Goal: Task Accomplishment & Management: Use online tool/utility

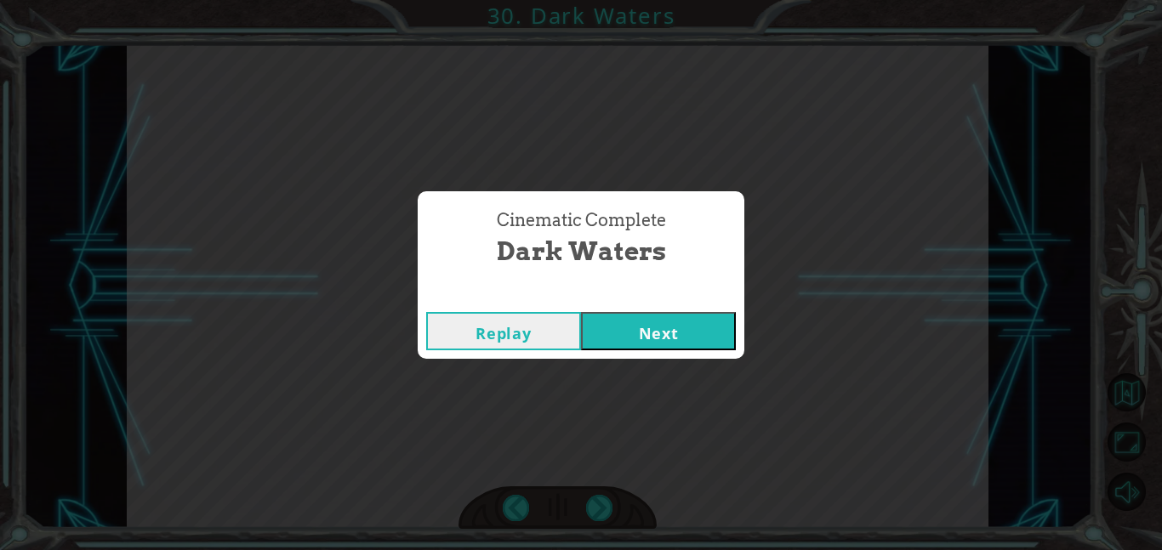
click at [464, 103] on div "Cinematic Complete Dark Waters Replay Next" at bounding box center [581, 275] width 1162 height 550
click at [641, 323] on button "Next" at bounding box center [658, 331] width 155 height 38
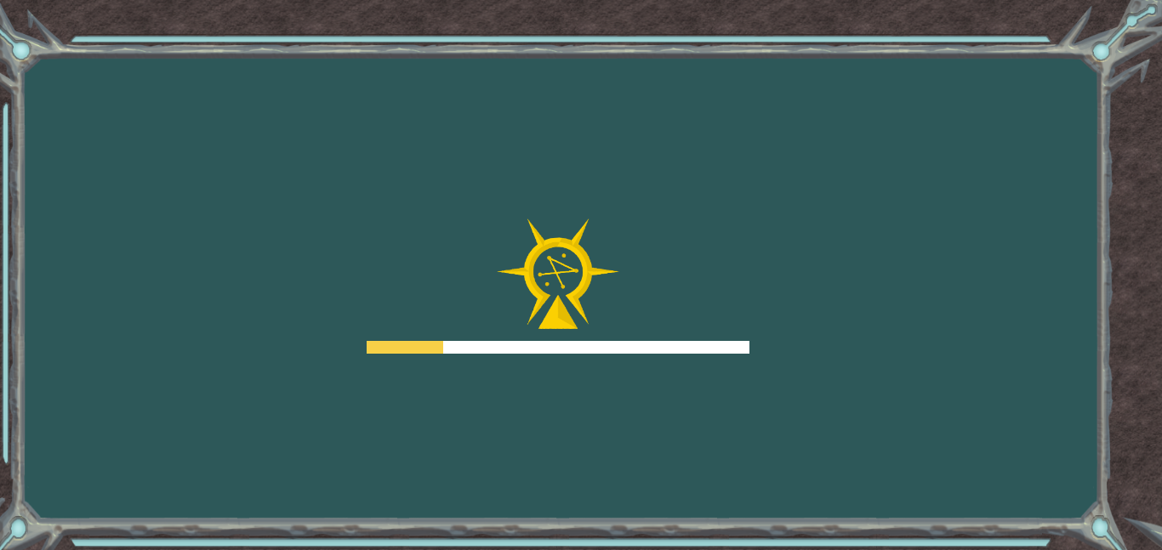
click at [704, 350] on div at bounding box center [558, 347] width 383 height 13
click at [739, 343] on div at bounding box center [558, 347] width 383 height 13
click at [753, 335] on div "Goals Error loading from server. Try refreshing the page. You'll need to join a…" at bounding box center [581, 275] width 1162 height 550
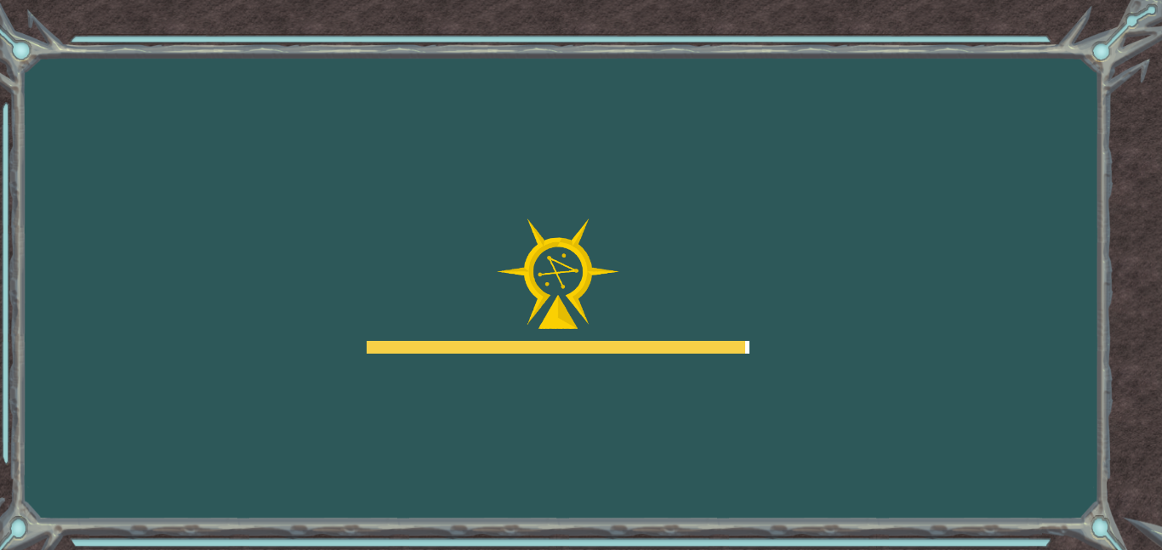
click at [617, 347] on div at bounding box center [556, 347] width 379 height 13
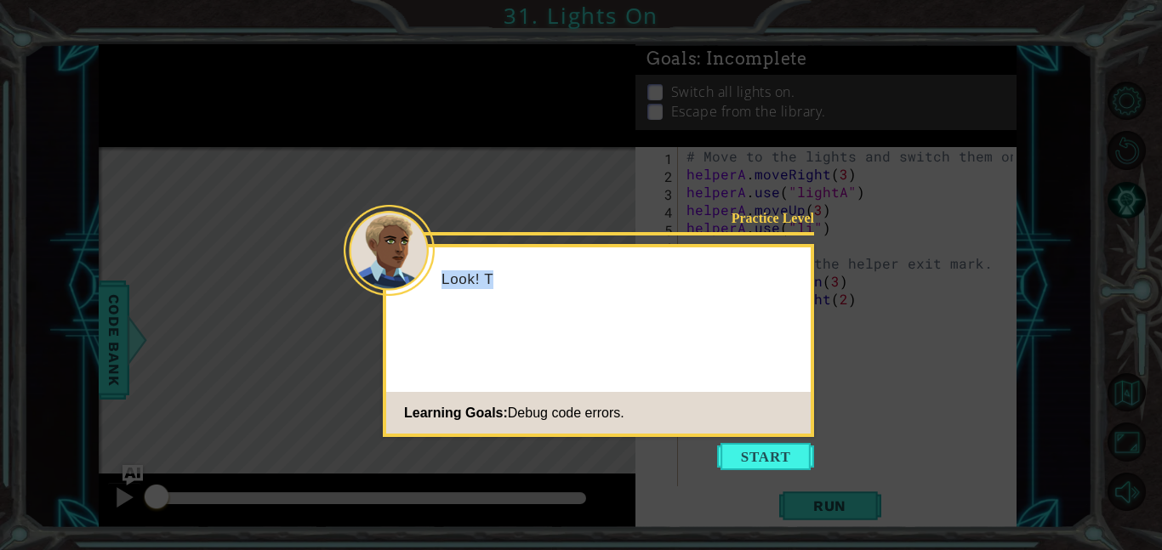
click at [727, 343] on div "Practice Level Look! T Learning Goals: Debug code errors." at bounding box center [598, 340] width 431 height 193
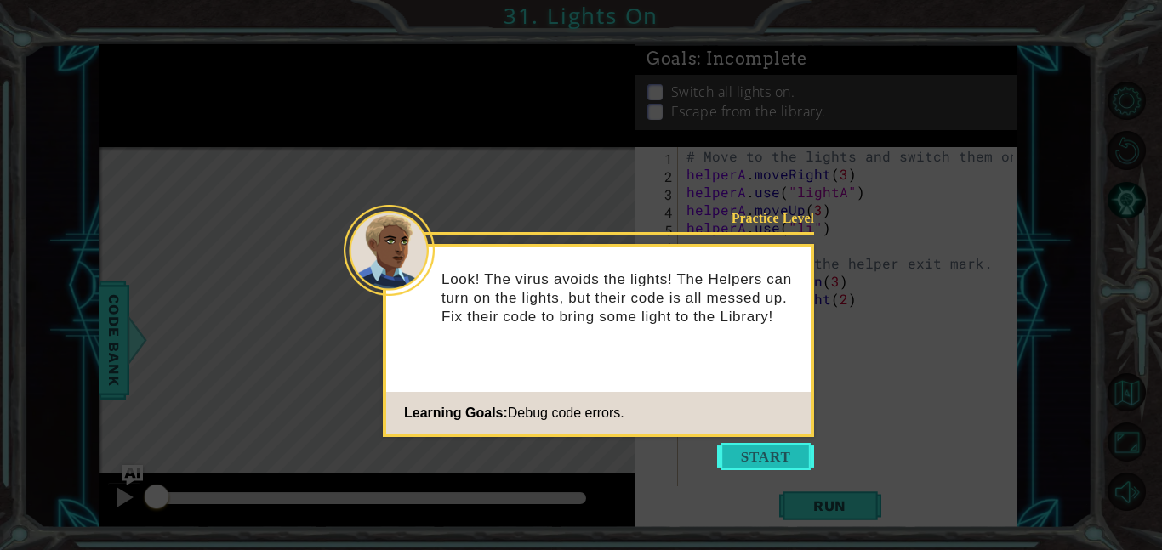
click at [770, 458] on button "Start" at bounding box center [765, 456] width 97 height 27
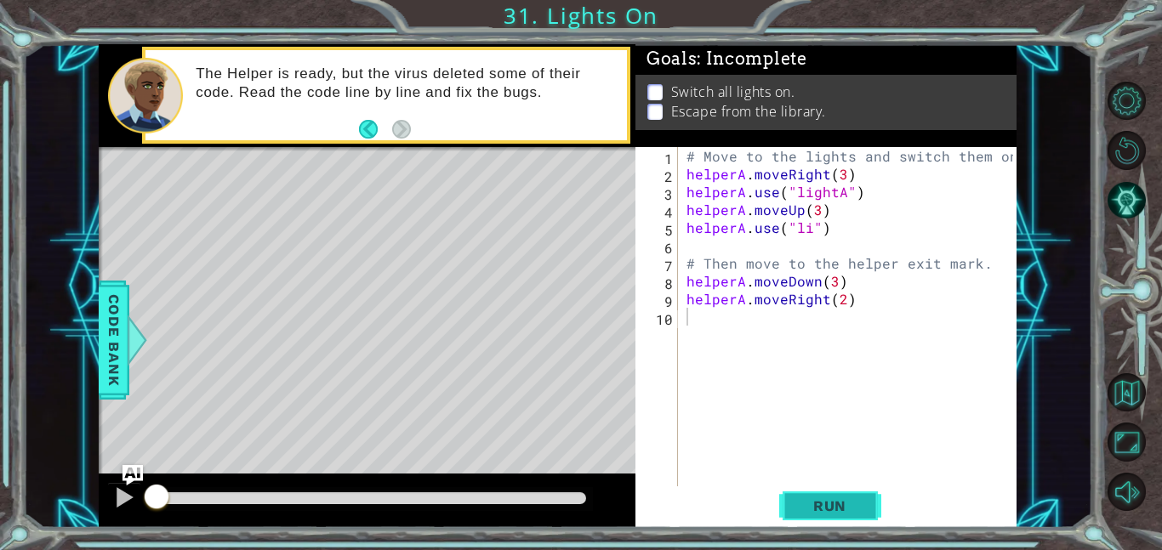
click at [839, 502] on span "Run" at bounding box center [829, 506] width 67 height 17
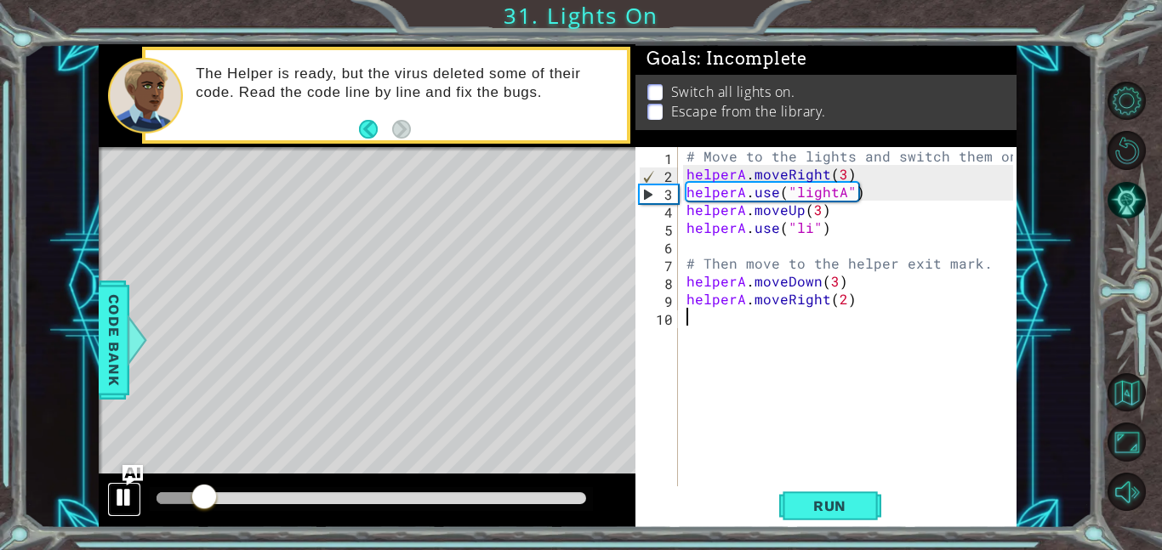
click at [116, 498] on div at bounding box center [124, 498] width 22 height 22
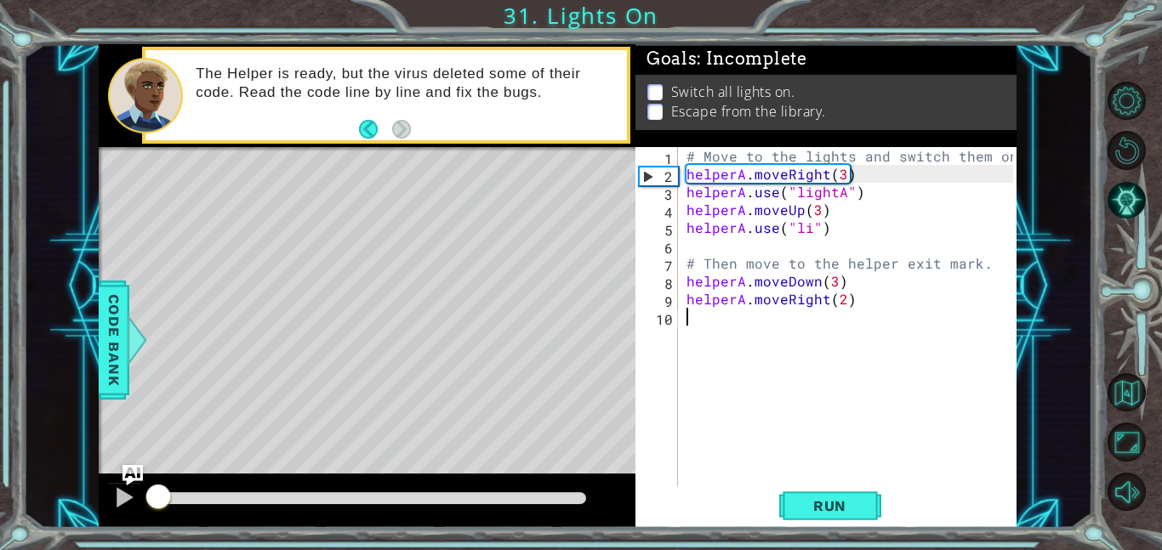
drag, startPoint x: 181, startPoint y: 498, endPoint x: 145, endPoint y: 492, distance: 36.9
click at [145, 492] on div at bounding box center [158, 498] width 31 height 31
click at [809, 509] on span "Run" at bounding box center [829, 506] width 67 height 17
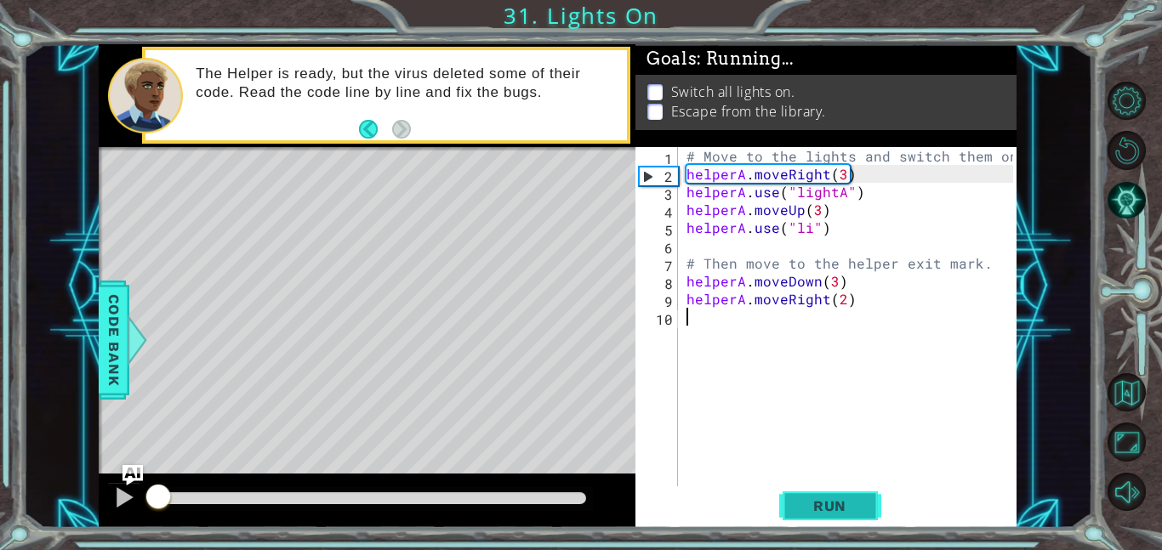
click at [809, 509] on span "Run" at bounding box center [829, 506] width 67 height 17
click at [808, 505] on span "Run" at bounding box center [829, 506] width 67 height 17
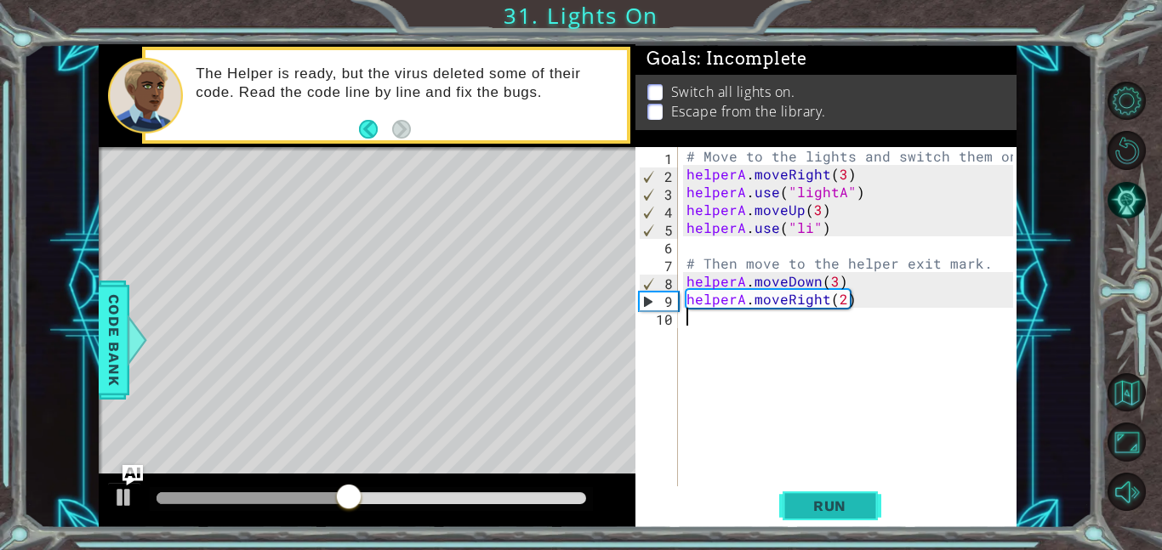
click at [805, 505] on span "Run" at bounding box center [829, 506] width 67 height 17
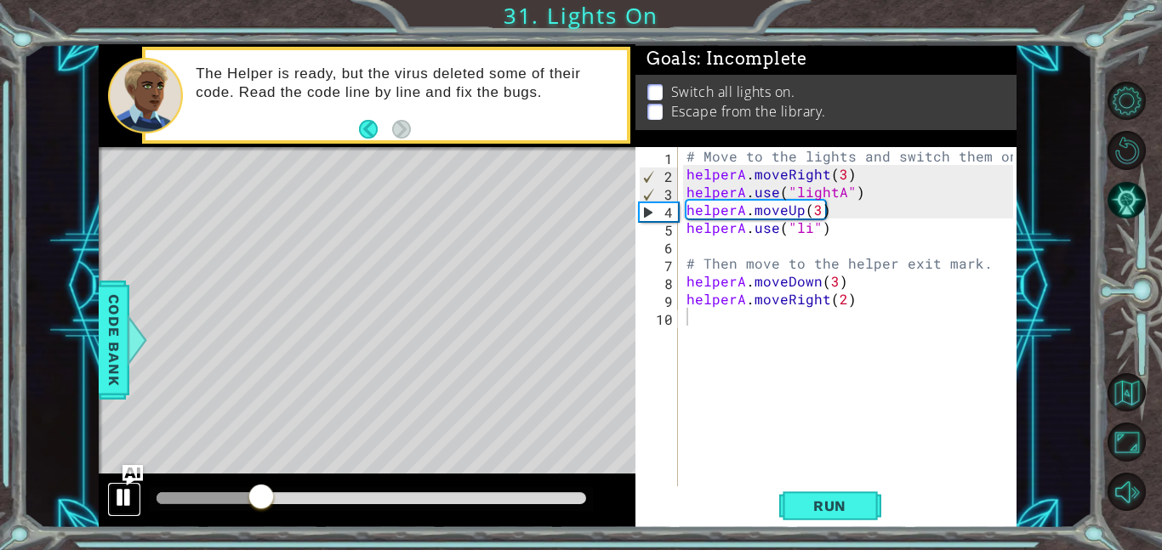
click at [119, 496] on div at bounding box center [124, 498] width 22 height 22
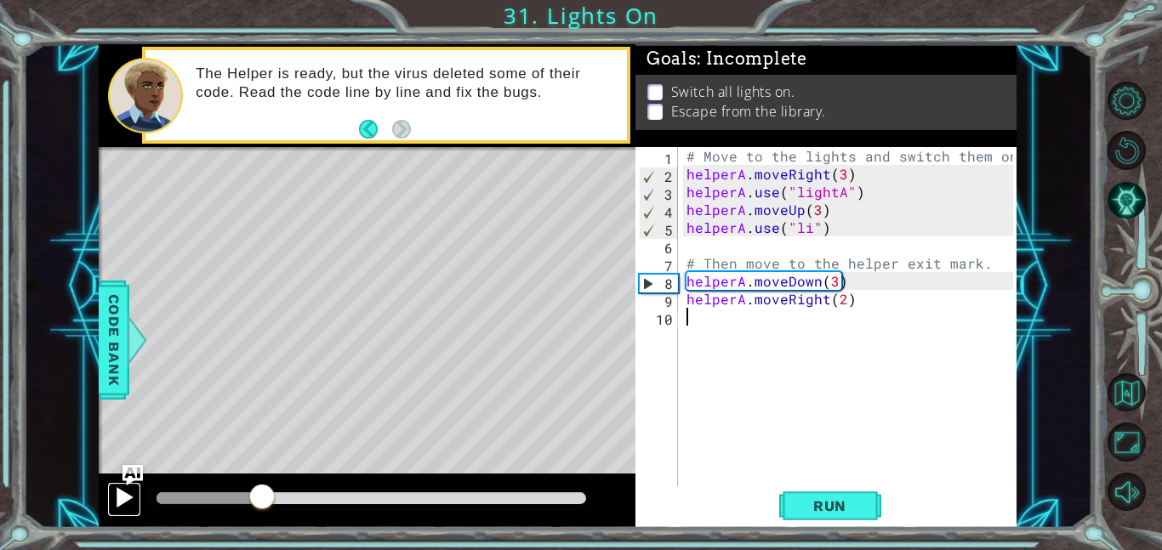
click at [122, 490] on div at bounding box center [124, 498] width 22 height 22
click at [795, 228] on div "# Move to the lights and switch them on. helperA . moveRight ( 3 ) helperA . us…" at bounding box center [852, 334] width 339 height 375
click at [809, 228] on div "# Move to the lights and switch them on. helperA . moveRight ( 3 ) helperA . us…" at bounding box center [852, 334] width 339 height 375
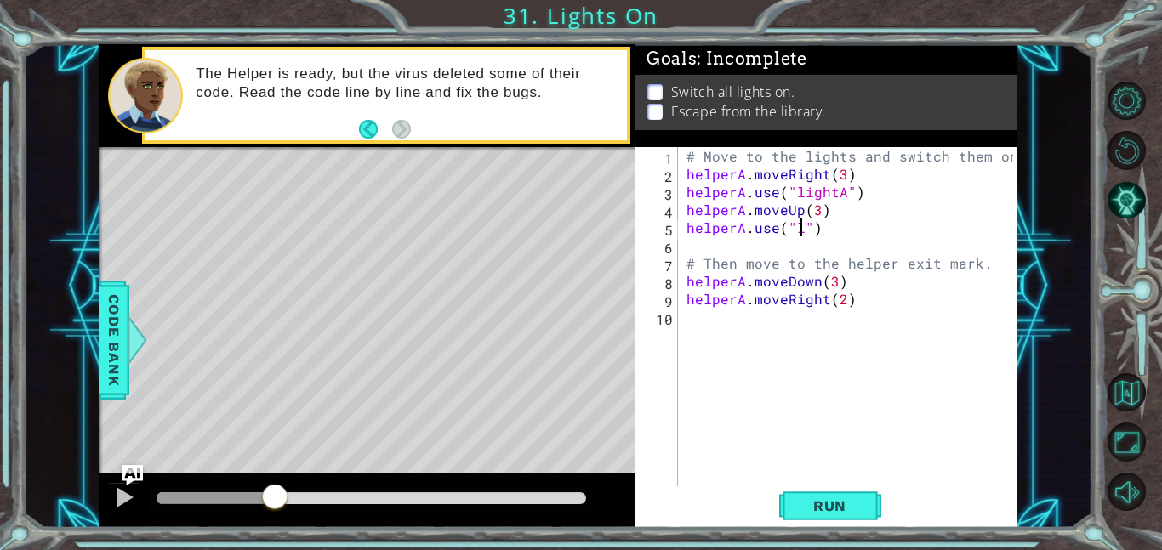
scroll to position [0, 8]
click at [846, 509] on span "Run" at bounding box center [829, 506] width 67 height 17
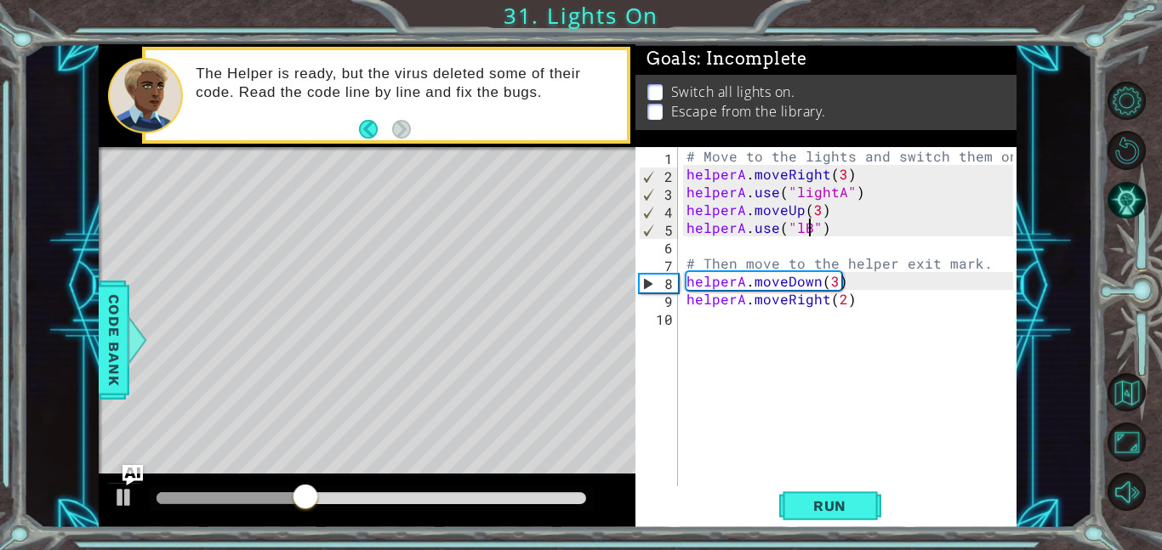
click at [798, 227] on div "# Move to the lights and switch them on. helperA . moveRight ( 3 ) helperA . us…" at bounding box center [852, 334] width 339 height 375
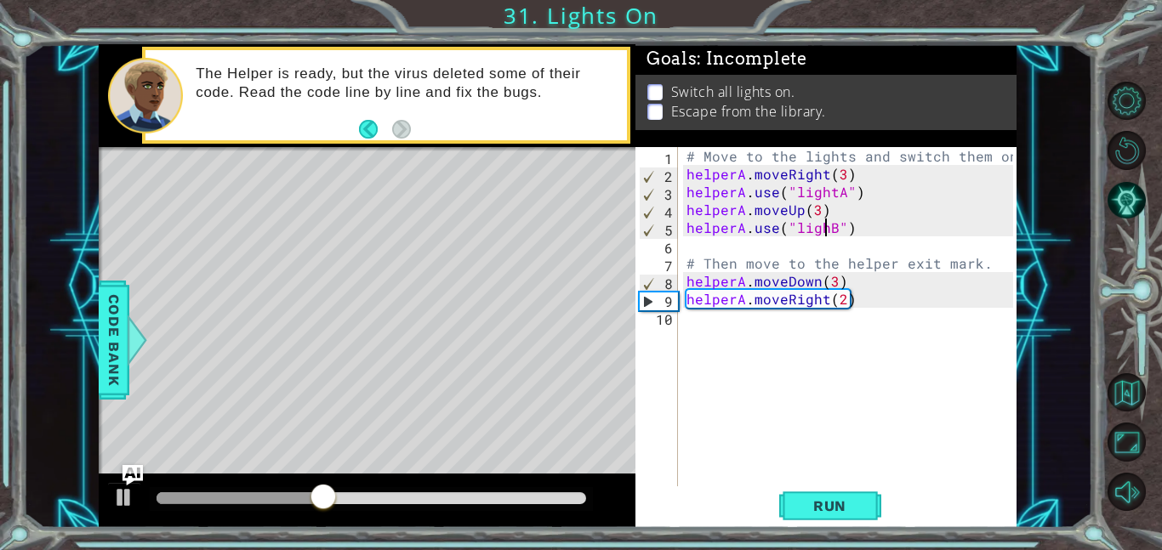
scroll to position [0, 9]
click at [813, 506] on span "Run" at bounding box center [829, 506] width 67 height 17
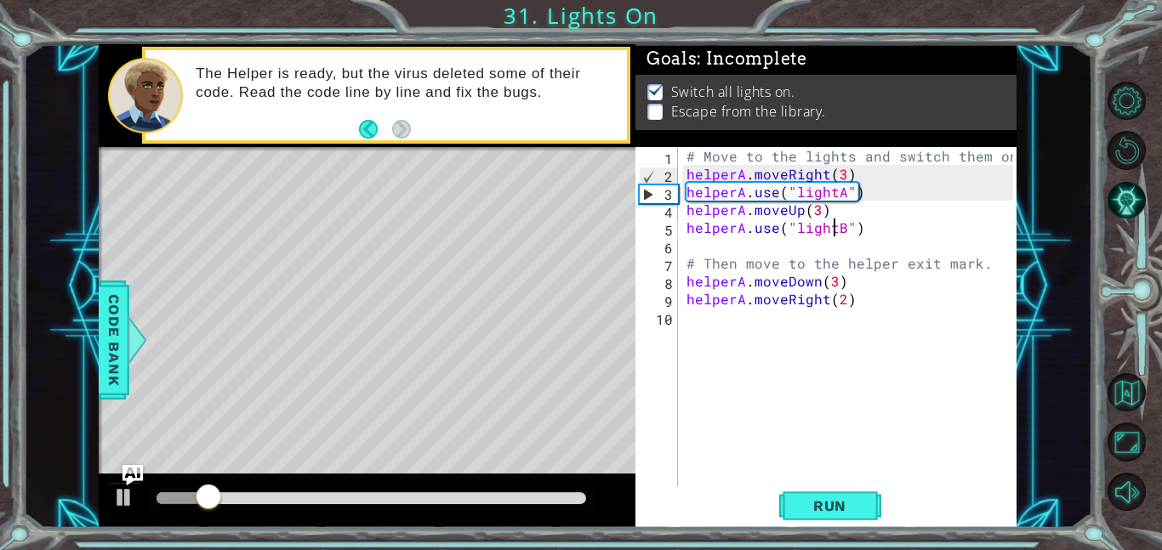
click at [833, 282] on div "# Move to the lights and switch them on. helperA . moveRight ( 3 ) helperA . us…" at bounding box center [852, 334] width 339 height 375
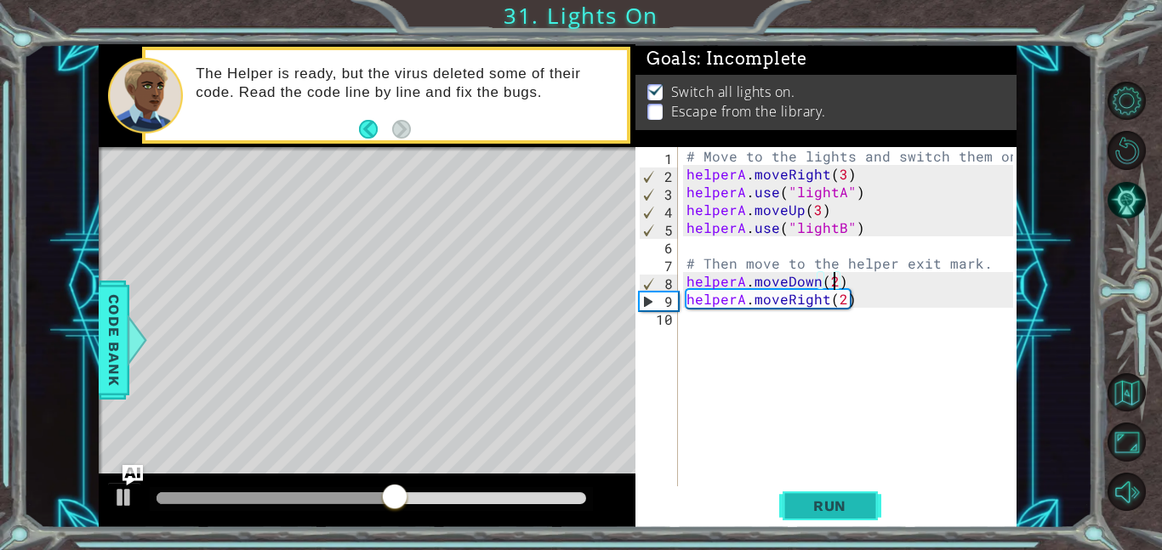
click at [796, 506] on span "Run" at bounding box center [829, 506] width 67 height 17
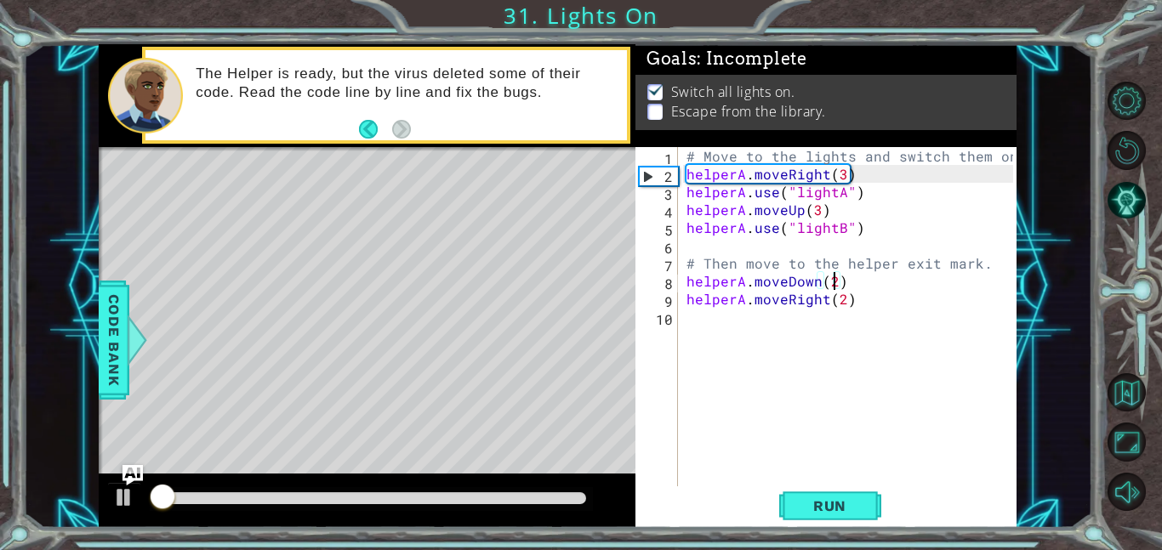
click at [445, 498] on div at bounding box center [372, 498] width 430 height 12
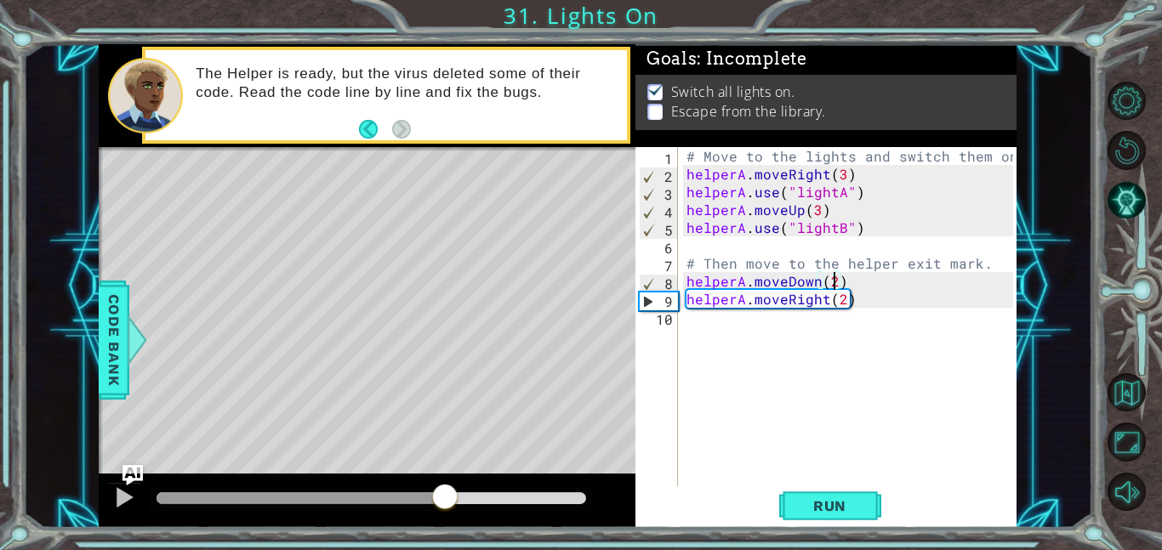
click at [425, 495] on div at bounding box center [301, 498] width 288 height 12
click at [123, 501] on div at bounding box center [124, 498] width 22 height 22
drag, startPoint x: 458, startPoint y: 498, endPoint x: 402, endPoint y: 502, distance: 56.2
click at [402, 502] on div at bounding box center [403, 498] width 31 height 31
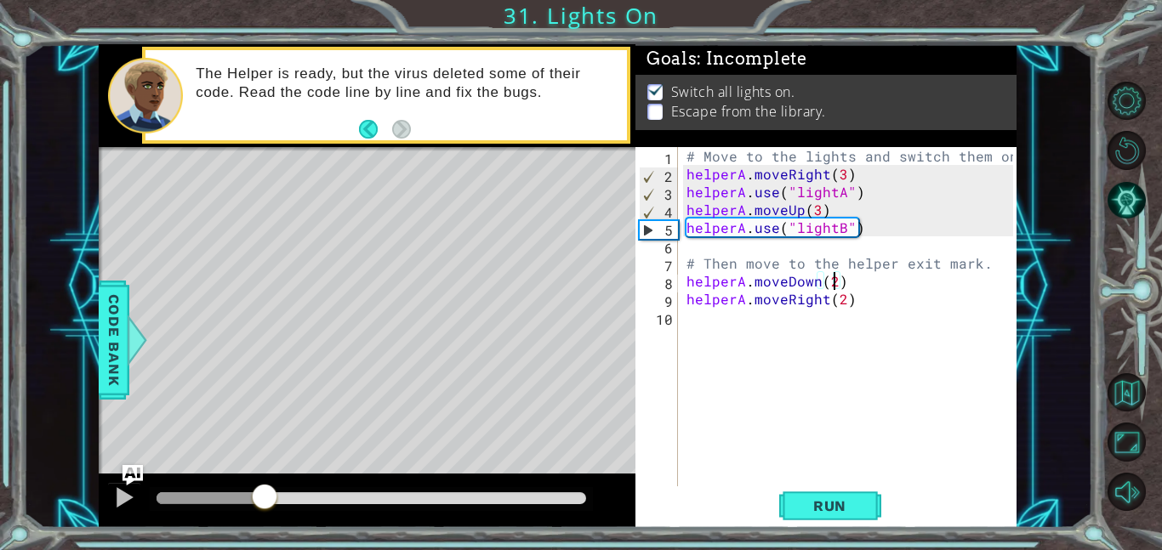
drag, startPoint x: 410, startPoint y: 503, endPoint x: 265, endPoint y: 496, distance: 145.6
click at [265, 496] on div at bounding box center [264, 498] width 31 height 31
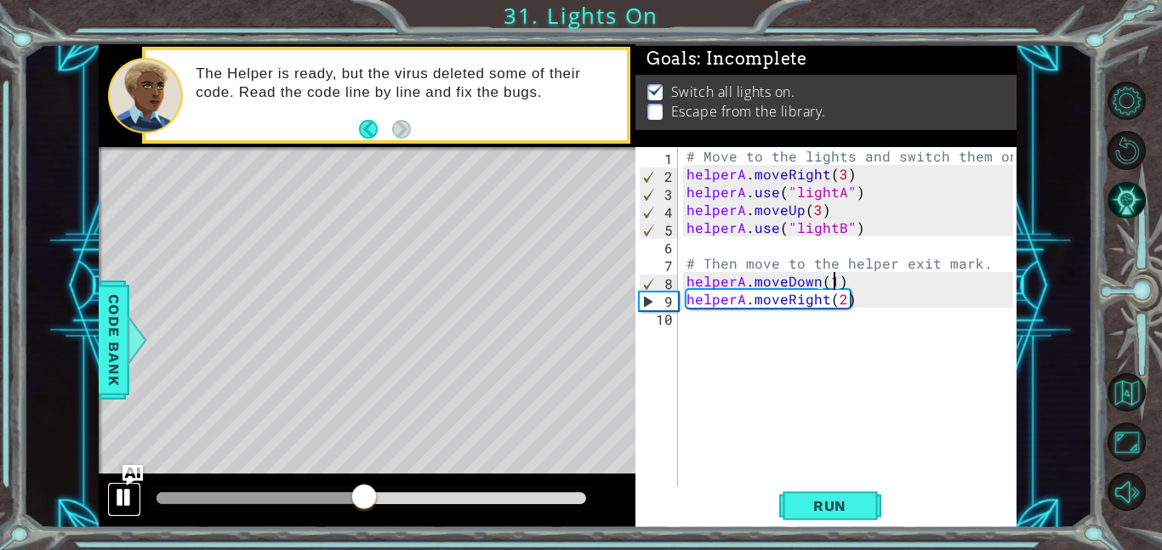
click at [125, 495] on div at bounding box center [124, 498] width 22 height 22
click at [127, 495] on div at bounding box center [124, 498] width 22 height 22
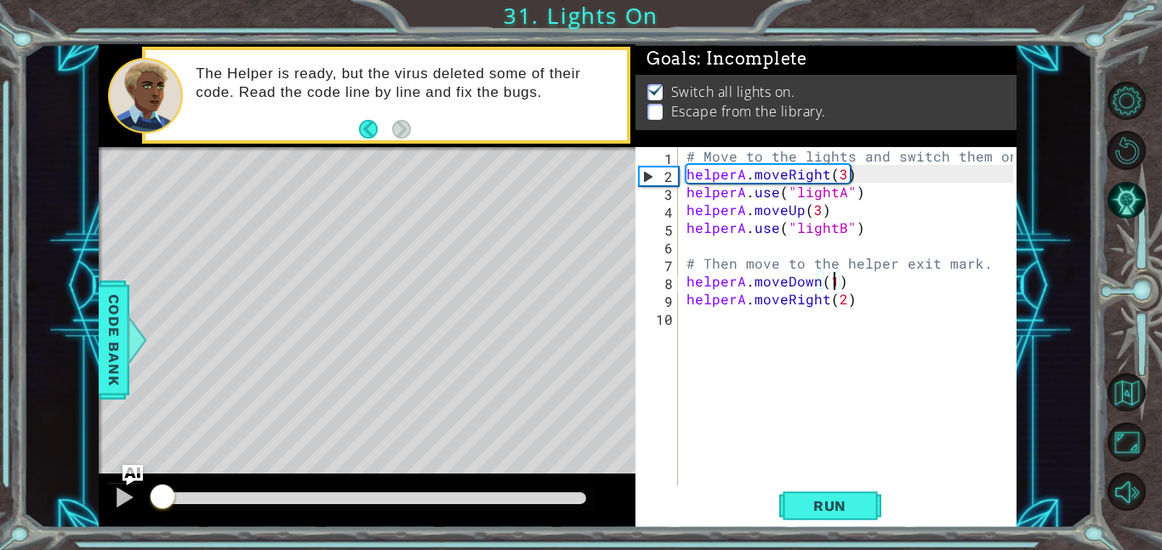
drag, startPoint x: 373, startPoint y: 500, endPoint x: 162, endPoint y: 492, distance: 212.0
click at [162, 492] on div at bounding box center [162, 498] width 31 height 31
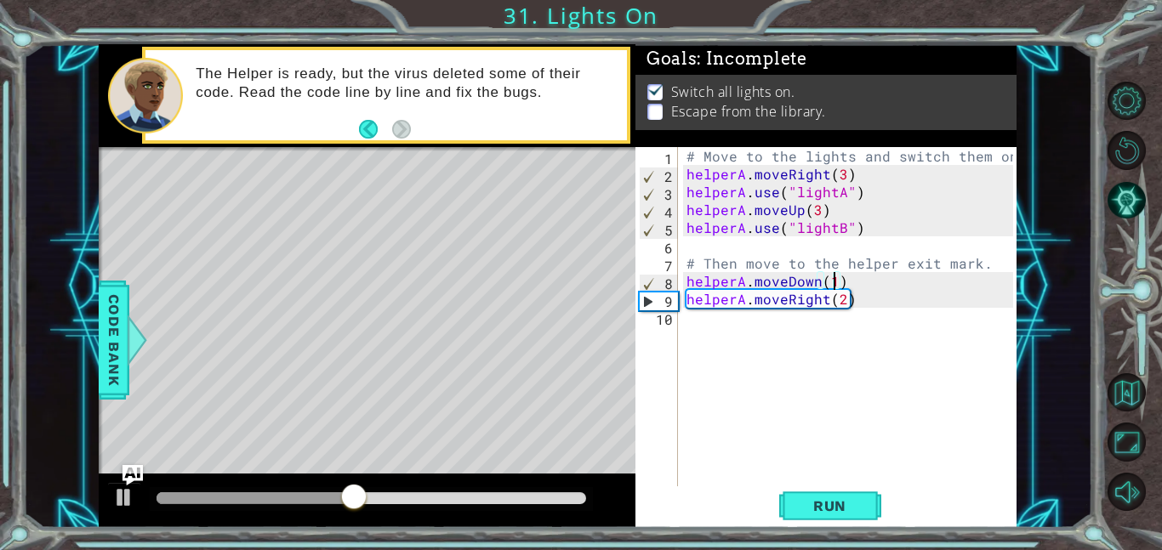
type textarea "helperA.moveDown()"
click at [834, 513] on span "Run" at bounding box center [829, 506] width 67 height 17
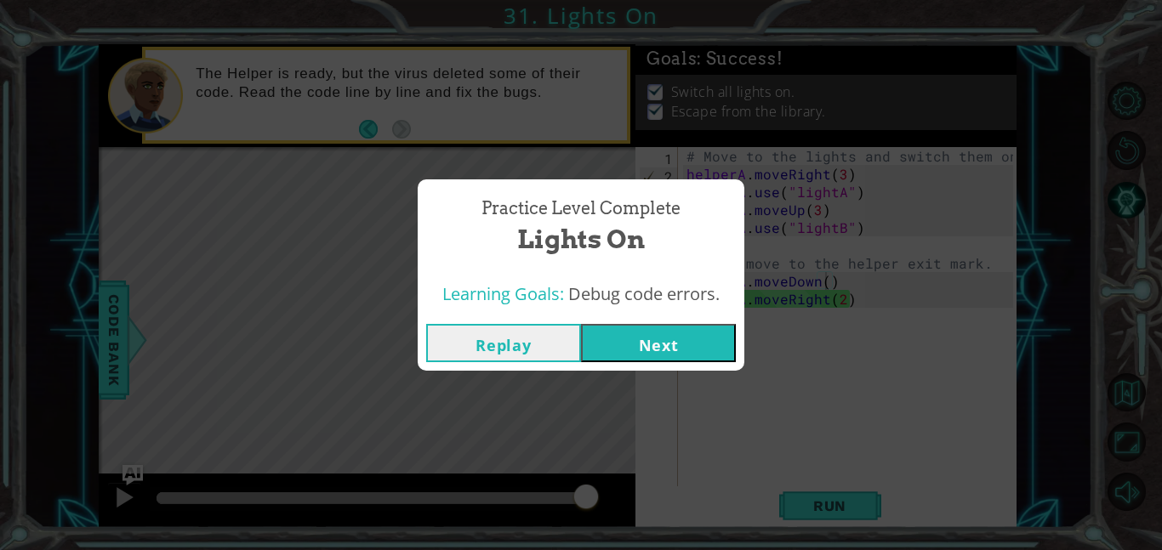
click at [629, 349] on button "Next" at bounding box center [658, 343] width 155 height 38
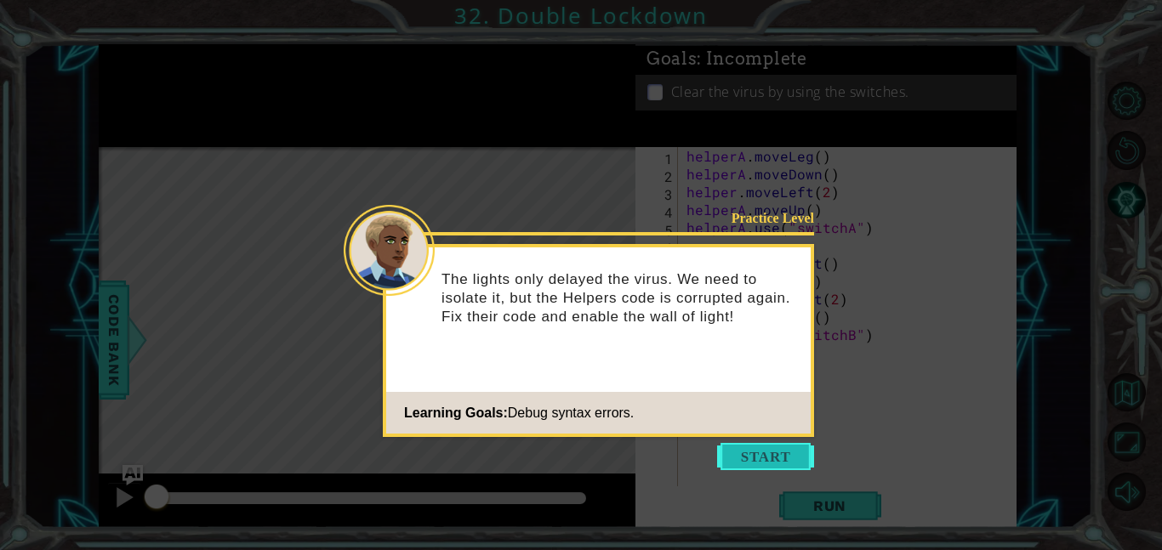
click at [759, 455] on button "Start" at bounding box center [765, 456] width 97 height 27
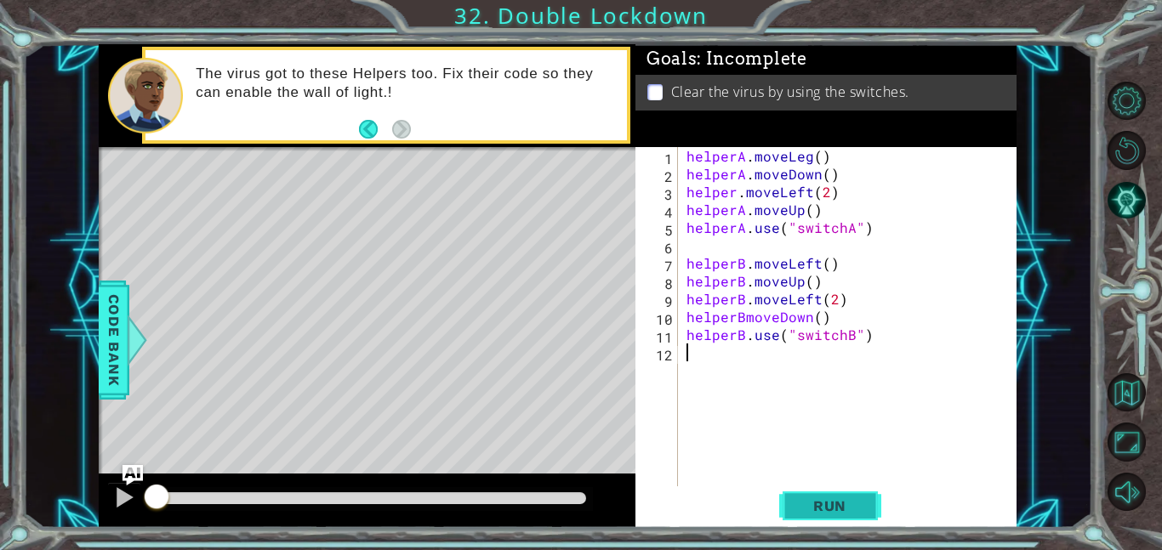
click at [853, 498] on span "Run" at bounding box center [829, 506] width 67 height 17
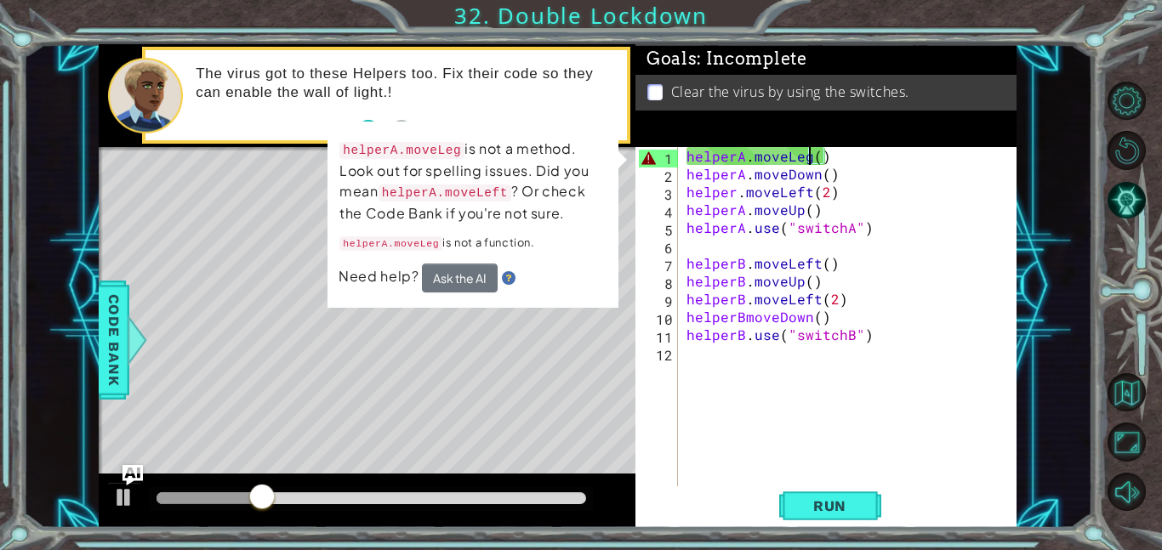
click at [807, 159] on div "helperA . moveLeg ( ) helperA . moveDown ( ) helper . moveLeft ( 2 ) helperA . …" at bounding box center [852, 334] width 339 height 375
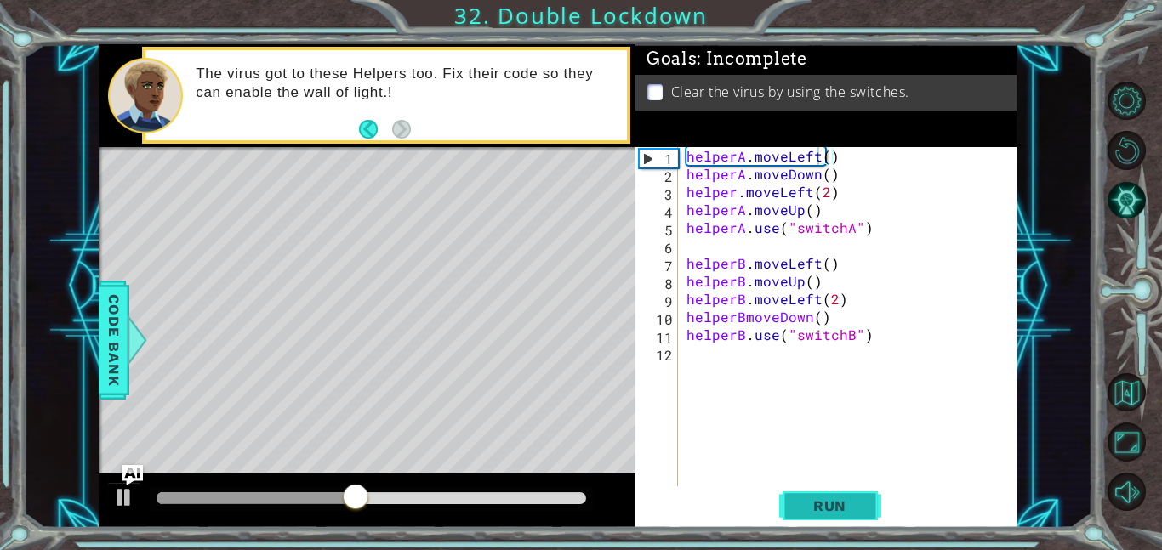
click at [867, 504] on button "Run" at bounding box center [830, 506] width 102 height 38
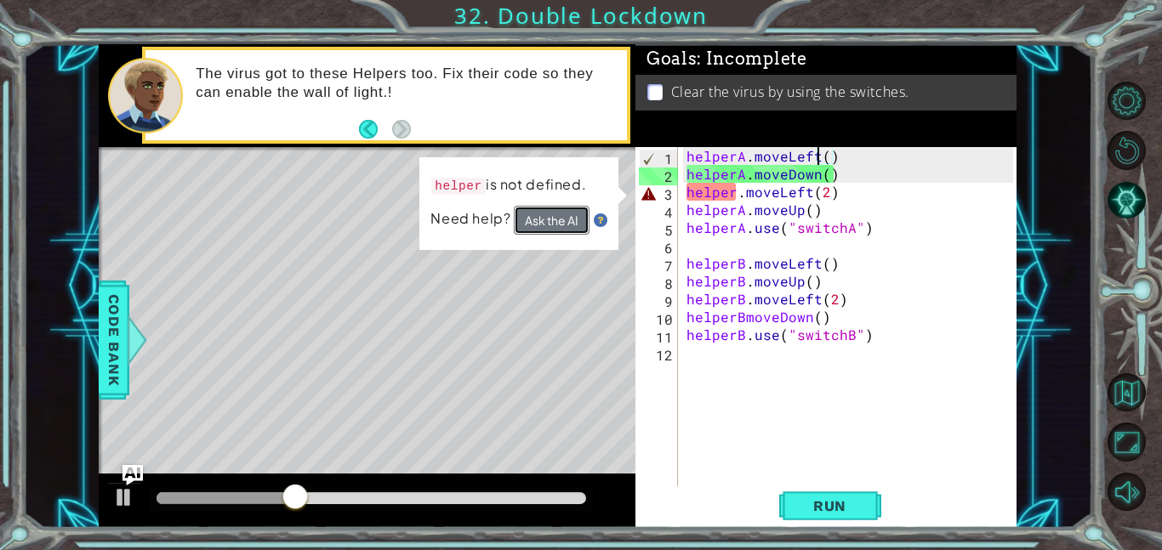
click at [578, 220] on button "Ask the AI" at bounding box center [552, 220] width 76 height 29
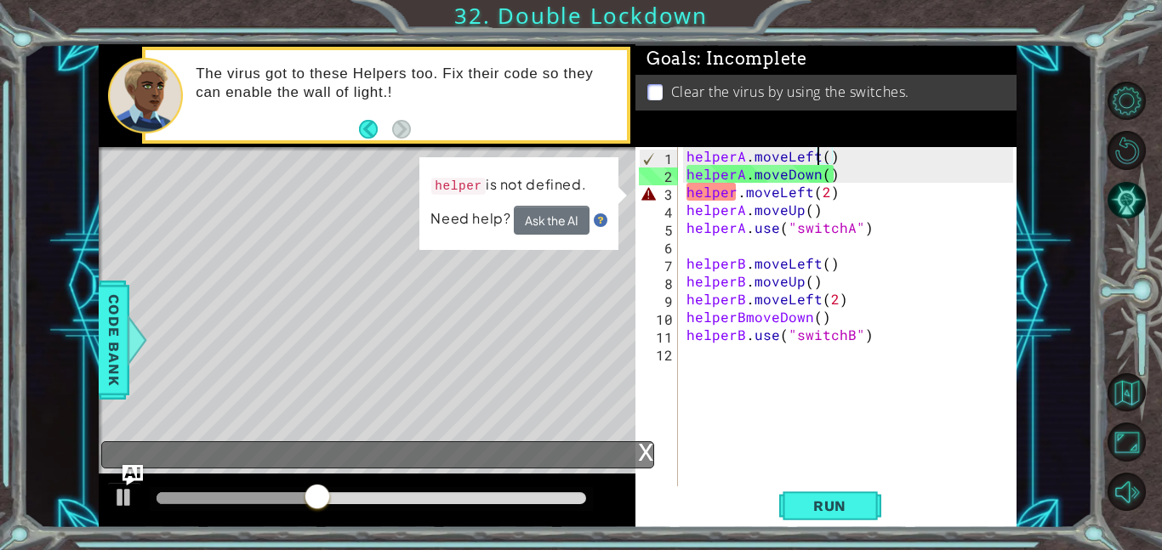
click at [734, 192] on div "helperA . moveLeft ( ) helperA . moveDown ( ) helper . moveLeft ( 2 ) helperA .…" at bounding box center [852, 334] width 339 height 375
click at [521, 312] on div "Level Map" at bounding box center [492, 397] width 786 height 501
click at [736, 192] on div "helperA . moveLeft ( ) helperA . moveDown ( ) helper . moveLeft ( 2 ) helperA .…" at bounding box center [852, 334] width 339 height 375
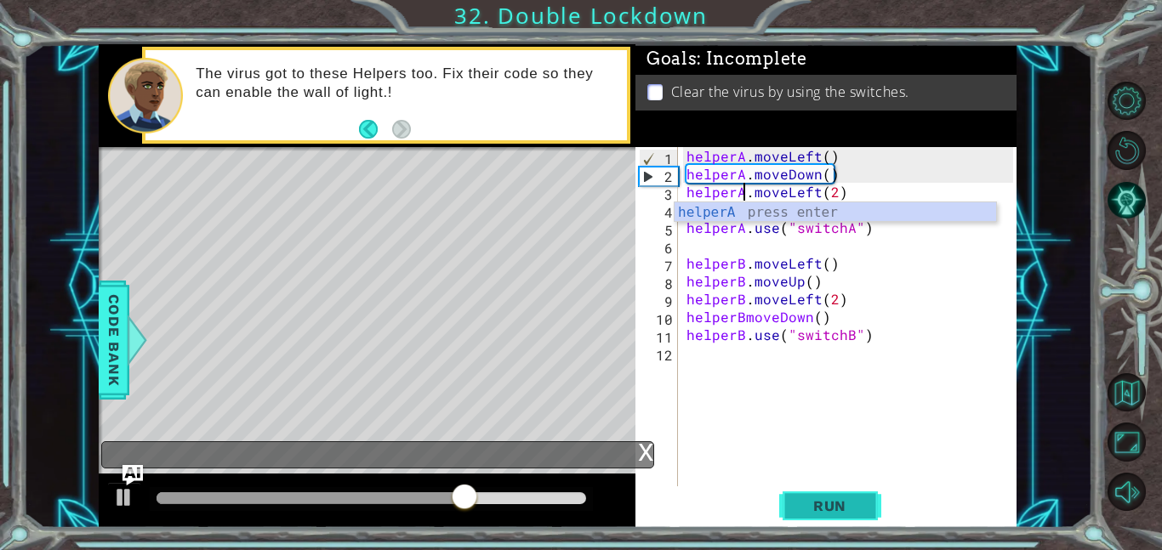
click at [820, 496] on button "Run" at bounding box center [830, 506] width 102 height 38
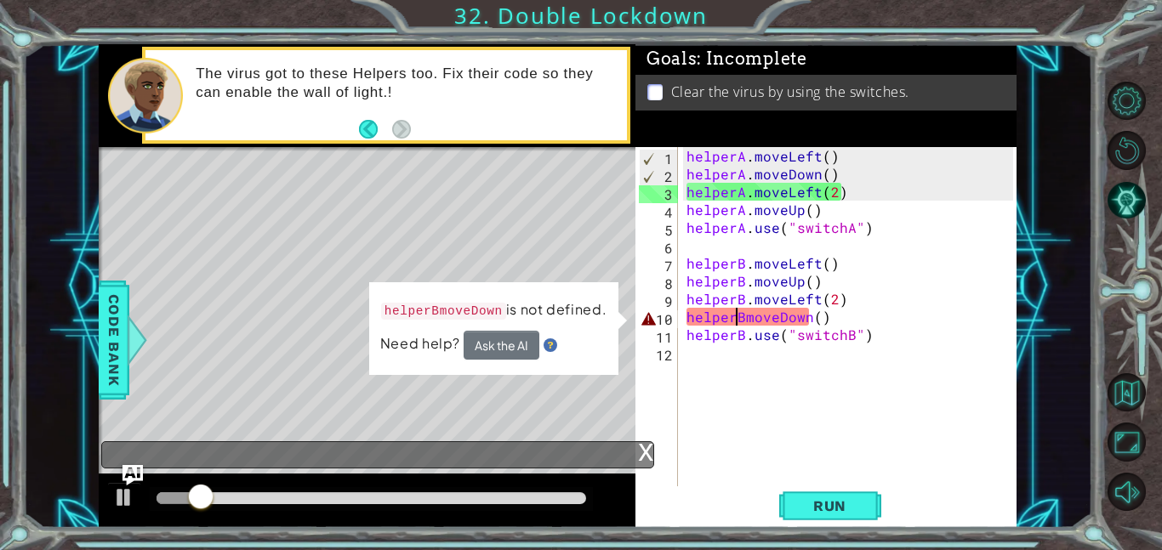
click at [739, 319] on div "helperA . moveLeft ( ) helperA . moveDown ( ) helperA . moveLeft ( 2 ) helperA …" at bounding box center [852, 334] width 339 height 375
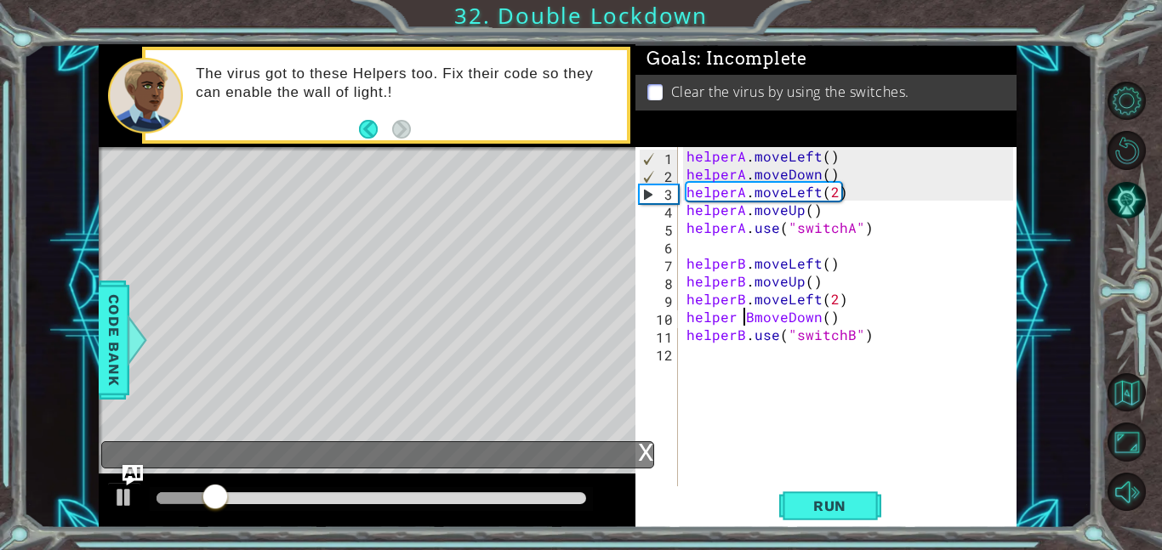
click at [747, 320] on div "helperA . moveLeft ( ) helperA . moveDown ( ) helperA . moveLeft ( 2 ) helperA …" at bounding box center [852, 334] width 339 height 375
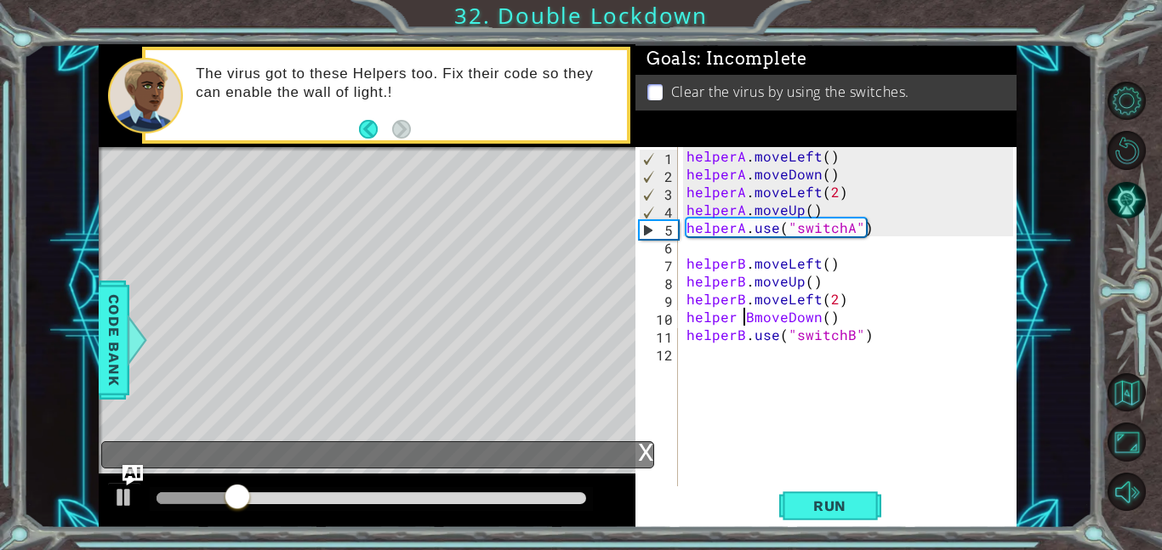
click at [754, 321] on div "helperA . moveLeft ( ) helperA . moveDown ( ) helperA . moveLeft ( 2 ) helperA …" at bounding box center [852, 334] width 339 height 375
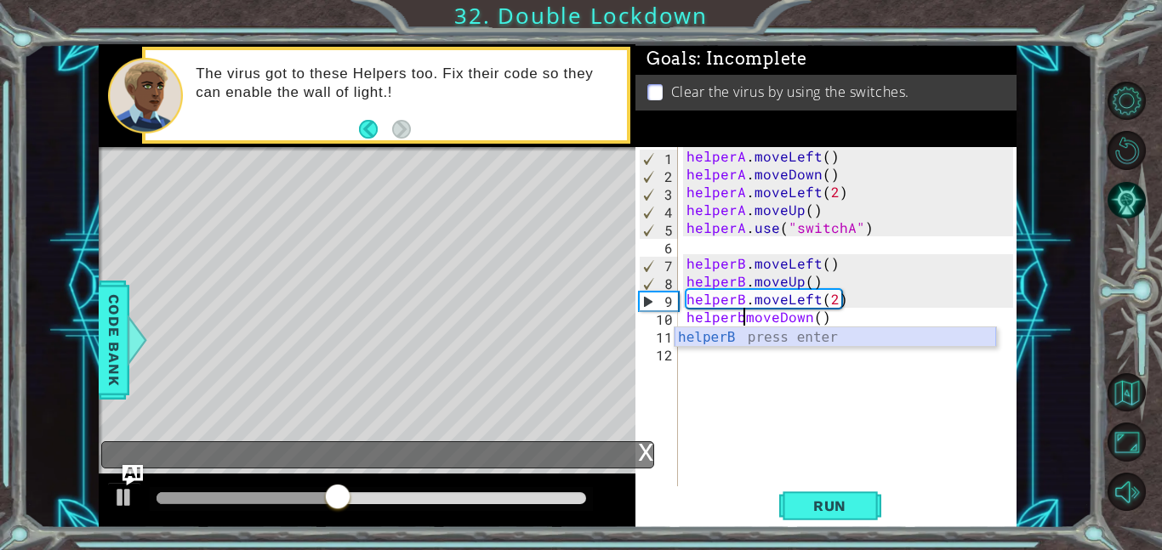
click at [755, 340] on div "helperB press enter" at bounding box center [835, 357] width 322 height 61
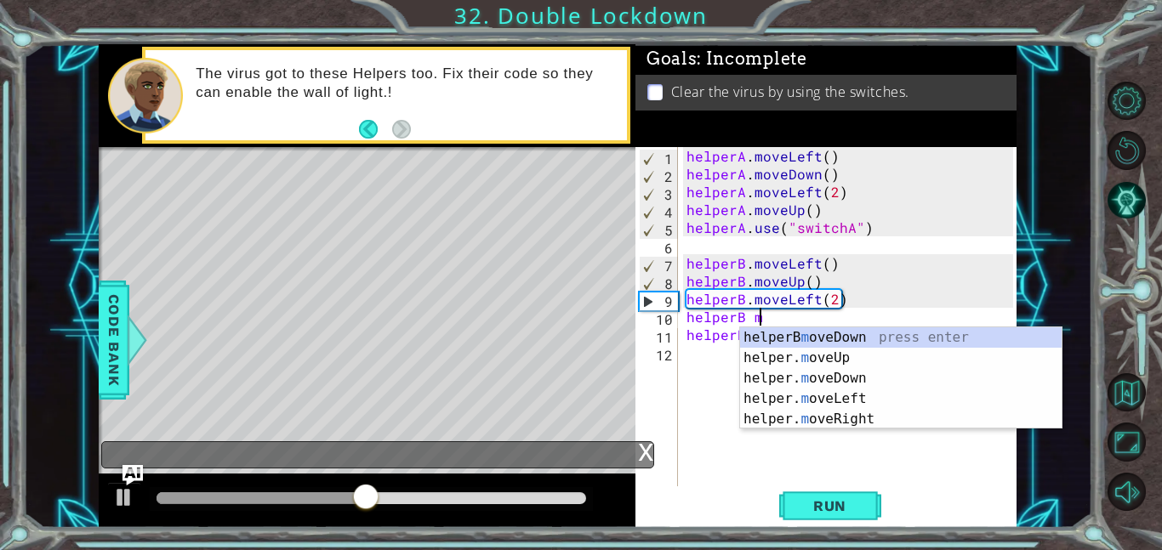
scroll to position [0, 4]
click at [844, 368] on div "helperB mo veDown press enter helper. mo veUp press enter helper. mo veDown pre…" at bounding box center [901, 398] width 322 height 143
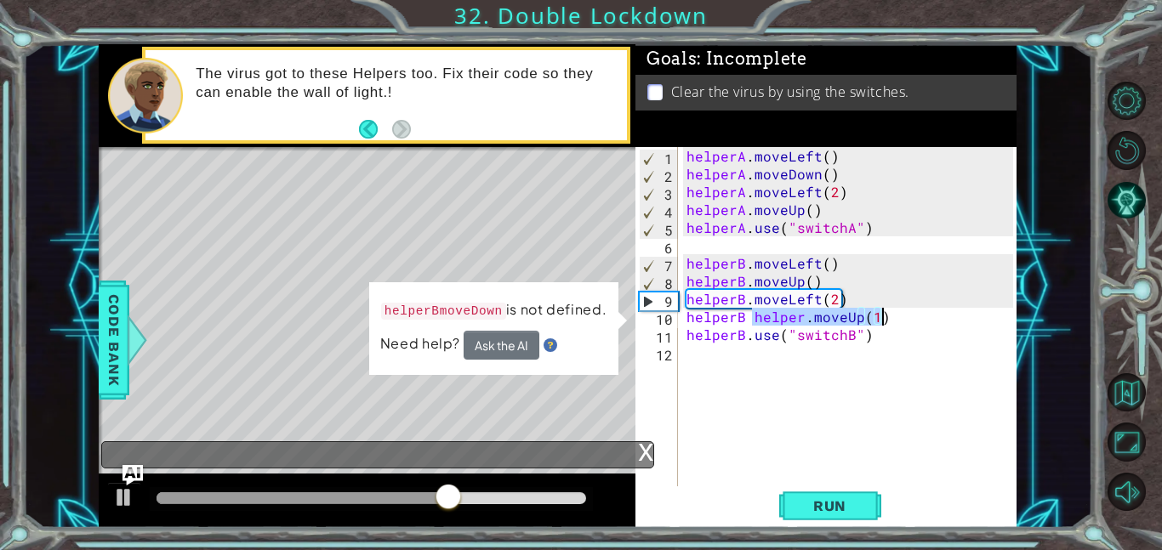
drag, startPoint x: 754, startPoint y: 320, endPoint x: 898, endPoint y: 322, distance: 143.8
click at [898, 322] on div "helperA . moveLeft ( ) helperA . moveDown ( ) helperA . moveLeft ( 2 ) helperA …" at bounding box center [852, 334] width 339 height 375
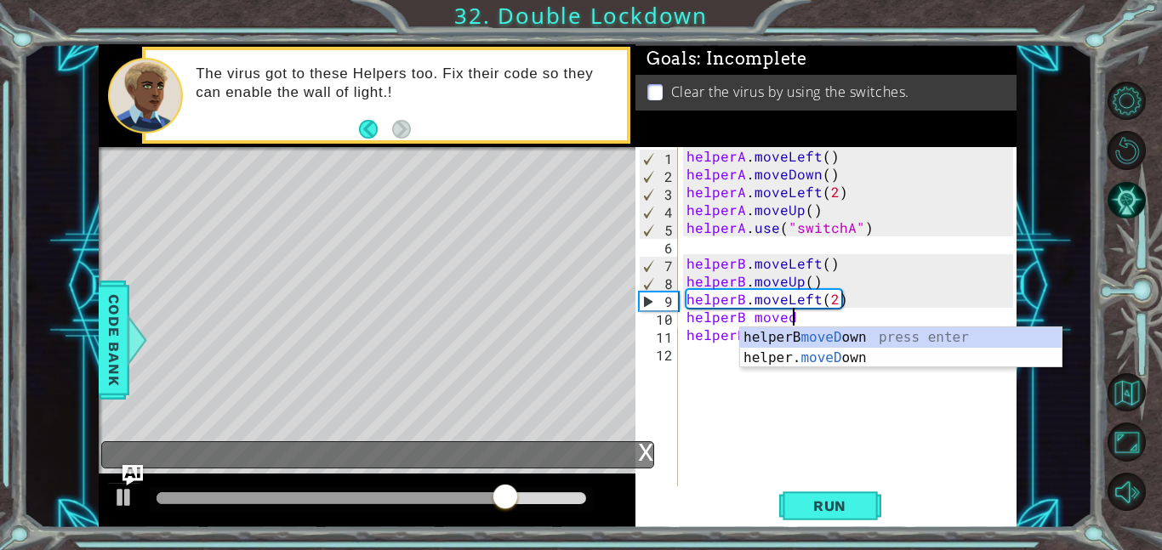
scroll to position [0, 6]
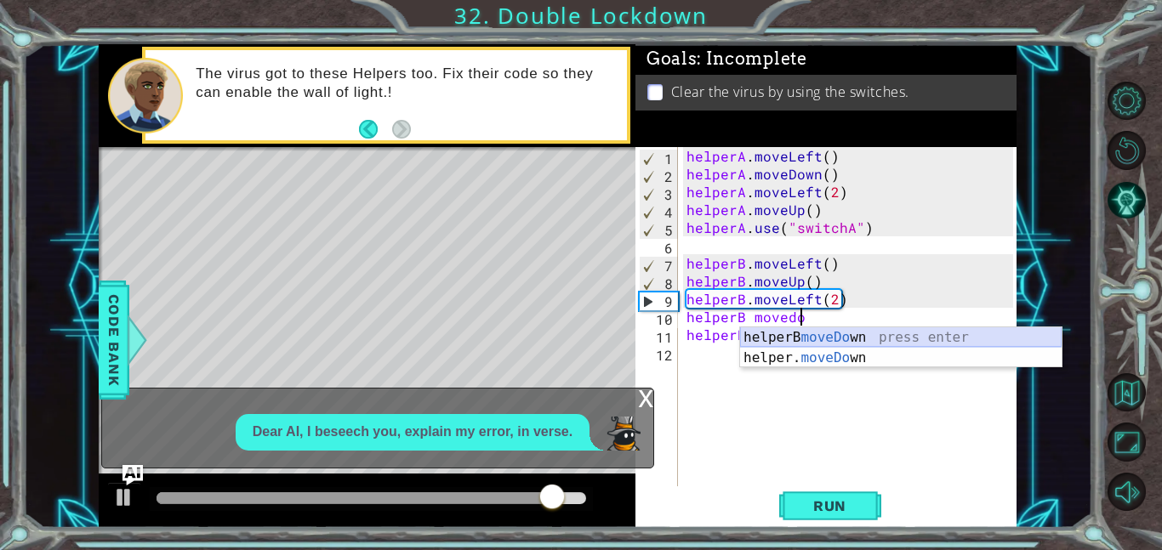
click at [870, 340] on div "helperB moveDo wn press enter helper. moveDo wn press enter" at bounding box center [901, 368] width 322 height 82
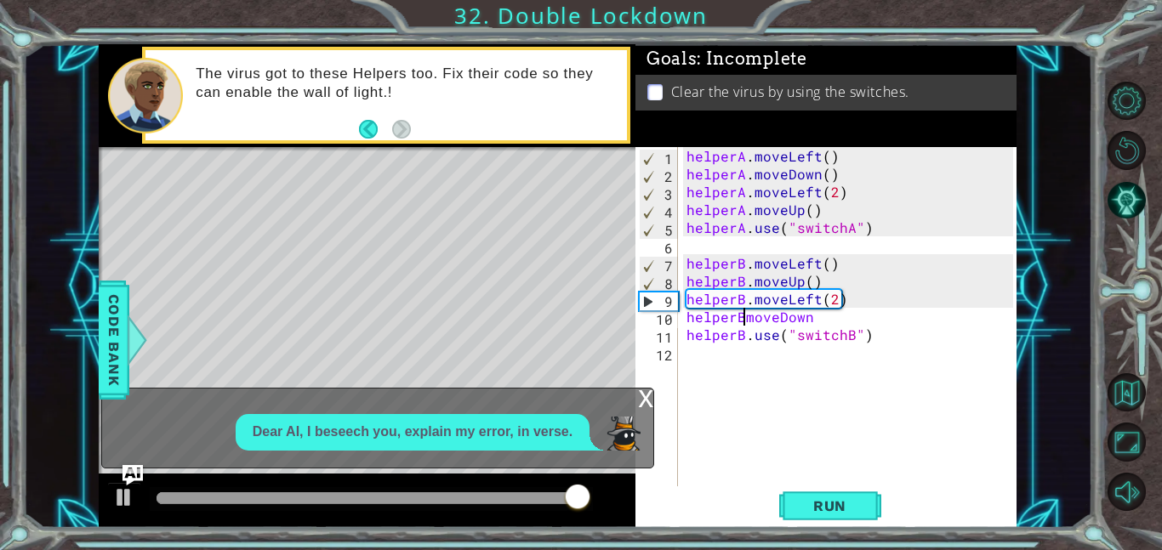
click at [742, 321] on div "helperA . moveLeft ( ) helperA . moveDown ( ) helperA . moveLeft ( 2 ) helperA …" at bounding box center [852, 334] width 339 height 375
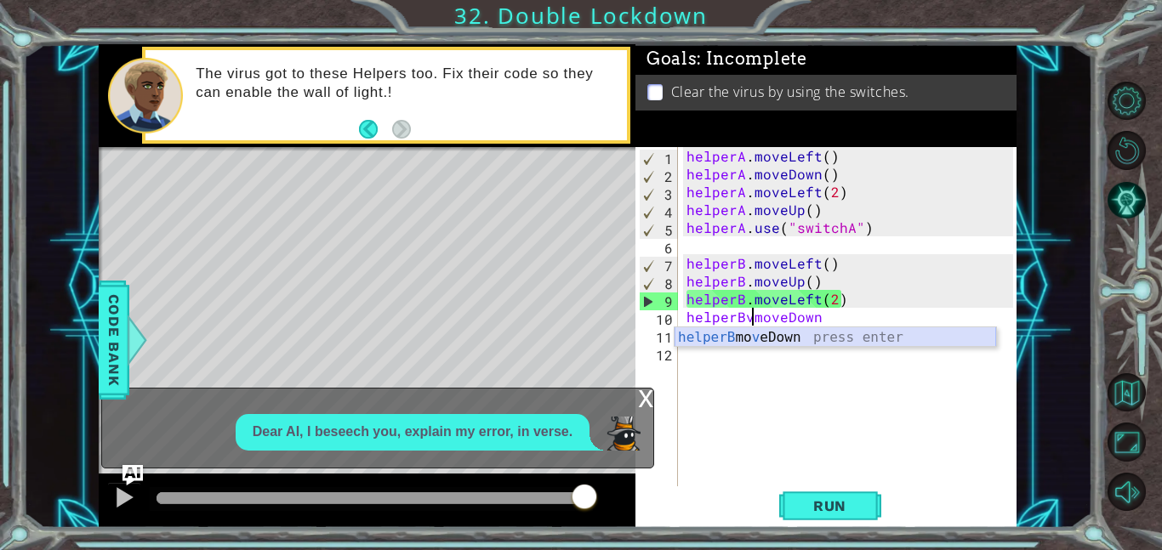
scroll to position [0, 3]
click at [828, 515] on button "Run" at bounding box center [830, 506] width 102 height 38
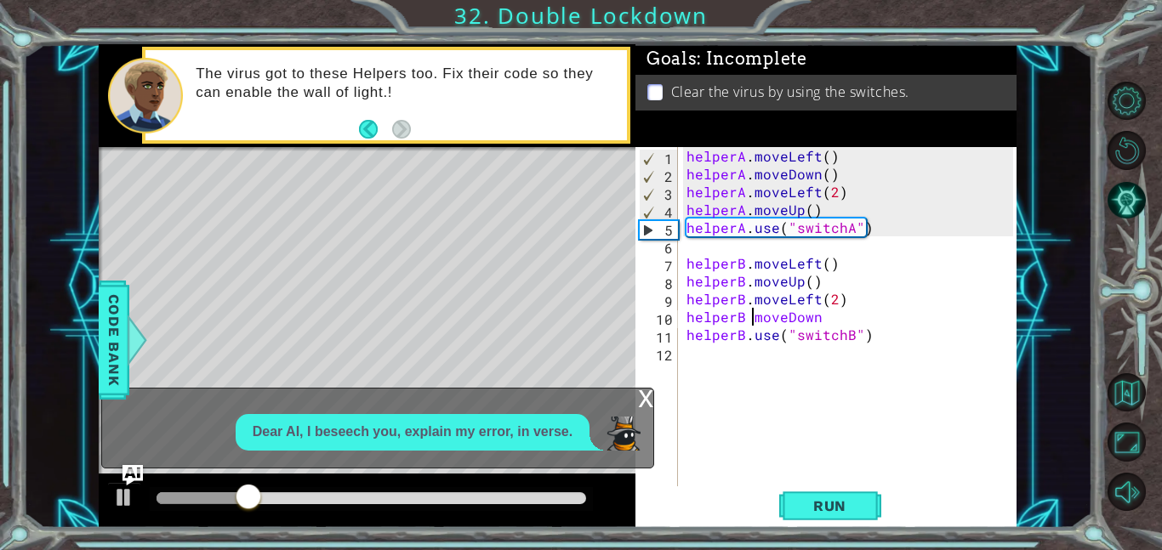
click at [651, 397] on div "x" at bounding box center [645, 397] width 15 height 17
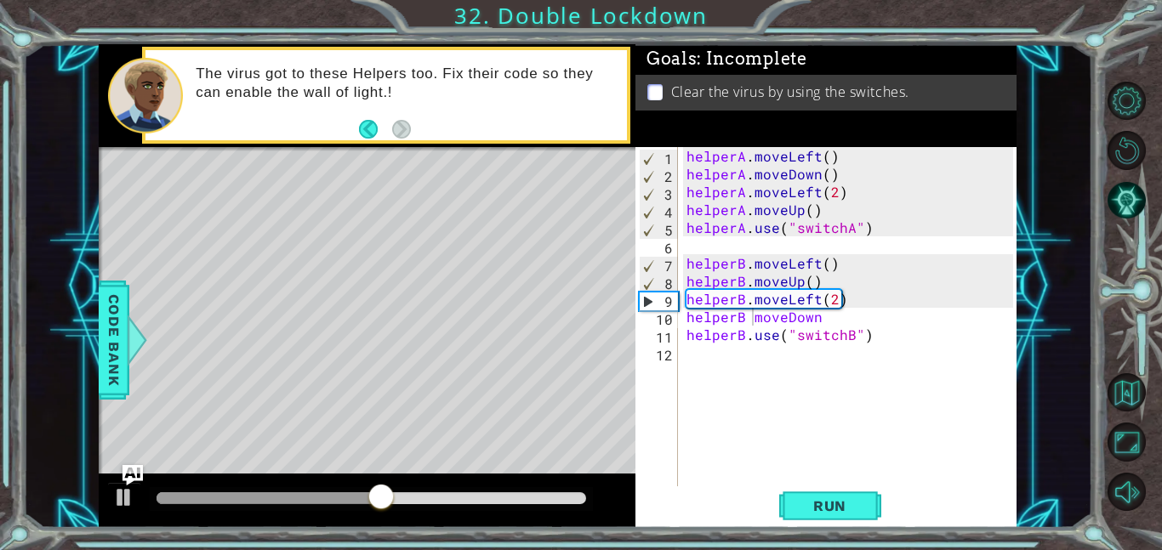
click at [817, 322] on div "helperA . moveLeft ( ) helperA . moveDown ( ) helperA . moveLeft ( 2 ) helperA …" at bounding box center [852, 334] width 339 height 375
click at [824, 498] on span "Run" at bounding box center [829, 506] width 67 height 17
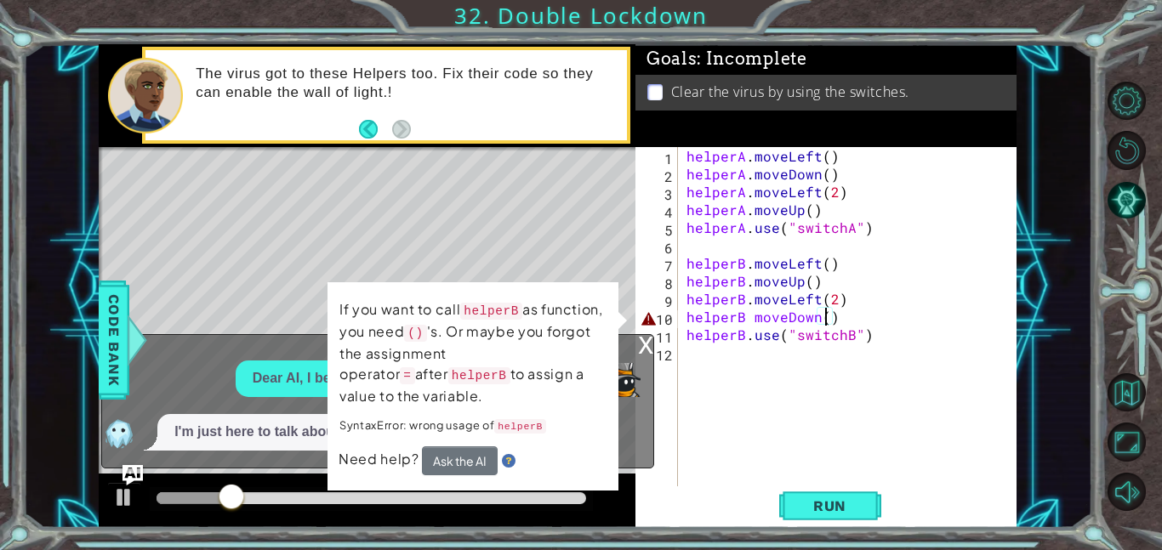
click at [823, 317] on div "helperA . moveLeft ( ) helperA . moveDown ( ) helperA . moveLeft ( 2 ) helperA …" at bounding box center [852, 334] width 339 height 375
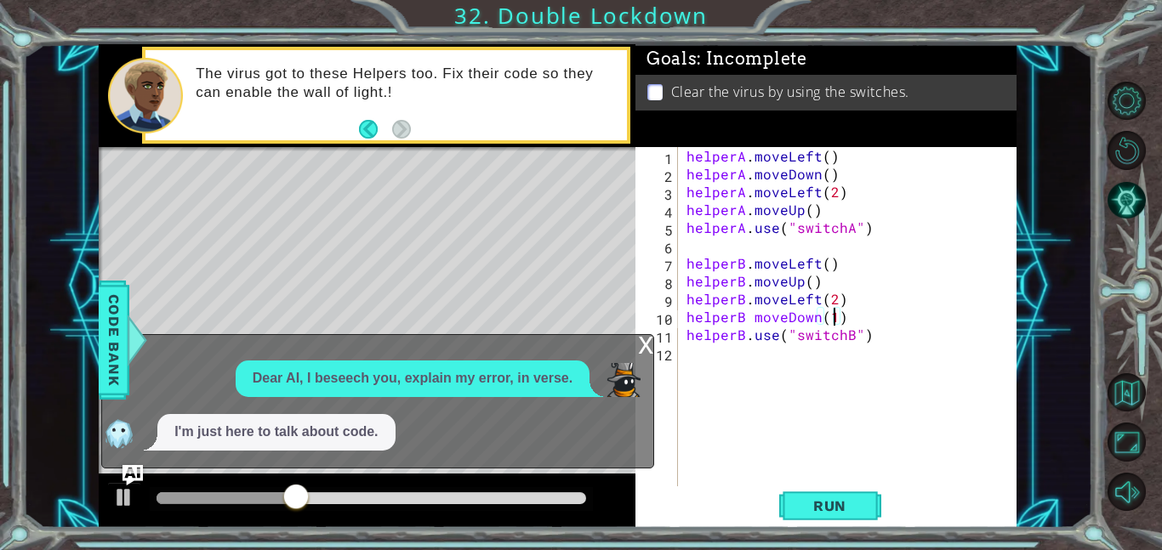
click at [636, 350] on div "x Dear AI, I beseech you, explain my error, in verse. I'm just here to talk abo…" at bounding box center [377, 401] width 553 height 134
click at [640, 350] on div "x" at bounding box center [645, 343] width 15 height 17
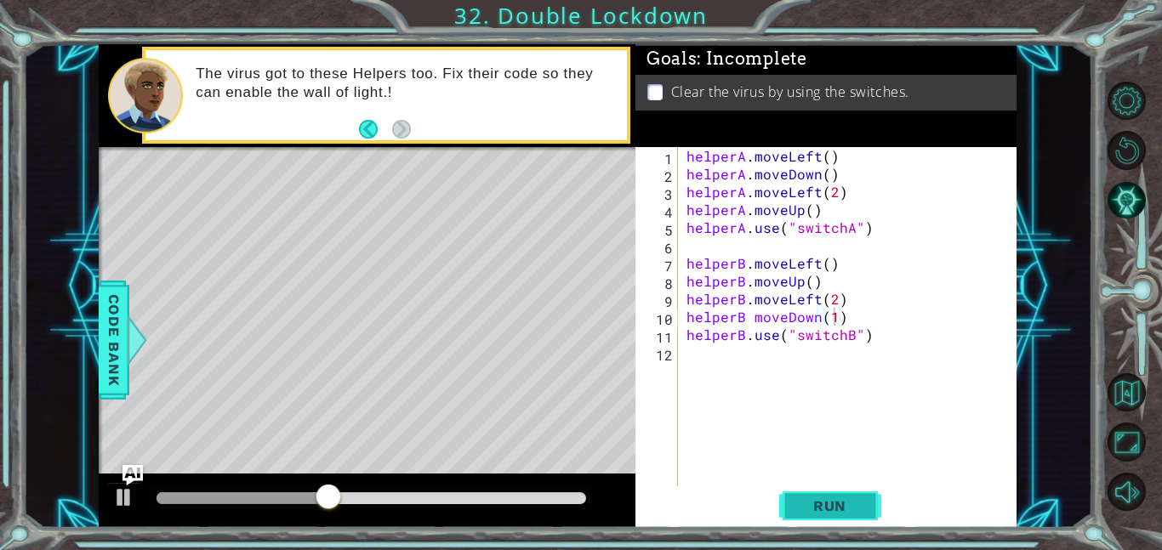
click at [856, 509] on span "Run" at bounding box center [829, 506] width 67 height 17
drag, startPoint x: 820, startPoint y: 326, endPoint x: 839, endPoint y: 317, distance: 20.6
click at [839, 317] on div "helperA . moveLeft ( ) helperA . moveDown ( ) helperA . moveLeft ( 2 ) helperA …" at bounding box center [852, 334] width 339 height 375
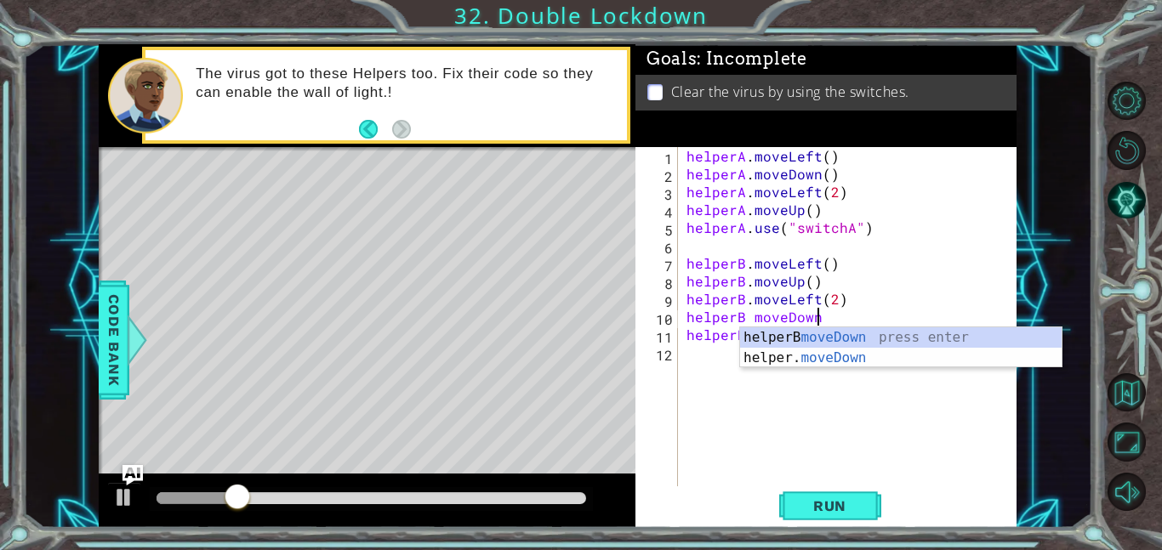
scroll to position [0, 8]
click at [817, 494] on button "Run" at bounding box center [830, 506] width 102 height 38
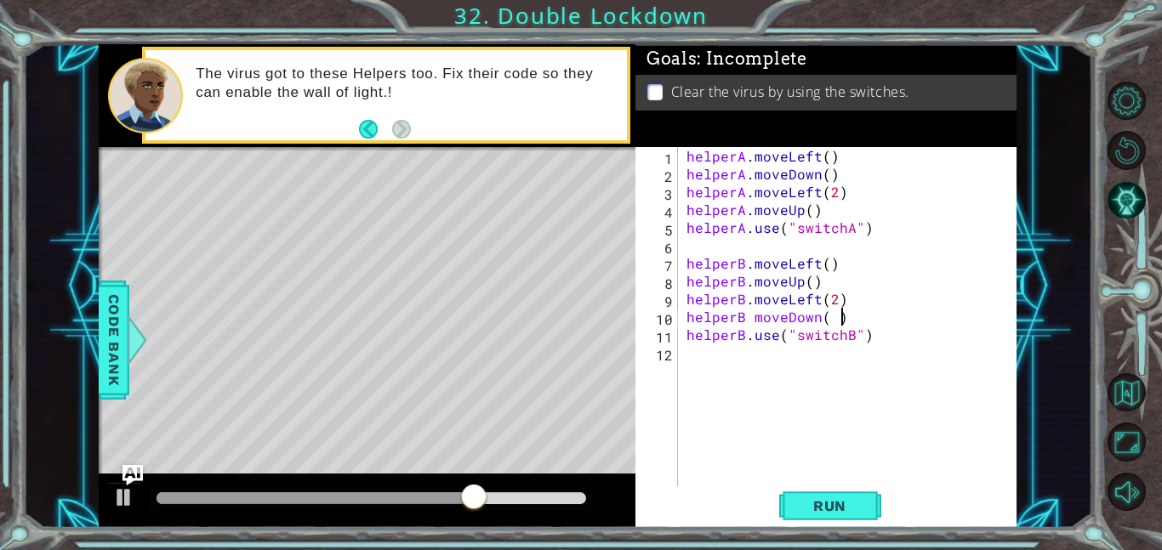
scroll to position [0, 9]
type textarea "helperB moveDown( )"
click at [826, 498] on span "Run" at bounding box center [829, 506] width 67 height 17
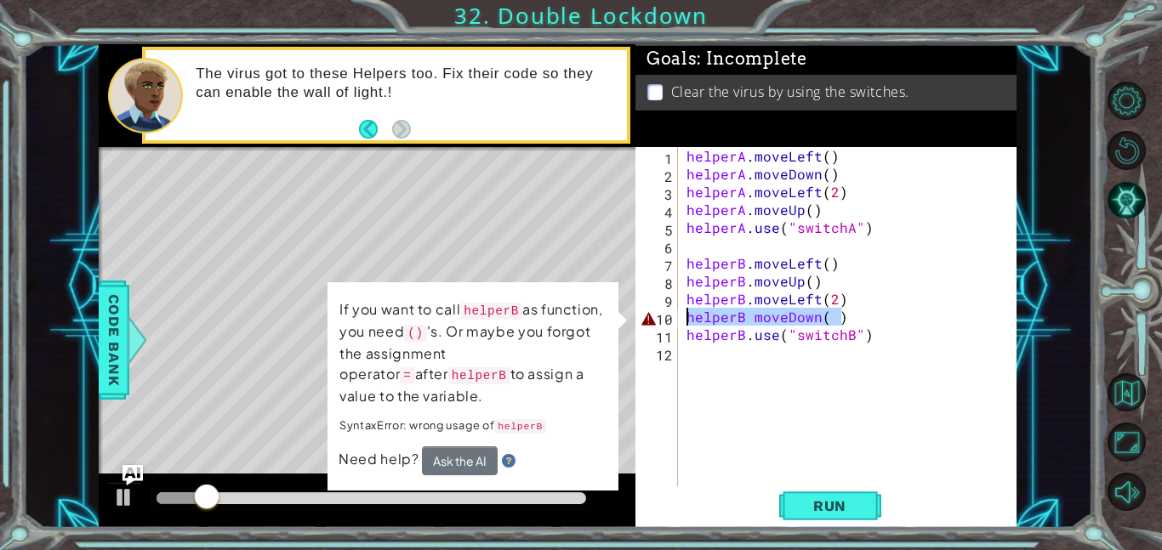
drag, startPoint x: 855, startPoint y: 316, endPoint x: 677, endPoint y: 314, distance: 177.8
click at [677, 314] on div "helperB moveDown( ) 1 2 3 4 5 6 7 8 9 10 11 12 helperA . moveLeft ( ) helperA .…" at bounding box center [824, 316] width 378 height 339
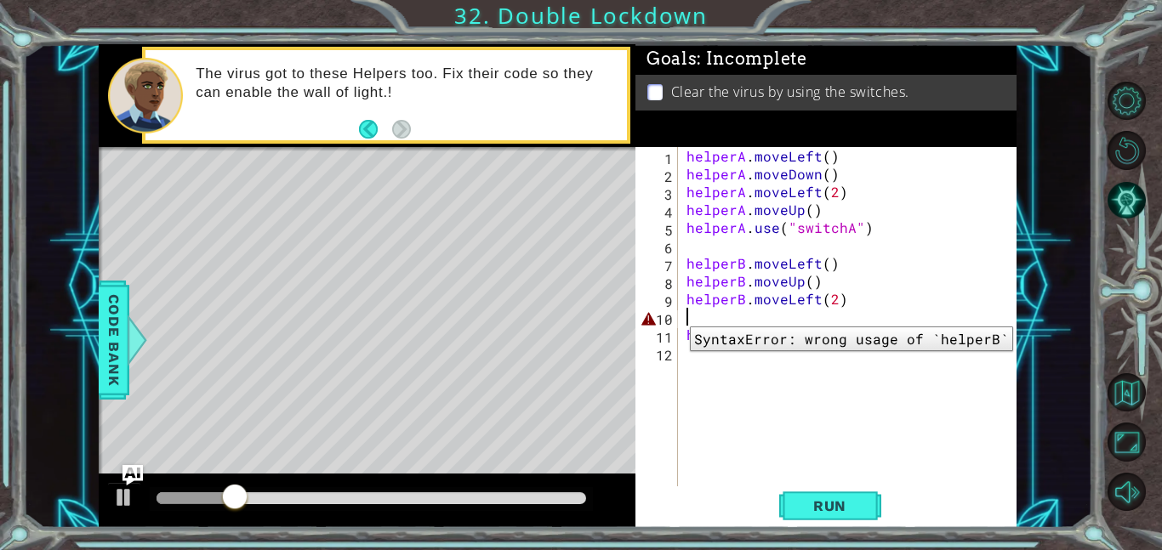
scroll to position [0, 0]
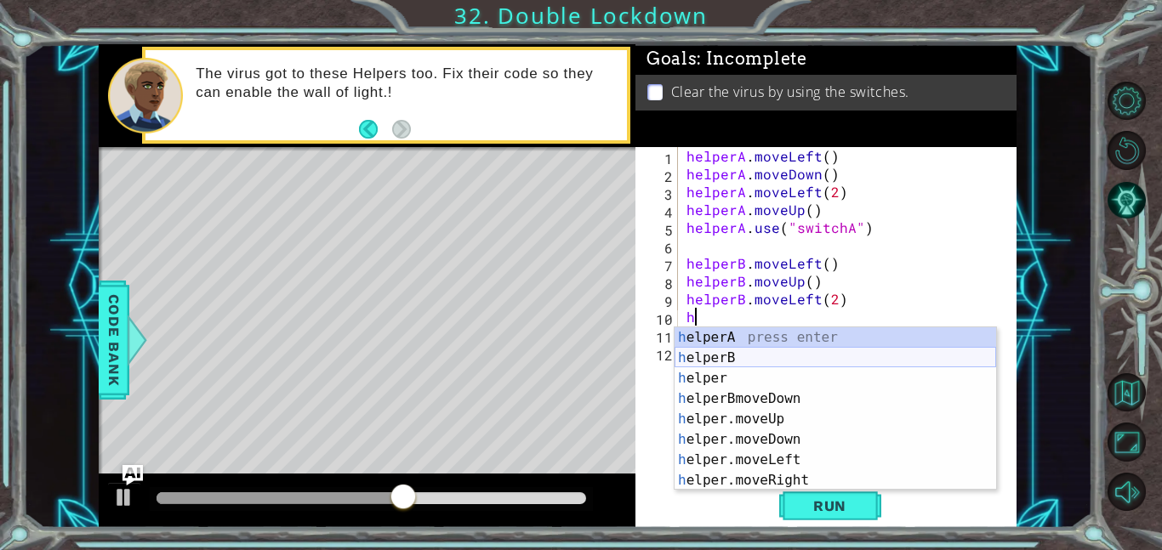
click at [731, 356] on div "h elperA press enter h elperB press enter h elper press enter h elperBmoveDown …" at bounding box center [835, 429] width 322 height 204
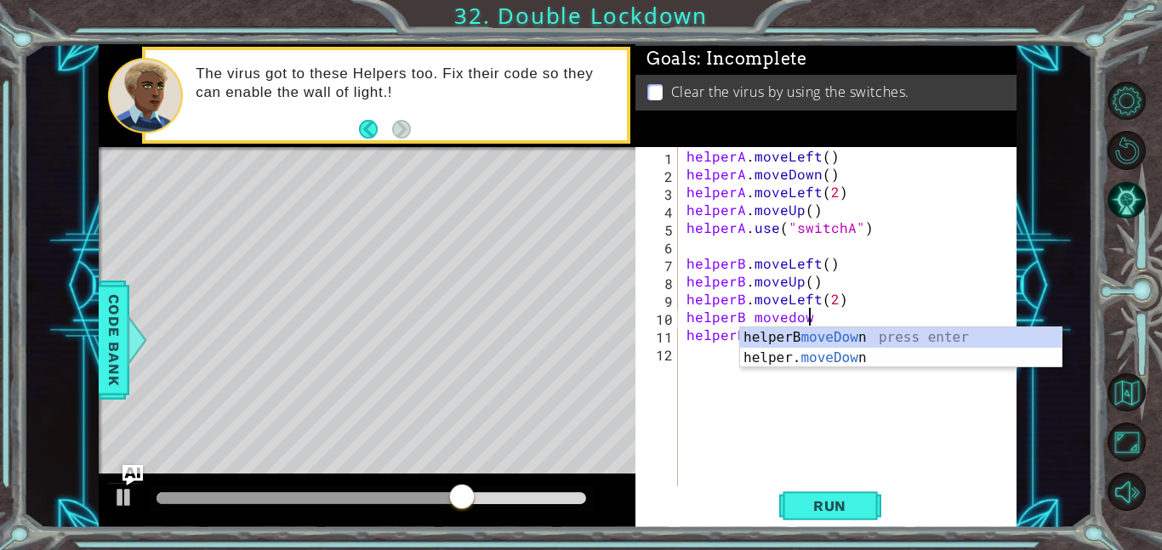
scroll to position [0, 7]
click at [747, 320] on div "helperA . moveLeft ( ) helperA . moveDown ( ) helperA . moveLeft ( 2 ) helperA …" at bounding box center [852, 334] width 339 height 375
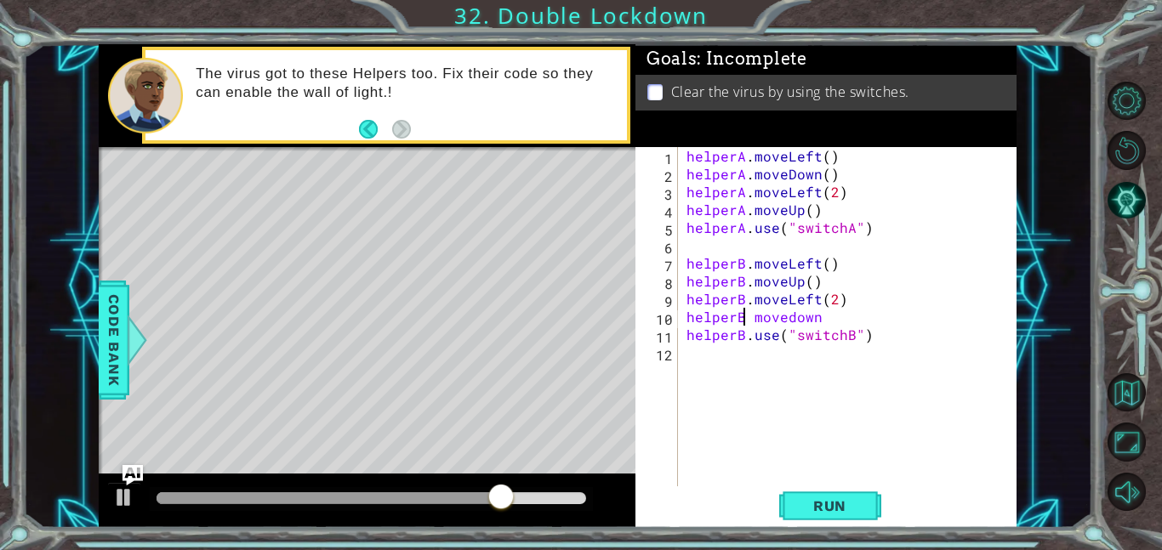
type textarea "helperB. [GEOGRAPHIC_DATA]"
click at [828, 318] on div "helperA . moveLeft ( ) helperA . moveDown ( ) helperA . moveLeft ( 2 ) helperA …" at bounding box center [852, 334] width 339 height 375
click at [800, 485] on div "helperA . moveLeft ( ) helperA . moveDown ( ) helperA . moveLeft ( 2 ) helperA …" at bounding box center [852, 334] width 339 height 375
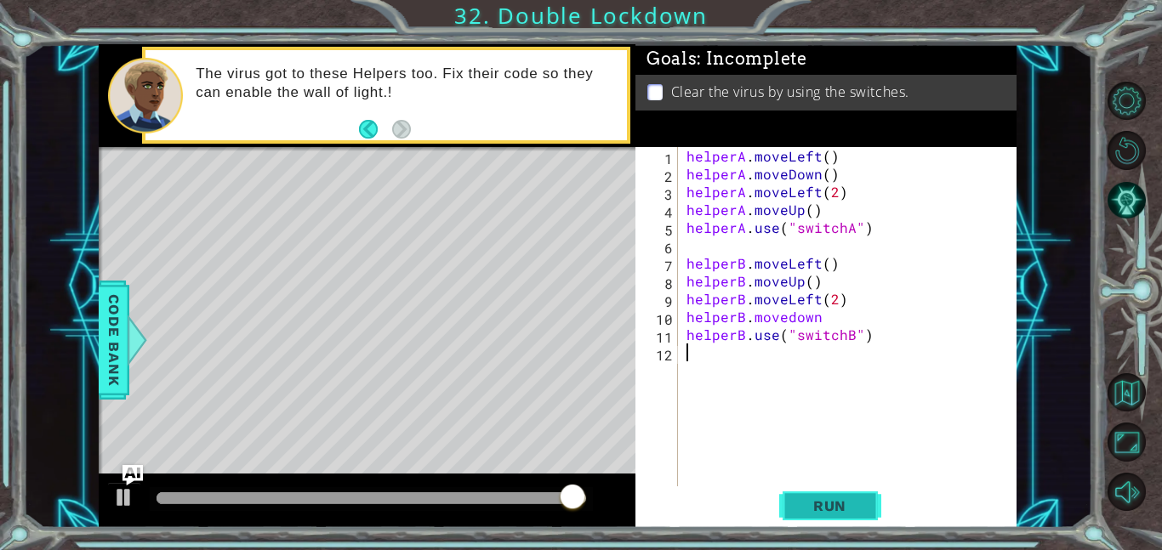
click at [806, 514] on span "Run" at bounding box center [829, 506] width 67 height 17
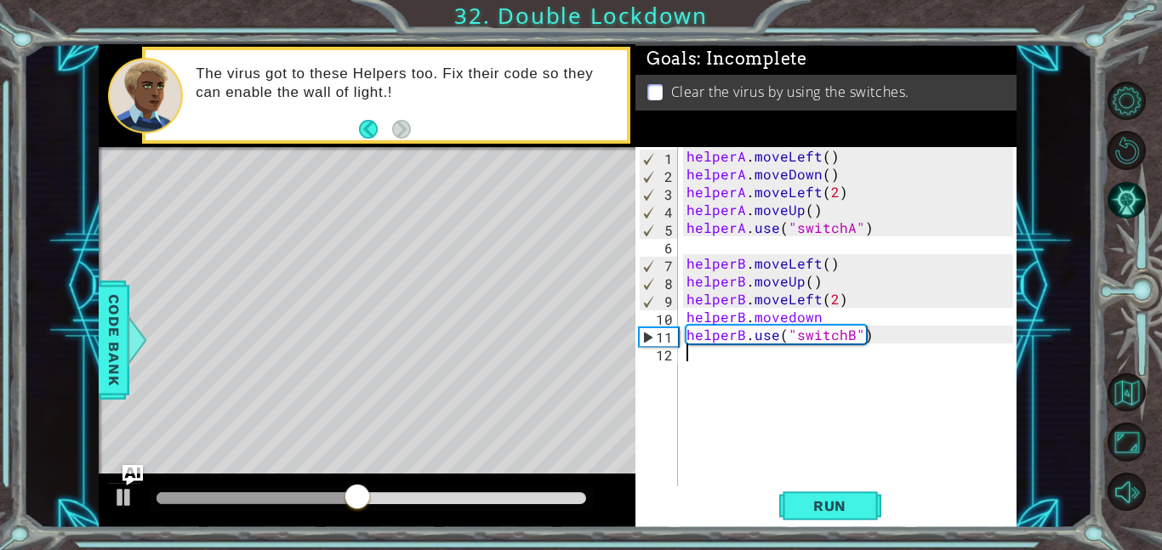
click at [829, 321] on div "helperA . moveLeft ( ) helperA . moveDown ( ) helperA . moveLeft ( 2 ) helperA …" at bounding box center [852, 334] width 339 height 375
click at [832, 318] on div "helperA . moveLeft ( ) helperA . moveDown ( ) helperA . moveLeft ( 2 ) helperA …" at bounding box center [852, 334] width 339 height 375
type textarea "helperB. [GEOGRAPHIC_DATA](1)"
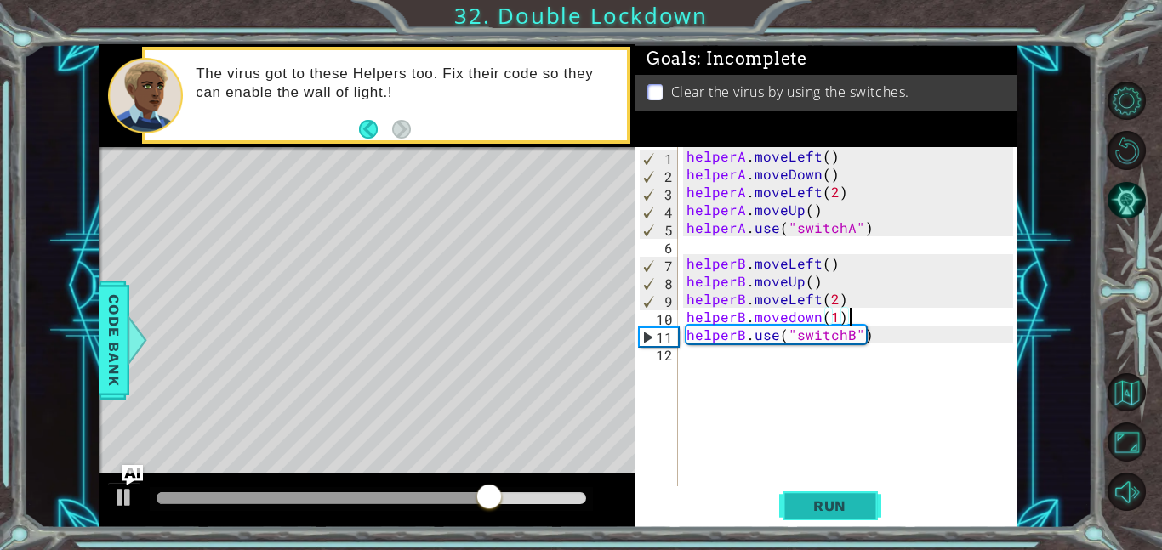
click at [827, 503] on span "Run" at bounding box center [829, 506] width 67 height 17
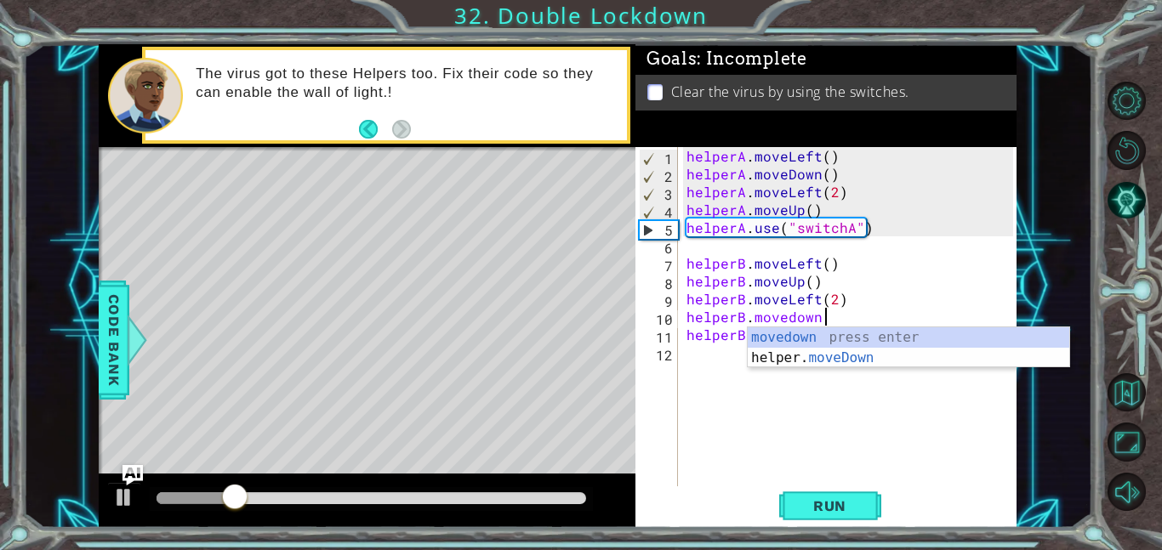
click at [679, 335] on div "helperB. movedown 1 2 3 4 5 6 7 8 9 10 11 12 helperA . moveLeft ( ) helperA . m…" at bounding box center [824, 316] width 378 height 339
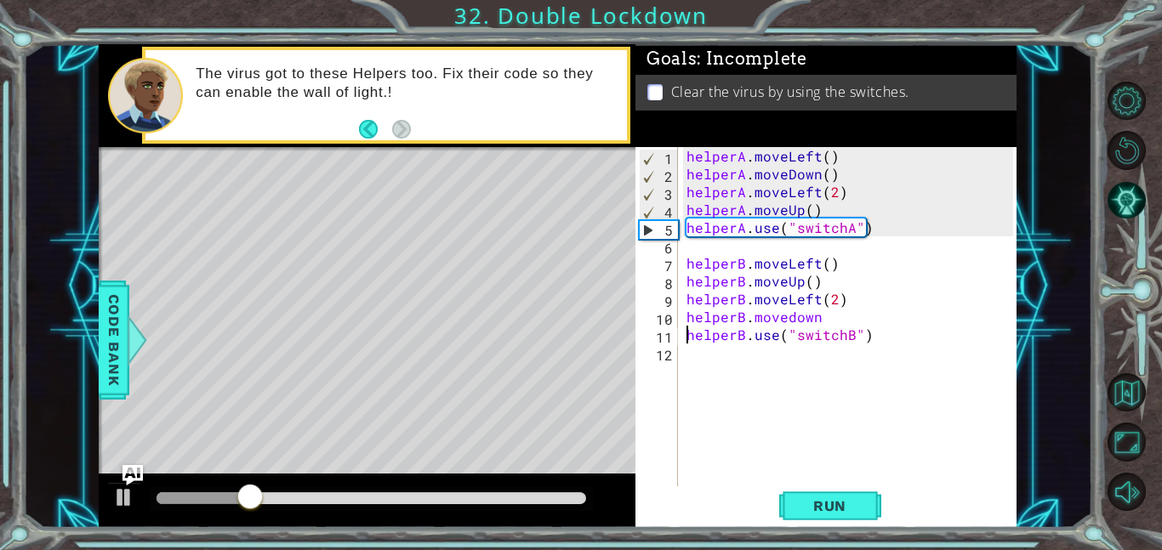
click at [686, 335] on div "helperA . moveLeft ( ) helperA . moveDown ( ) helperA . moveLeft ( 2 ) helperA …" at bounding box center [852, 334] width 339 height 375
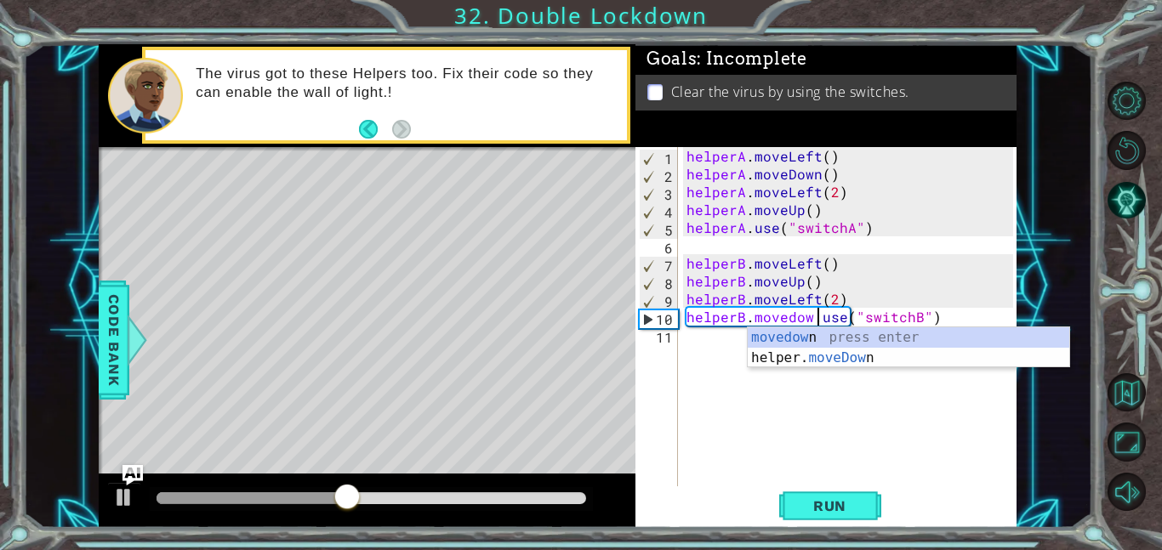
type textarea "helperB. movedown.use("switchB")"
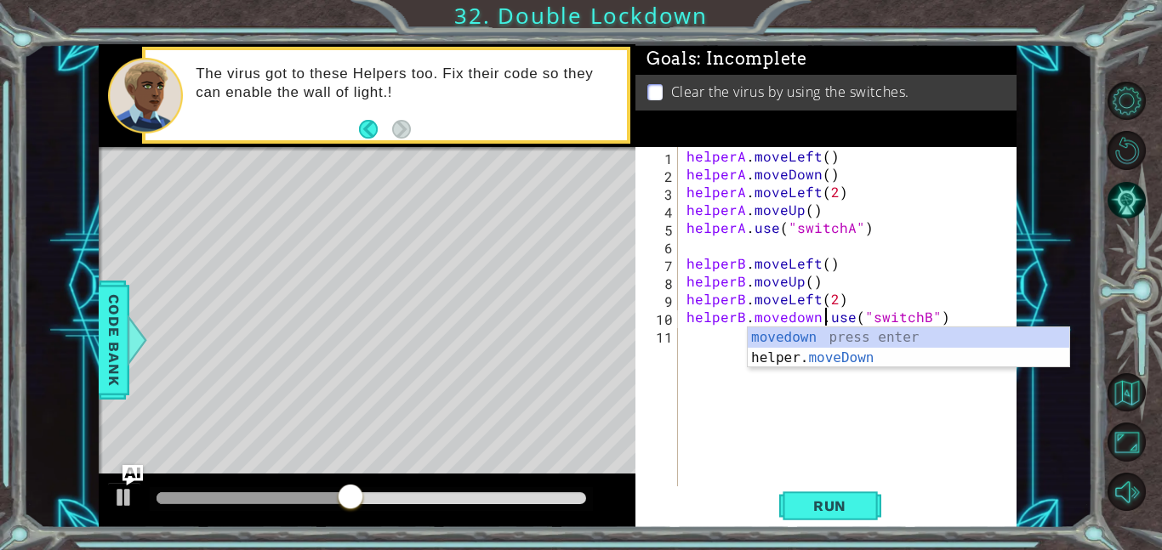
scroll to position [0, 9]
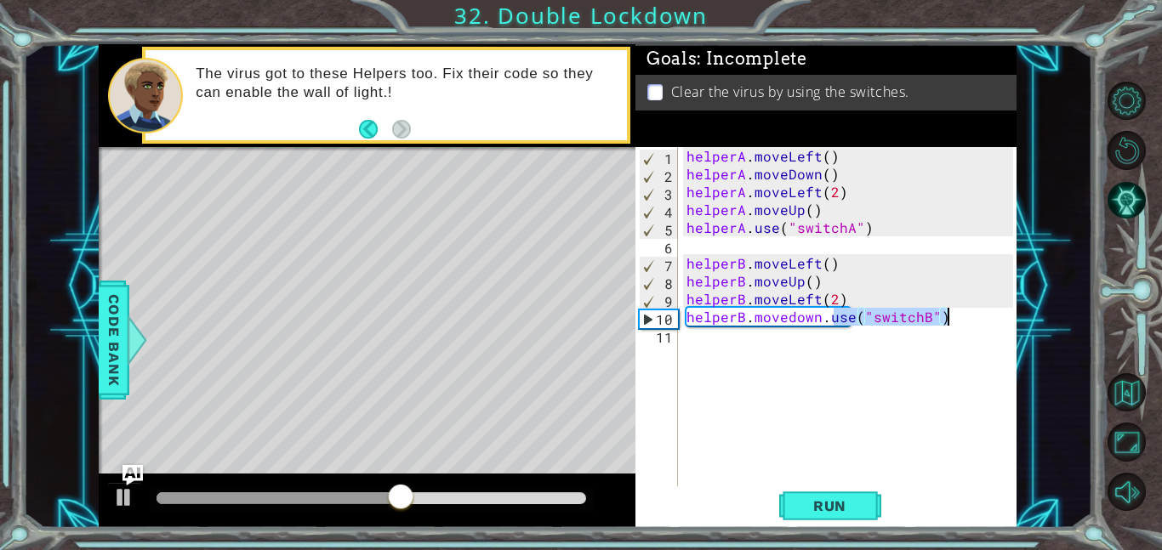
drag, startPoint x: 834, startPoint y: 321, endPoint x: 958, endPoint y: 323, distance: 123.4
click at [958, 323] on div "helperA . moveLeft ( ) helperA . moveDown ( ) helperA . moveLeft ( 2 ) helperA …" at bounding box center [852, 334] width 339 height 375
click at [930, 373] on div "helperA . moveLeft ( ) helperA . moveDown ( ) helperA . moveLeft ( 2 ) helperA …" at bounding box center [852, 334] width 339 height 375
drag, startPoint x: 837, startPoint y: 319, endPoint x: 963, endPoint y: 325, distance: 126.0
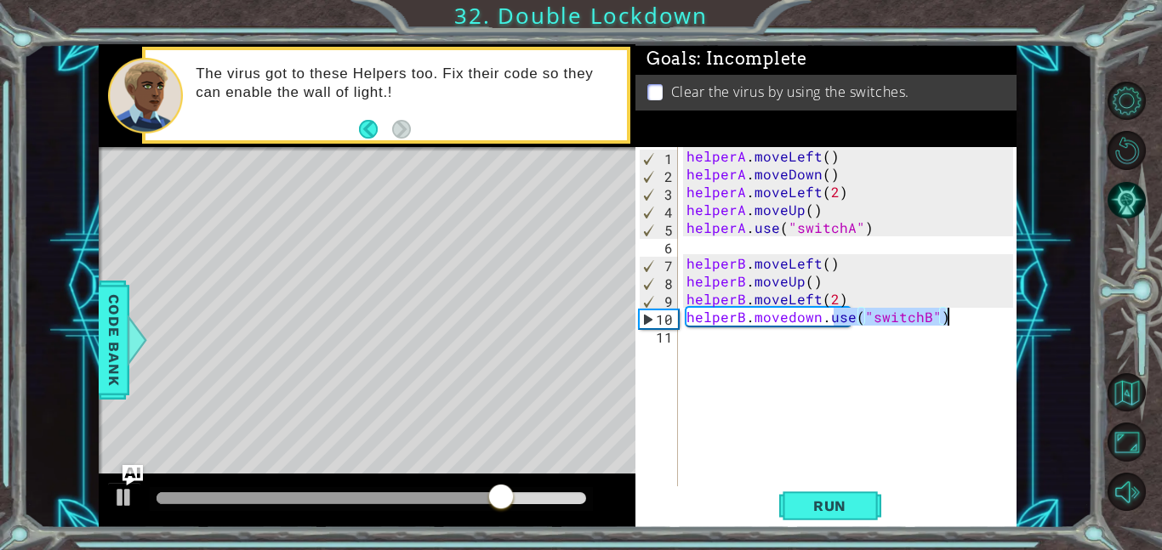
click at [963, 325] on div "helperA . moveLeft ( ) helperA . moveDown ( ) helperA . moveLeft ( 2 ) helperA …" at bounding box center [852, 334] width 339 height 375
type textarea "helperB. [GEOGRAPHIC_DATA]."
click at [705, 344] on div "helperA . moveLeft ( ) helperA . moveDown ( ) helperA . moveLeft ( 2 ) helperA …" at bounding box center [852, 334] width 339 height 375
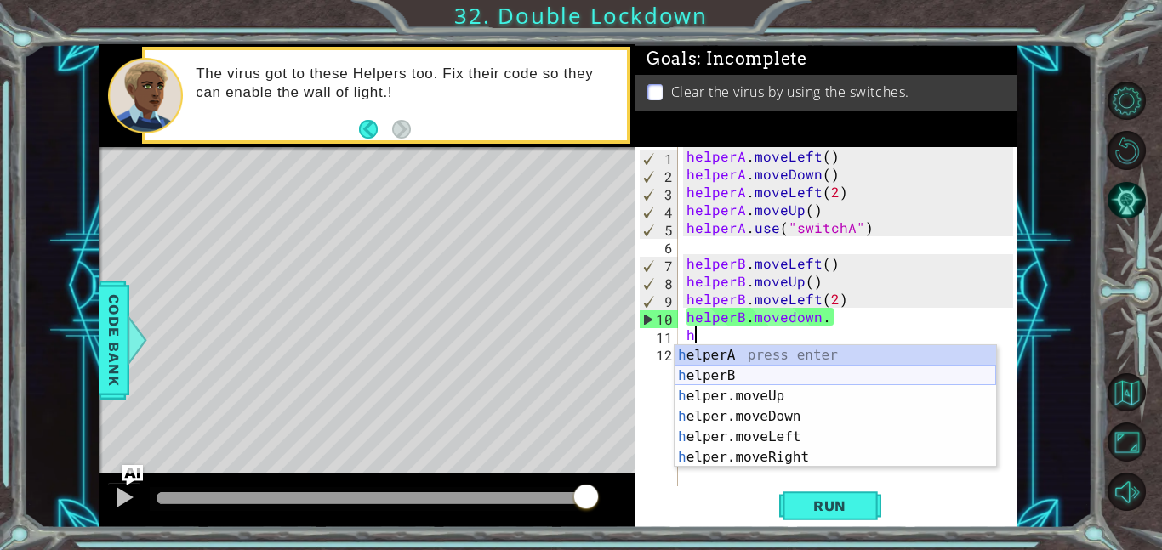
click at [764, 372] on div "h elperA press enter h elperB press enter h elper.moveUp press enter h elper.mo…" at bounding box center [835, 426] width 322 height 163
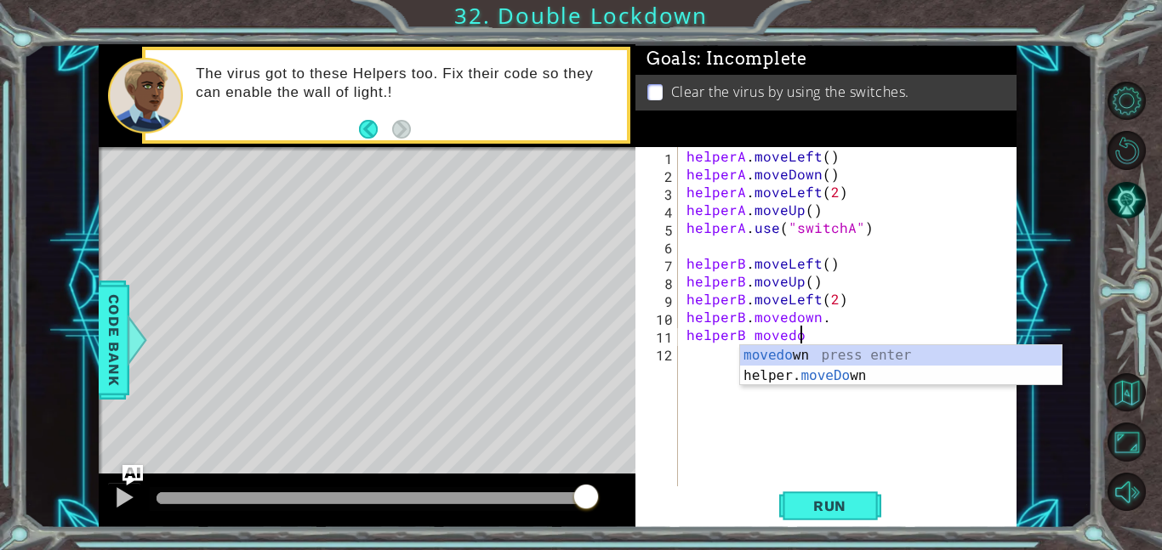
scroll to position [0, 7]
type textarea "helperB movedown"
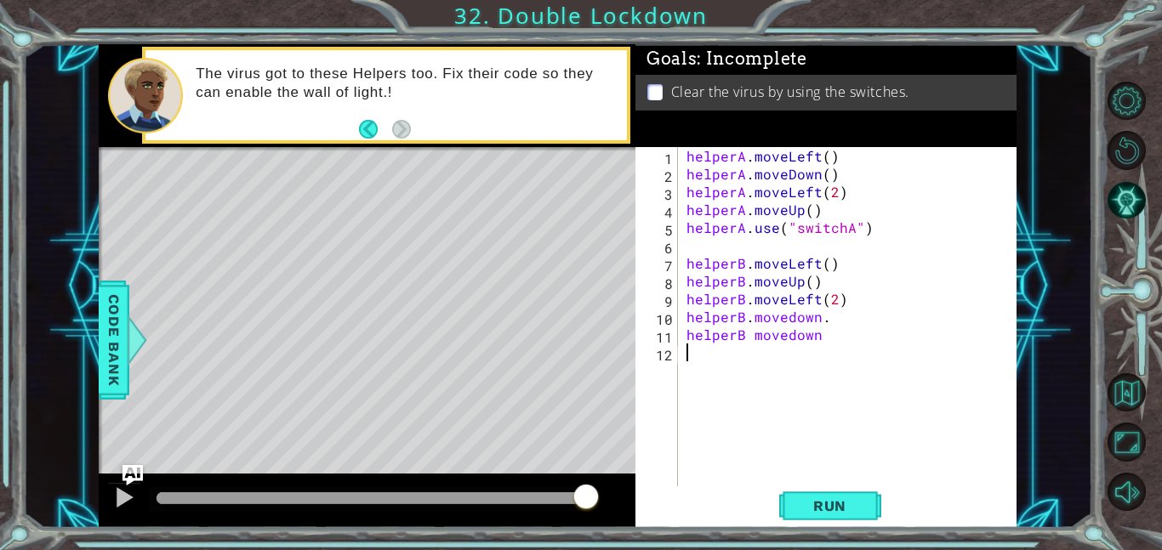
click at [708, 367] on div "helperA . moveLeft ( ) helperA . moveDown ( ) helperA . moveLeft ( 2 ) helperA …" at bounding box center [852, 334] width 339 height 375
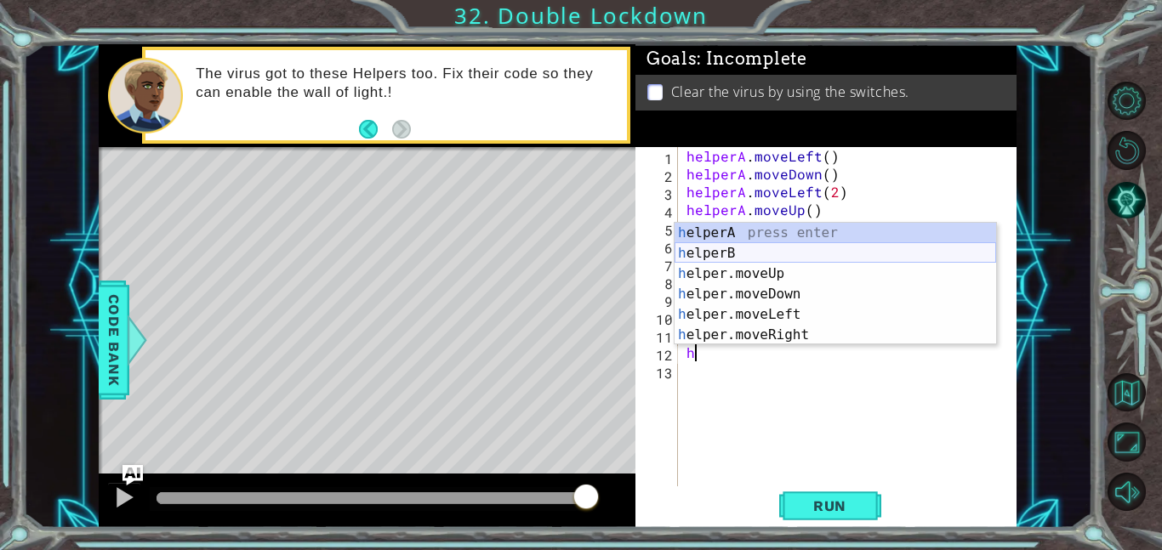
click at [744, 256] on div "h elperA press enter h elperB press enter h elper.moveUp press enter h elper.mo…" at bounding box center [835, 304] width 322 height 163
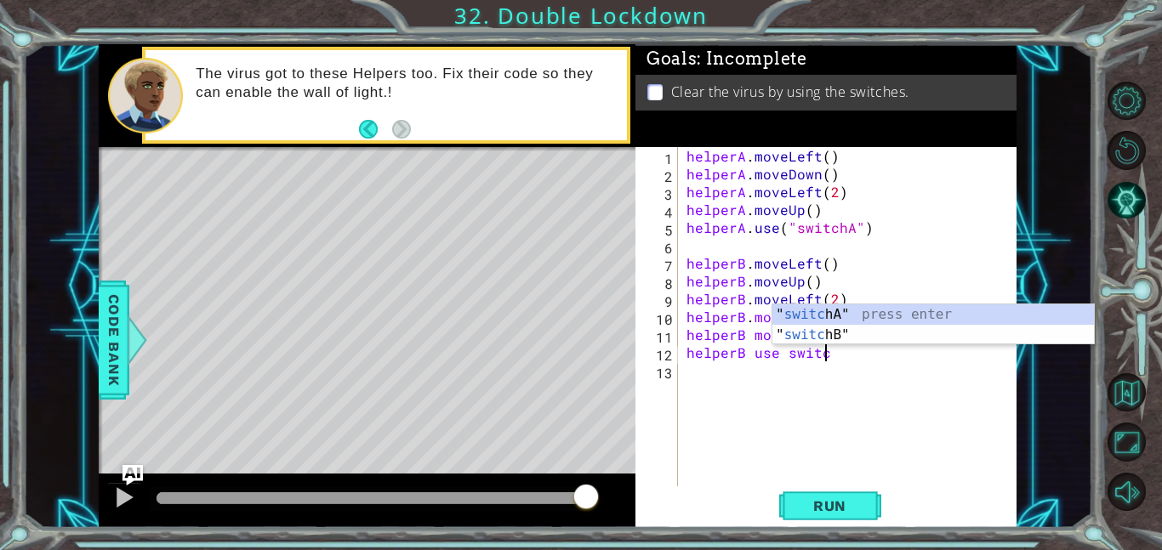
scroll to position [0, 8]
click at [859, 338] on div "" switch A" press enter " switch B" press enter" at bounding box center [933, 345] width 322 height 82
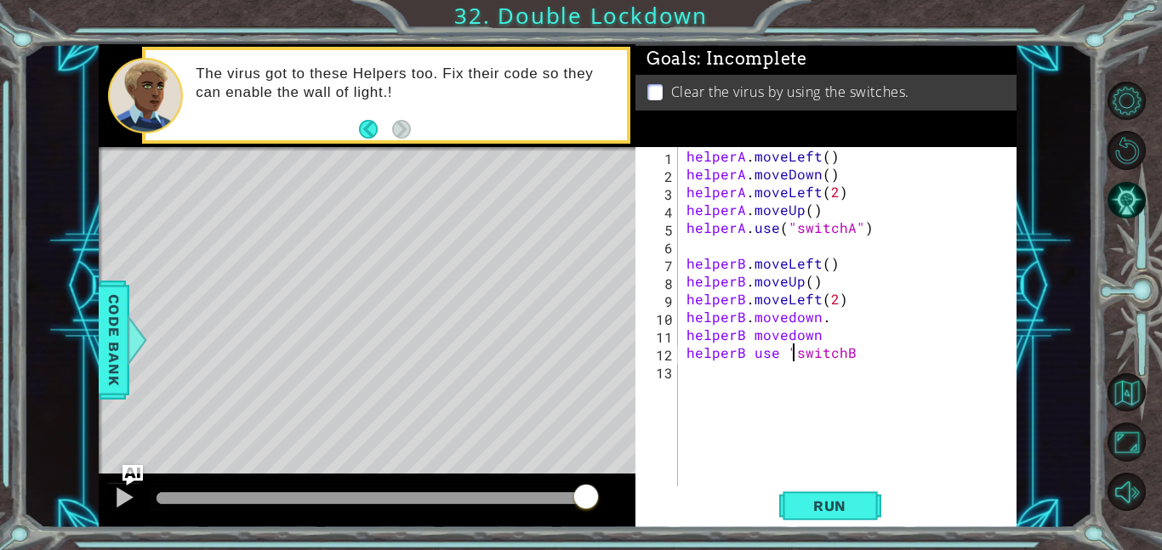
click at [794, 356] on div "helperA . moveLeft ( ) helperA . moveDown ( ) helperA . moveLeft ( 2 ) helperA …" at bounding box center [852, 334] width 339 height 375
click at [869, 354] on div "helperA . moveLeft ( ) helperA . moveDown ( ) helperA . moveLeft ( 2 ) helperA …" at bounding box center [852, 334] width 339 height 375
click at [827, 502] on span "Run" at bounding box center [829, 506] width 67 height 17
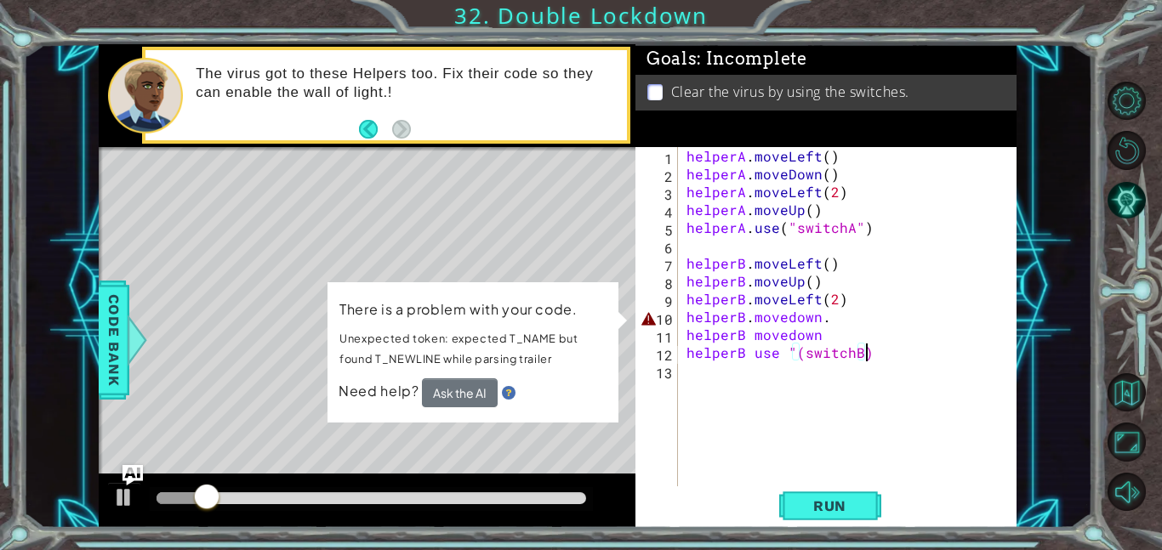
click at [838, 318] on div "helperA . moveLeft ( ) helperA . moveDown ( ) helperA . moveLeft ( 2 ) helperA …" at bounding box center [852, 334] width 339 height 375
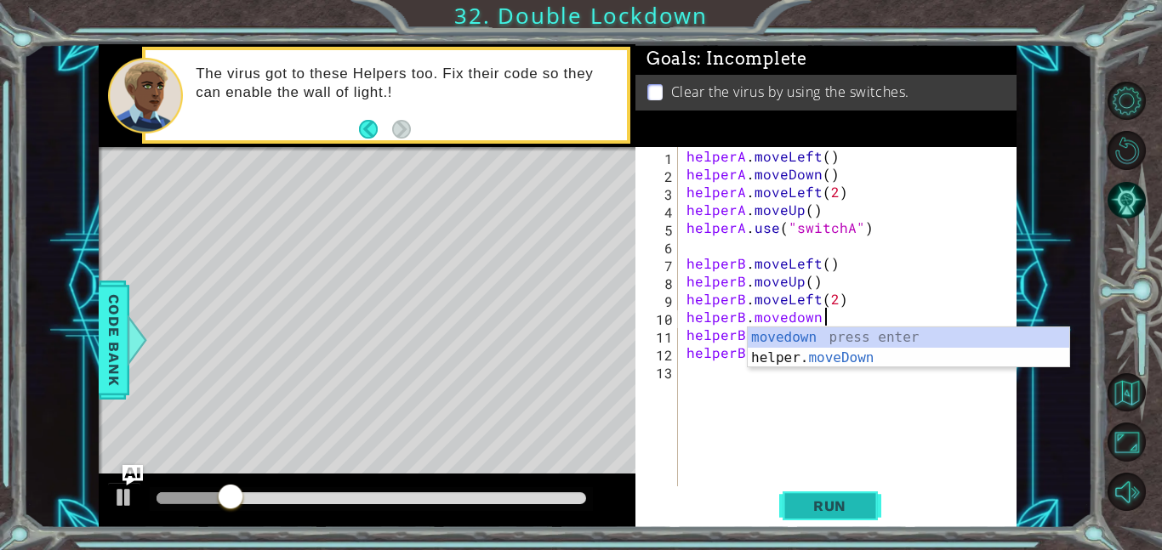
click at [811, 512] on span "Run" at bounding box center [829, 506] width 67 height 17
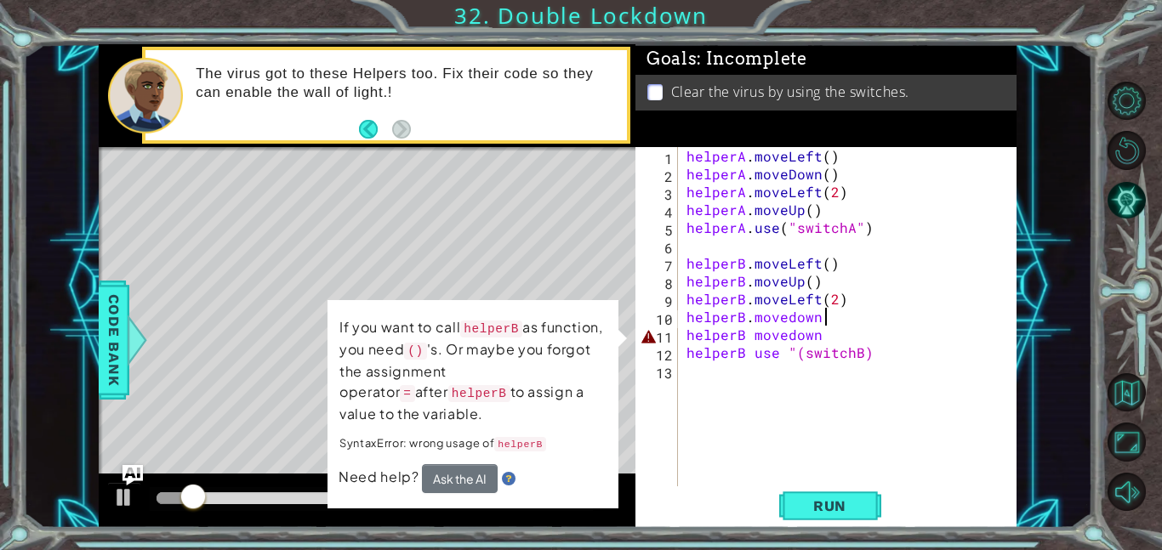
click at [743, 338] on div "helperA . moveLeft ( ) helperA . moveDown ( ) helperA . moveLeft ( 2 ) helperA …" at bounding box center [852, 334] width 339 height 375
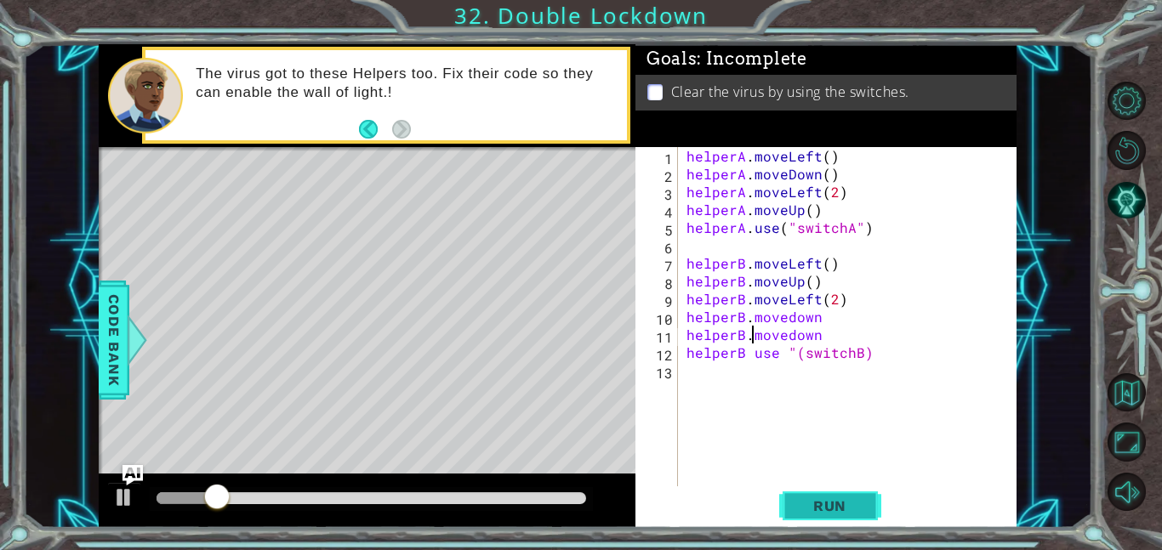
click at [866, 496] on button "Run" at bounding box center [830, 506] width 102 height 38
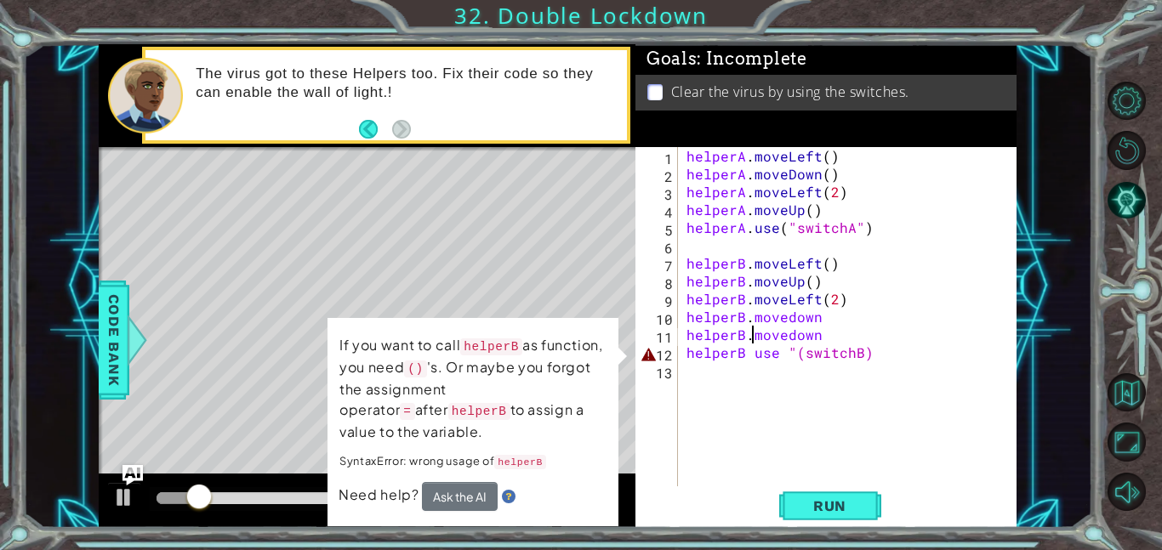
click at [787, 352] on div "helperA . moveLeft ( ) helperA . moveDown ( ) helperA . moveLeft ( 2 ) helperA …" at bounding box center [852, 334] width 339 height 375
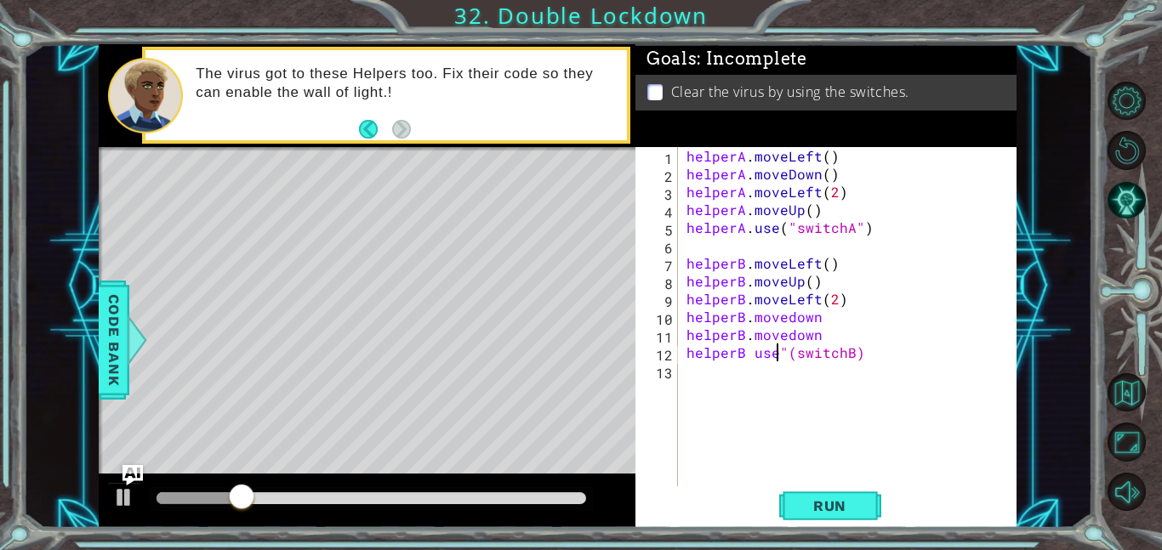
type textarea "helperB use "(switchB)"
click at [862, 505] on span "Run" at bounding box center [829, 506] width 67 height 17
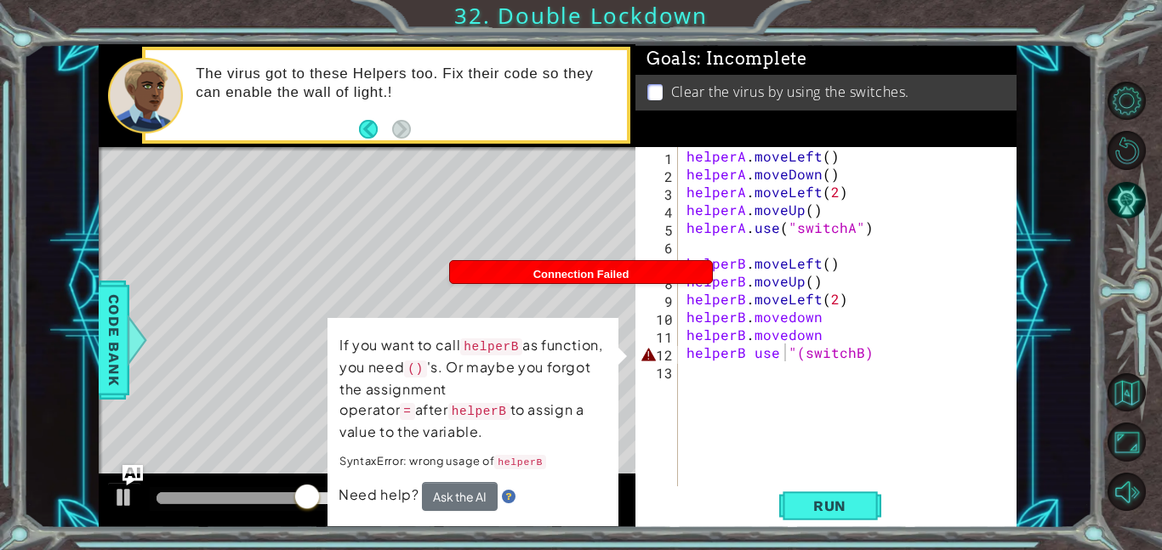
click at [515, 294] on div "Level Map" at bounding box center [492, 397] width 786 height 501
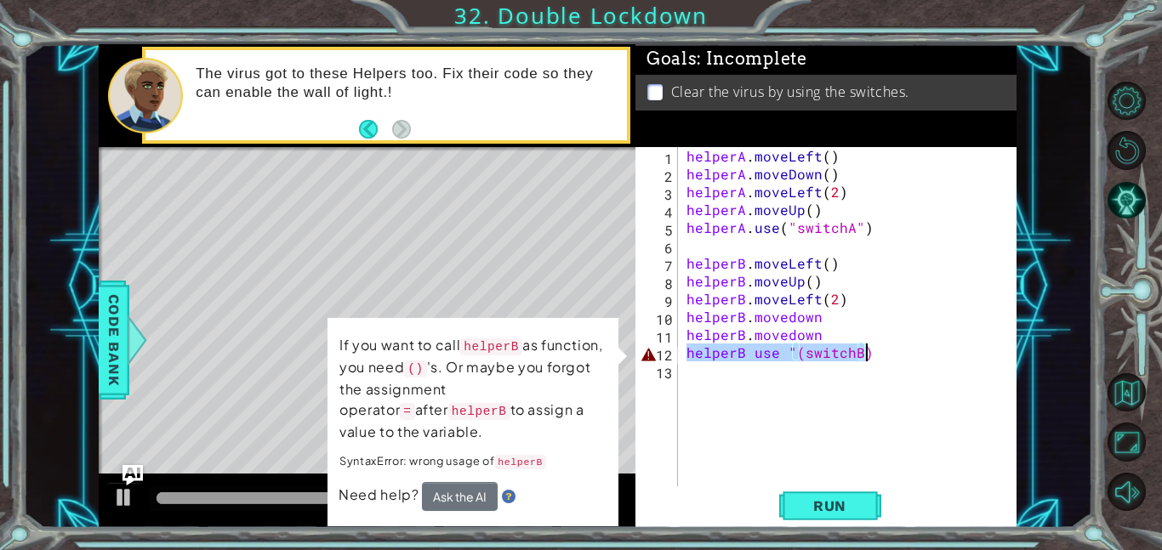
drag, startPoint x: 686, startPoint y: 353, endPoint x: 913, endPoint y: 358, distance: 228.0
click at [913, 358] on div "helperA . moveLeft ( ) helperA . moveDown ( ) helperA . moveLeft ( 2 ) helperA …" at bounding box center [852, 334] width 339 height 375
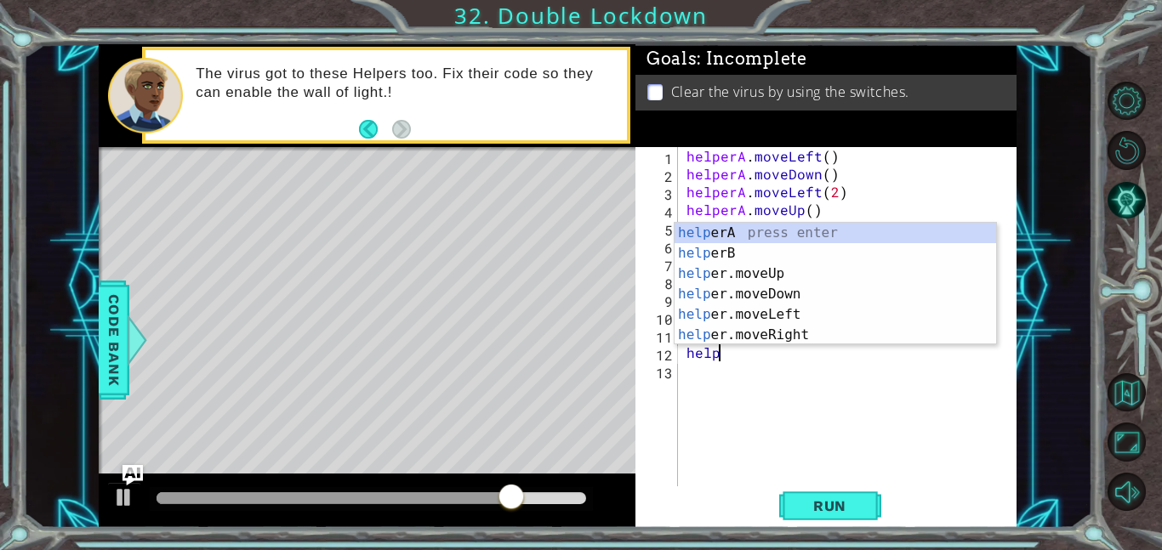
scroll to position [0, 2]
click at [867, 260] on div "helper A press enter helper B press enter helper .moveUp press enter helper .mo…" at bounding box center [835, 304] width 322 height 163
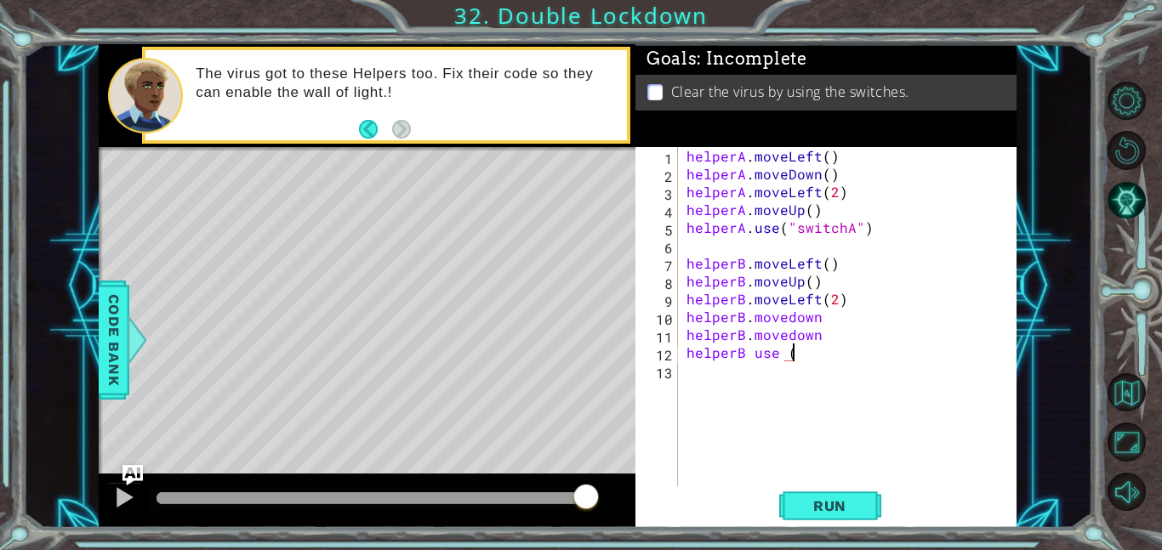
scroll to position [0, 6]
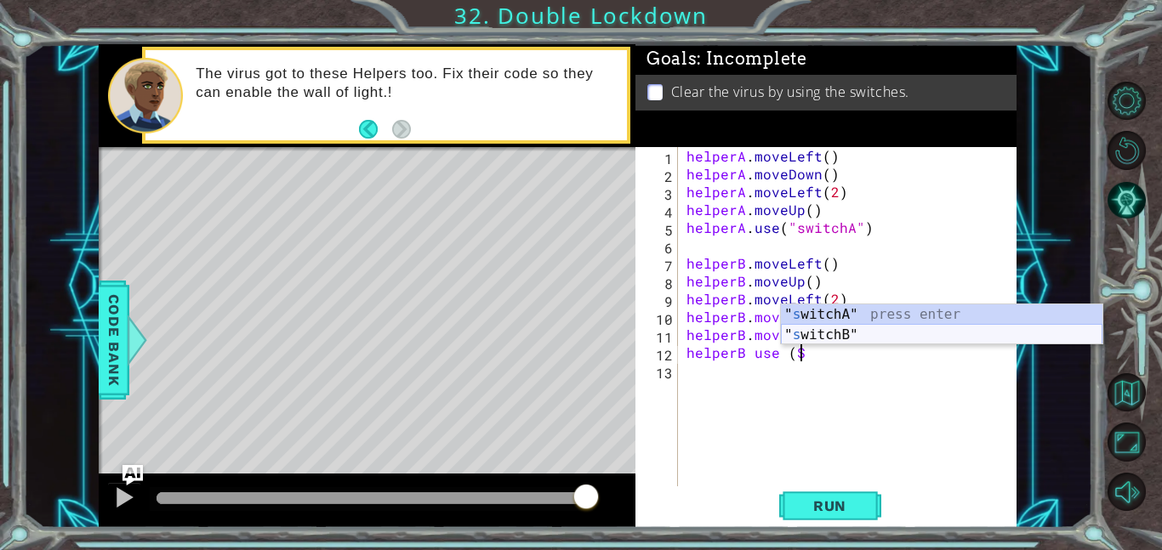
click at [887, 330] on div "" s witchA" press enter " s witchB" press enter" at bounding box center [942, 345] width 322 height 82
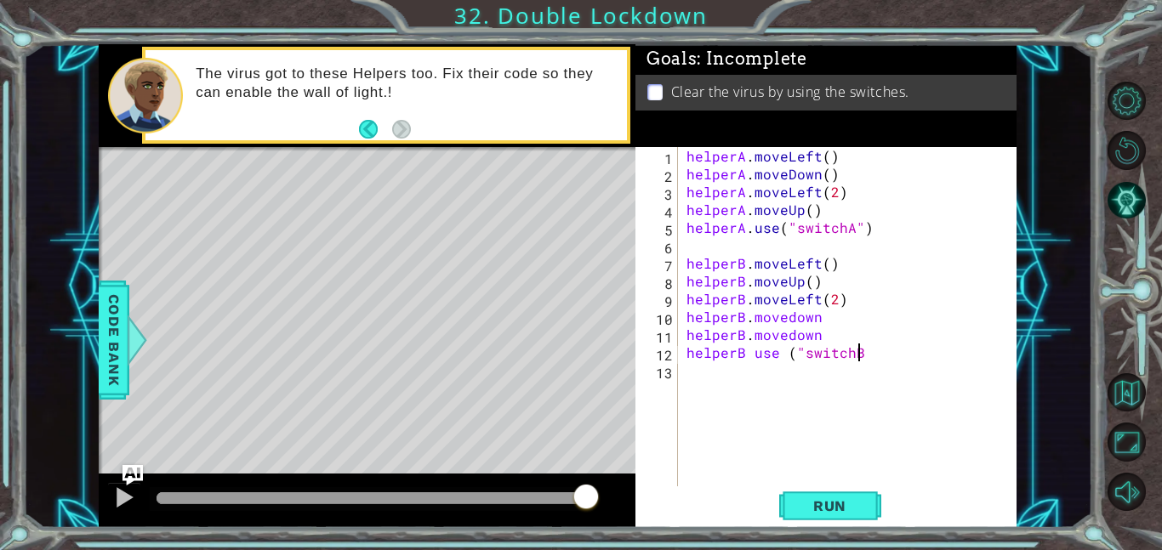
click at [858, 412] on div "helperA . moveLeft ( ) helperA . moveDown ( ) helperA . moveLeft ( 2 ) helperA …" at bounding box center [852, 334] width 339 height 375
click at [830, 491] on button "Run" at bounding box center [830, 506] width 102 height 38
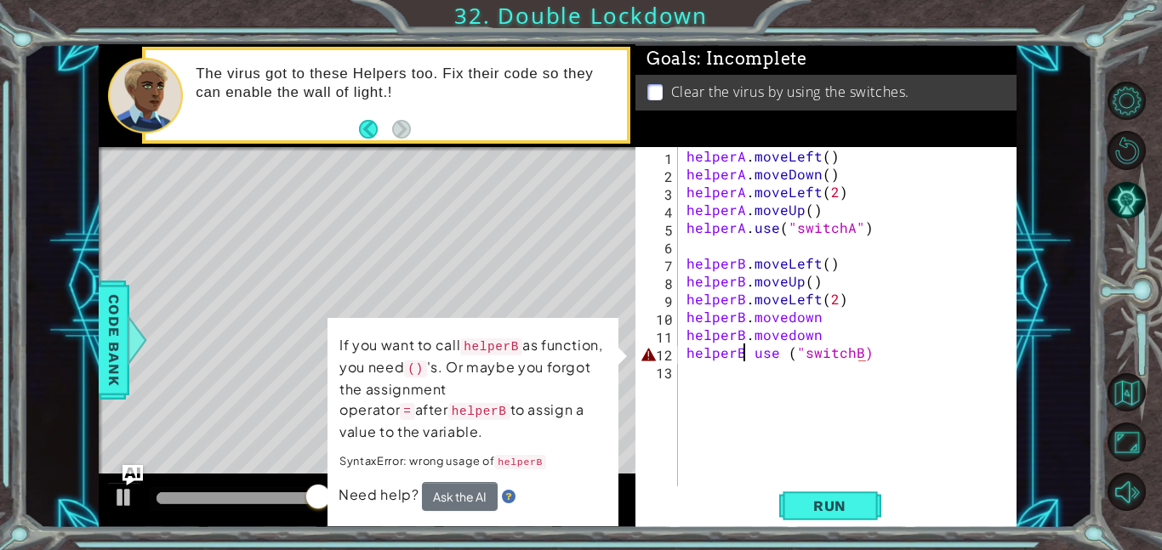
click at [743, 351] on div "helperA . moveLeft ( ) helperA . moveDown ( ) helperA . moveLeft ( 2 ) helperA …" at bounding box center [852, 334] width 339 height 375
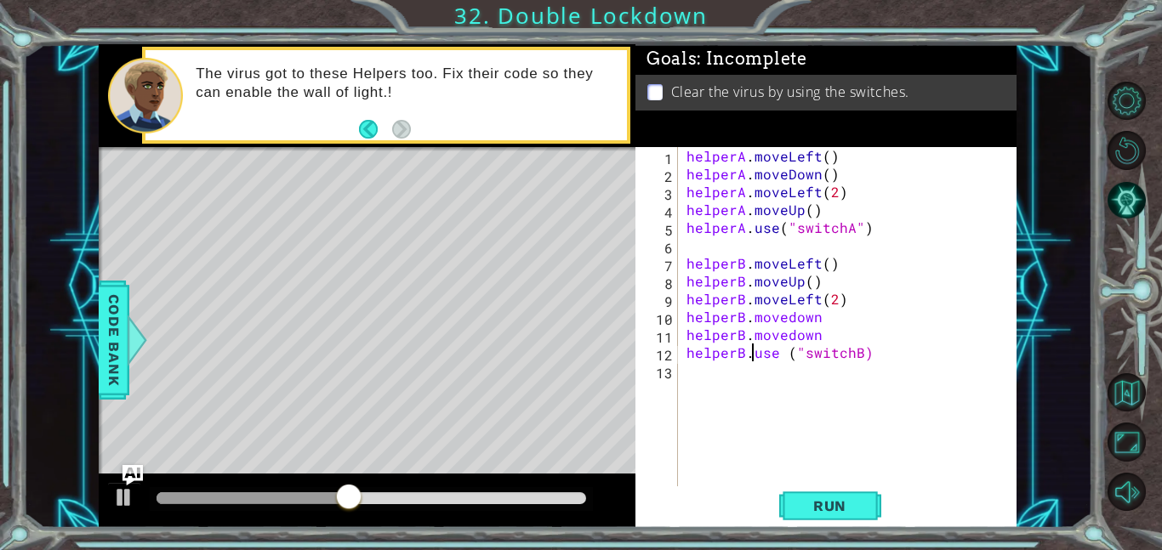
click at [760, 350] on div "helperA . moveLeft ( ) helperA . moveDown ( ) helperA . moveLeft ( 2 ) helperA …" at bounding box center [852, 334] width 339 height 375
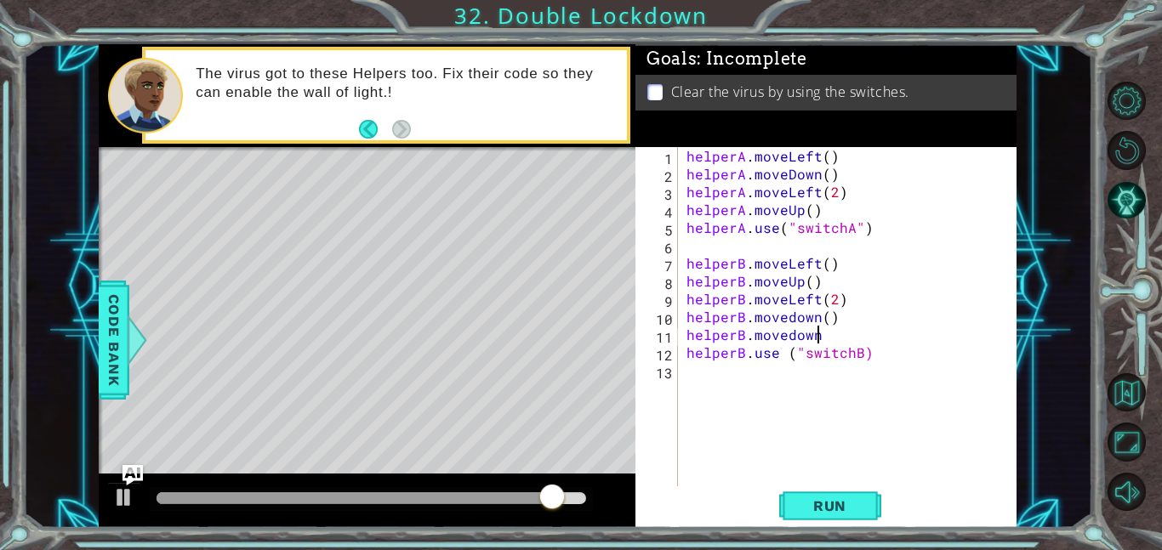
scroll to position [0, 8]
click at [811, 521] on button "Run" at bounding box center [830, 506] width 102 height 38
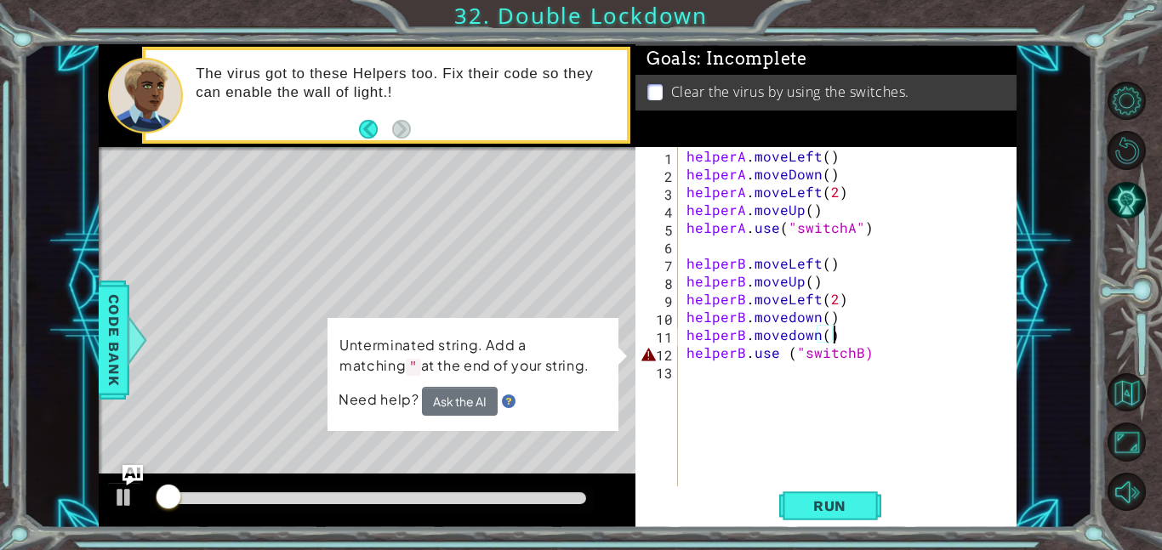
click at [854, 350] on div "helperA . moveLeft ( ) helperA . moveDown ( ) helperA . moveLeft ( 2 ) helperA …" at bounding box center [852, 334] width 339 height 375
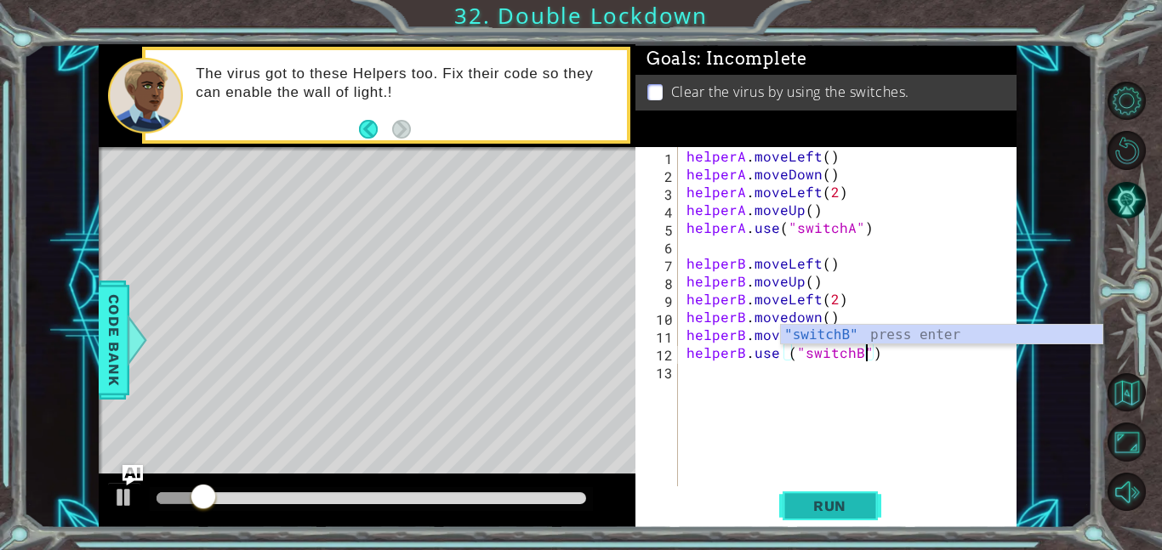
click at [845, 517] on button "Run" at bounding box center [830, 506] width 102 height 38
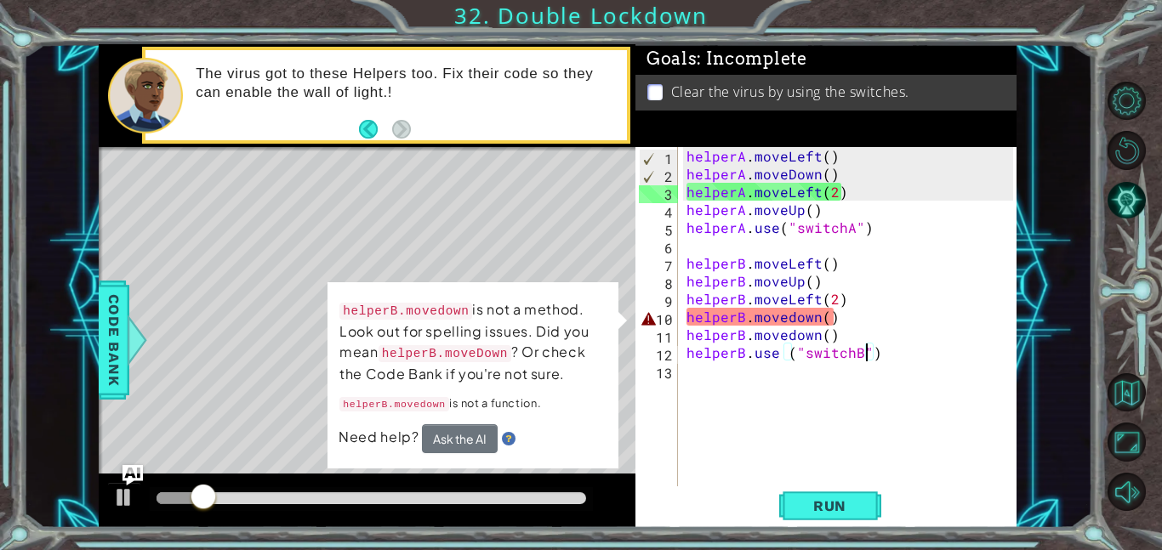
click at [872, 324] on div "helperA . moveLeft ( ) helperA . moveDown ( ) helperA . moveLeft ( 2 ) helperA …" at bounding box center [852, 334] width 339 height 375
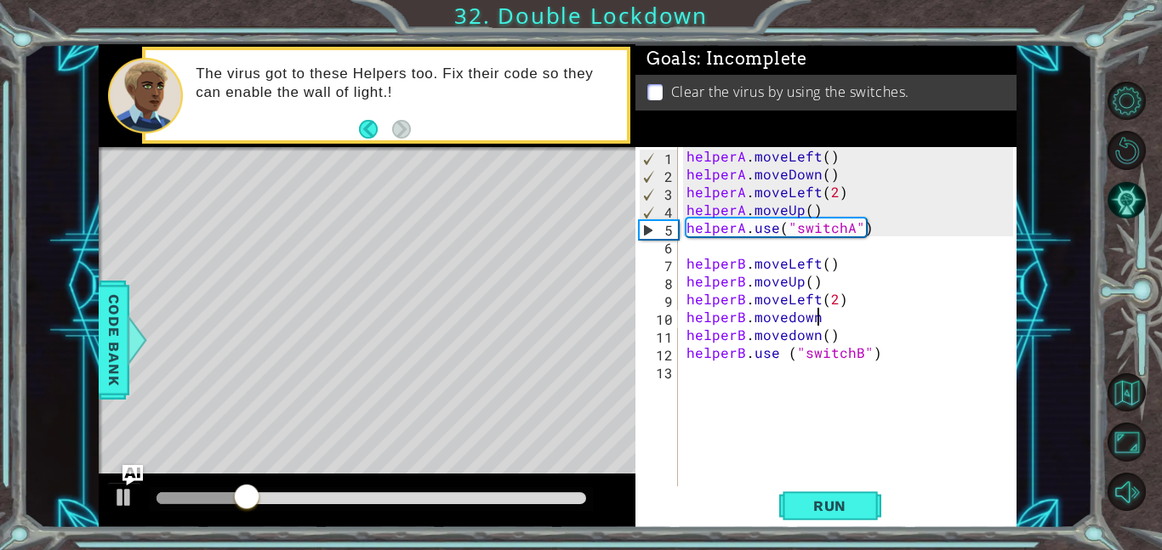
click at [839, 339] on div "helperA . moveLeft ( ) helperA . moveDown ( ) helperA . moveLeft ( 2 ) helperA …" at bounding box center [852, 334] width 339 height 375
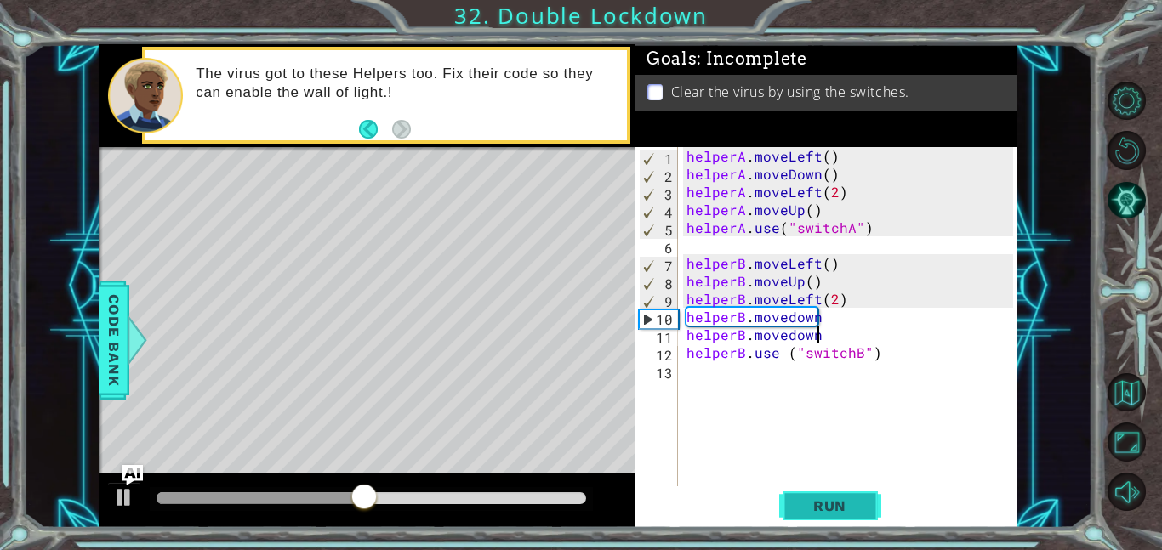
click at [826, 513] on span "Run" at bounding box center [829, 506] width 67 height 17
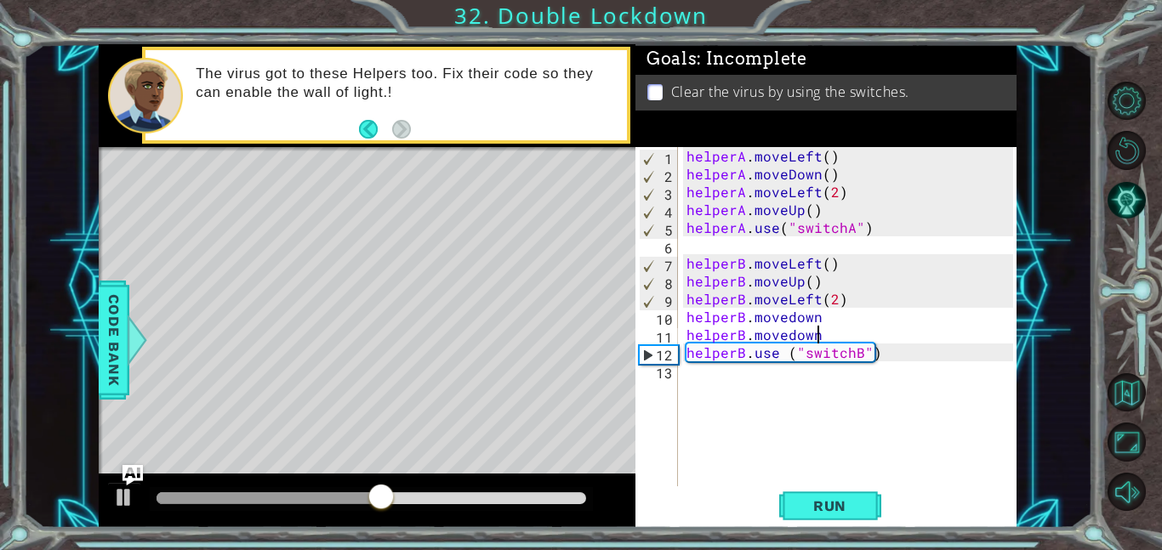
click at [683, 352] on div "helperA . moveLeft ( ) helperA . moveDown ( ) helperA . moveLeft ( 2 ) helperA …" at bounding box center [852, 334] width 339 height 375
type textarea "helperB.use ("switchB")"
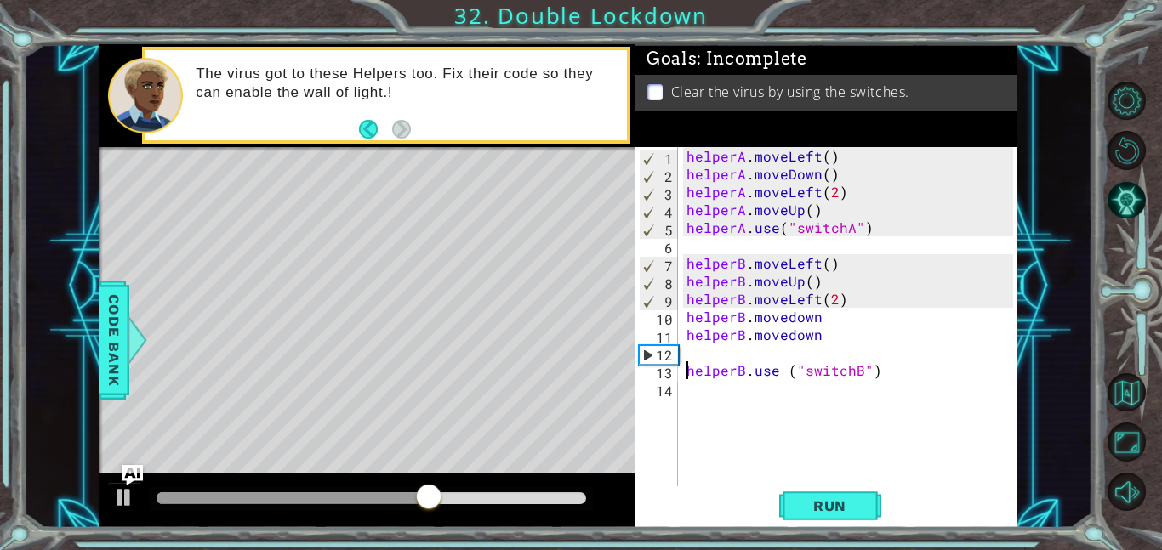
click at [688, 350] on div "helperA . moveLeft ( ) helperA . moveDown ( ) helperA . moveLeft ( 2 ) helperA …" at bounding box center [852, 334] width 339 height 375
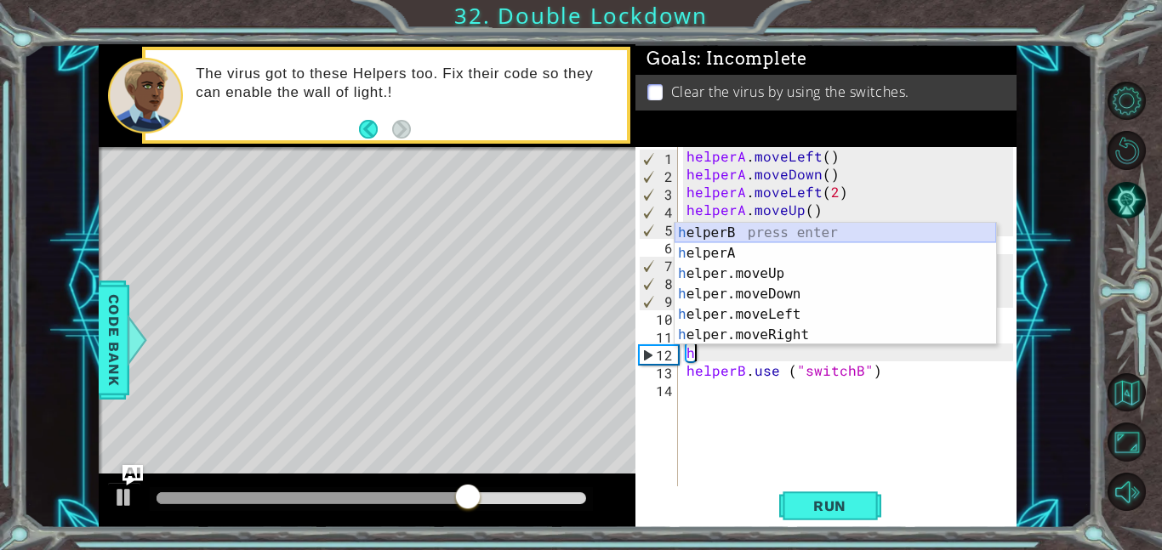
click at [731, 242] on div "h elperB press enter h elperA press enter h elper.moveUp press enter h elper.mo…" at bounding box center [835, 304] width 322 height 163
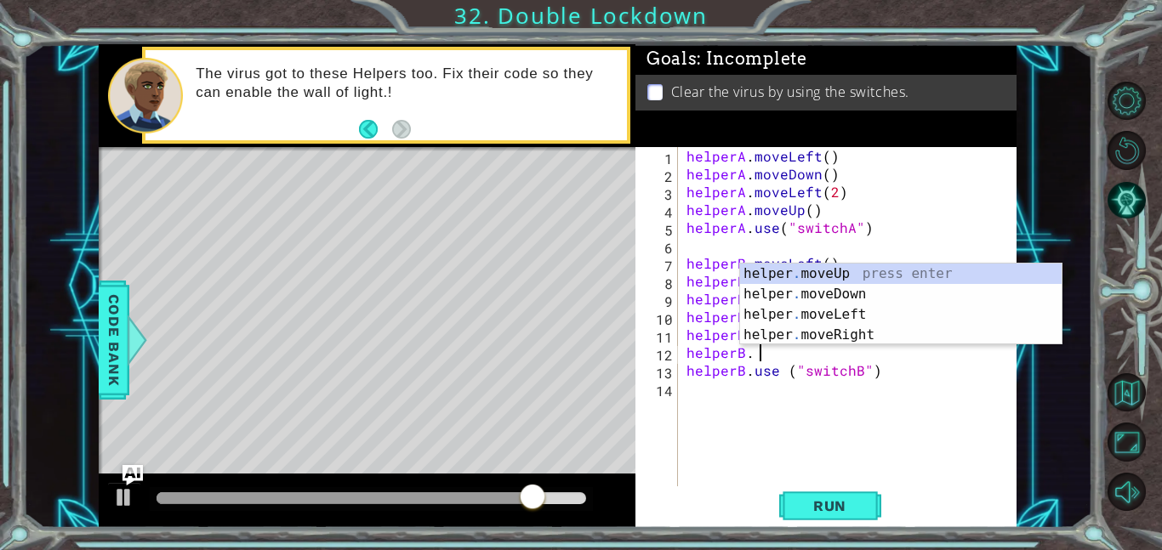
scroll to position [0, 3]
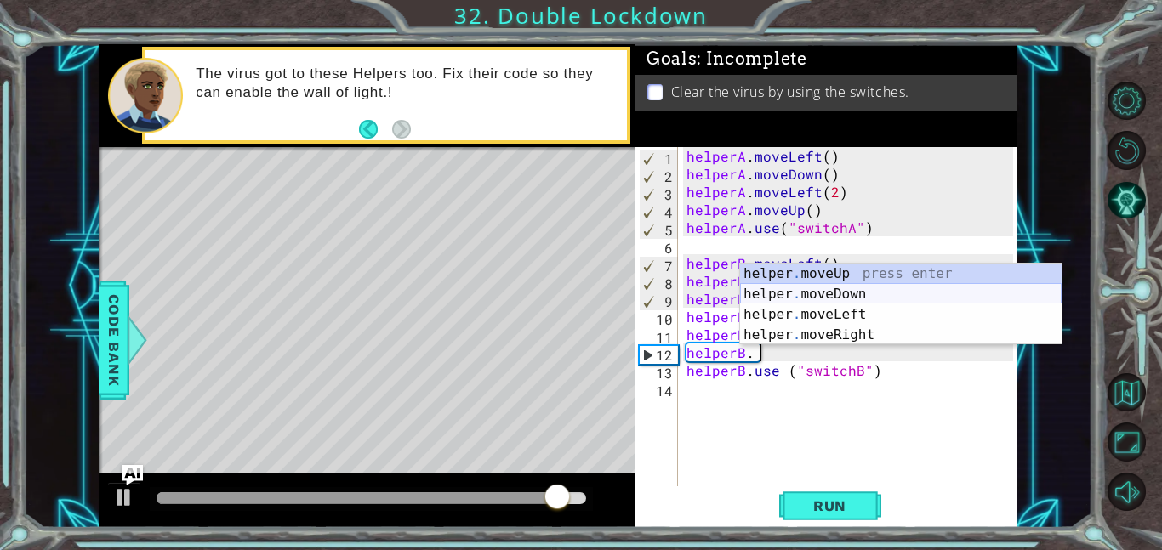
click at [821, 299] on div "helper . moveUp press enter helper . moveDown press enter helper . moveLeft pre…" at bounding box center [901, 325] width 322 height 122
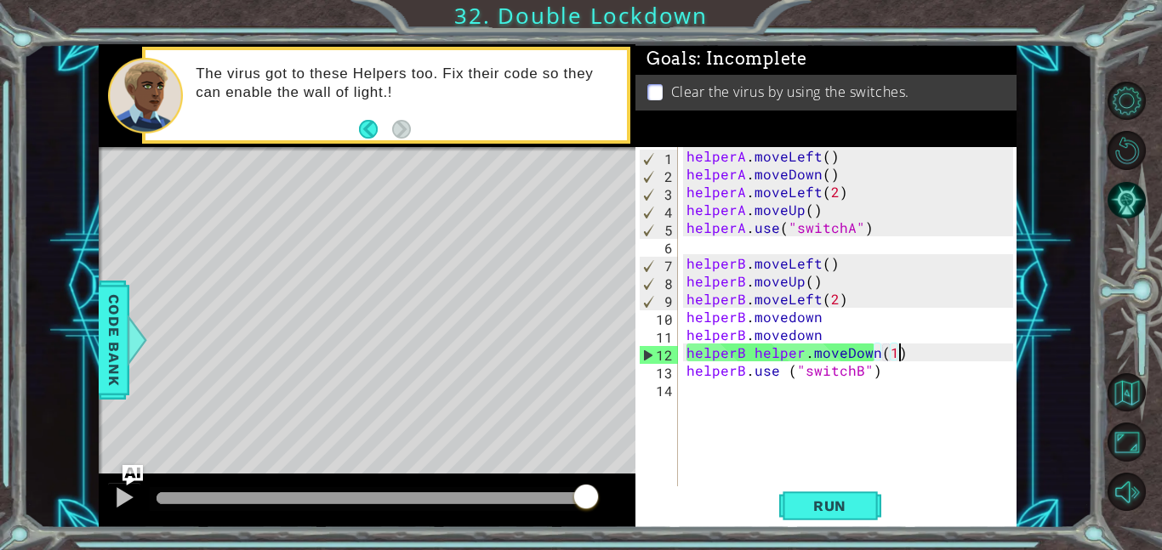
click at [902, 355] on div "helperA . moveLeft ( ) helperA . moveDown ( ) helperA . moveLeft ( 2 ) helperA …" at bounding box center [852, 334] width 339 height 375
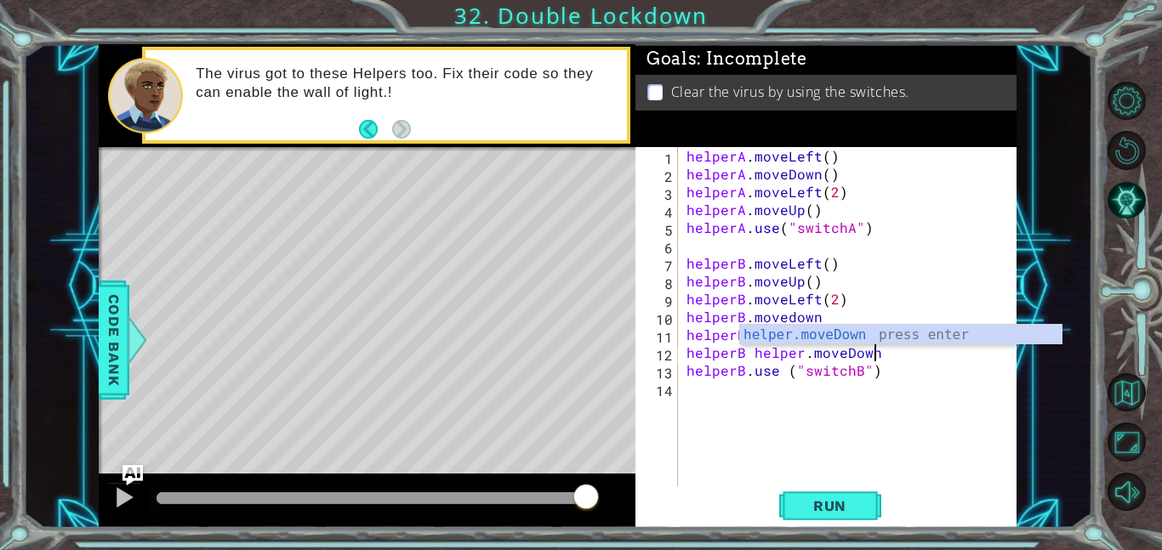
click at [799, 355] on div "helperA . moveLeft ( ) helperA . moveDown ( ) helperA . moveLeft ( 2 ) helperA …" at bounding box center [852, 334] width 339 height 375
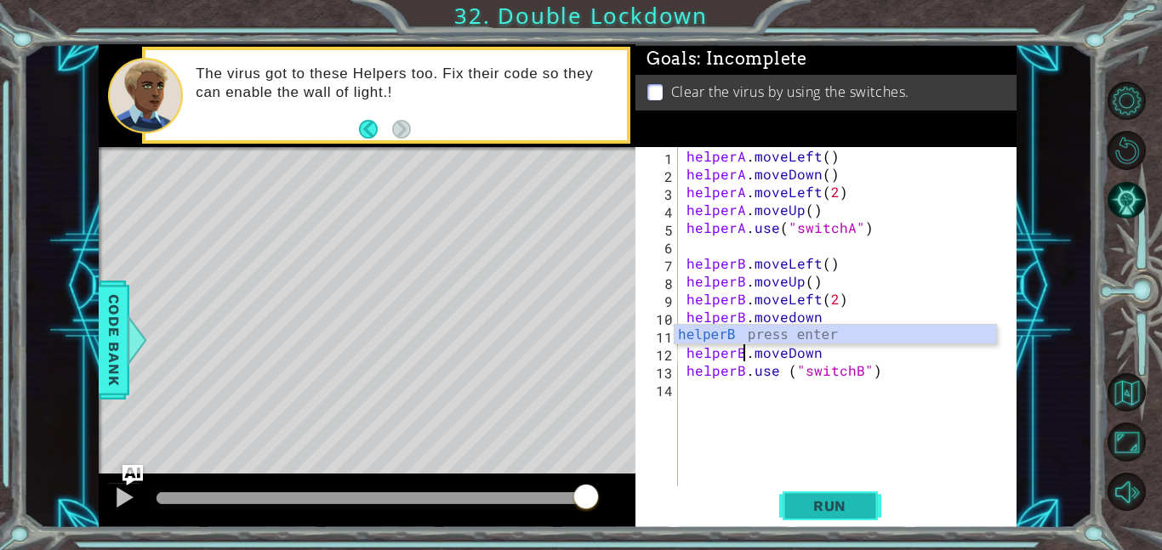
click at [823, 505] on span "Run" at bounding box center [829, 506] width 67 height 17
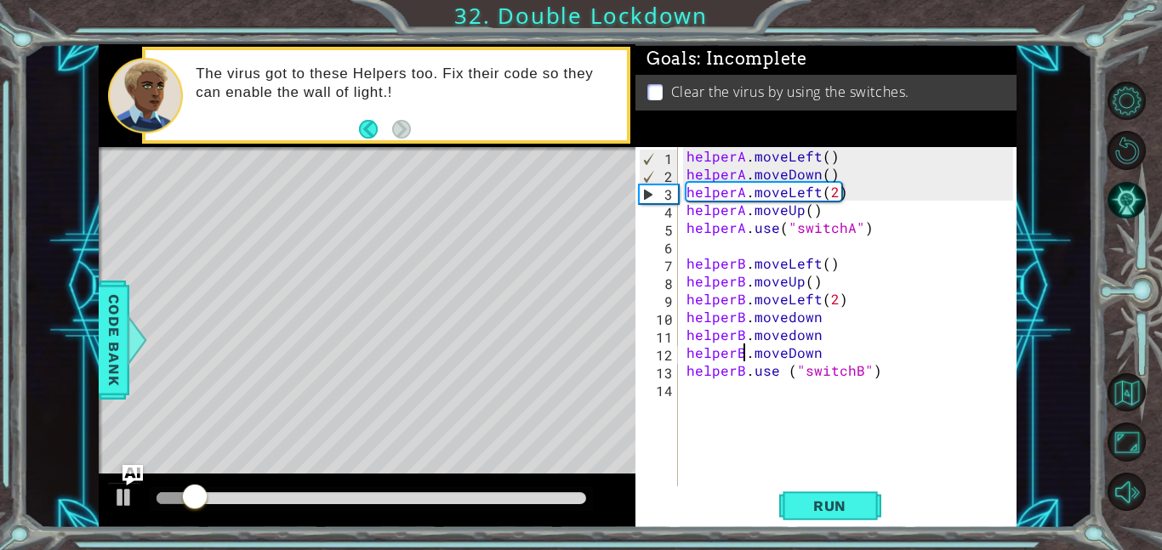
click at [350, 497] on div at bounding box center [372, 498] width 430 height 12
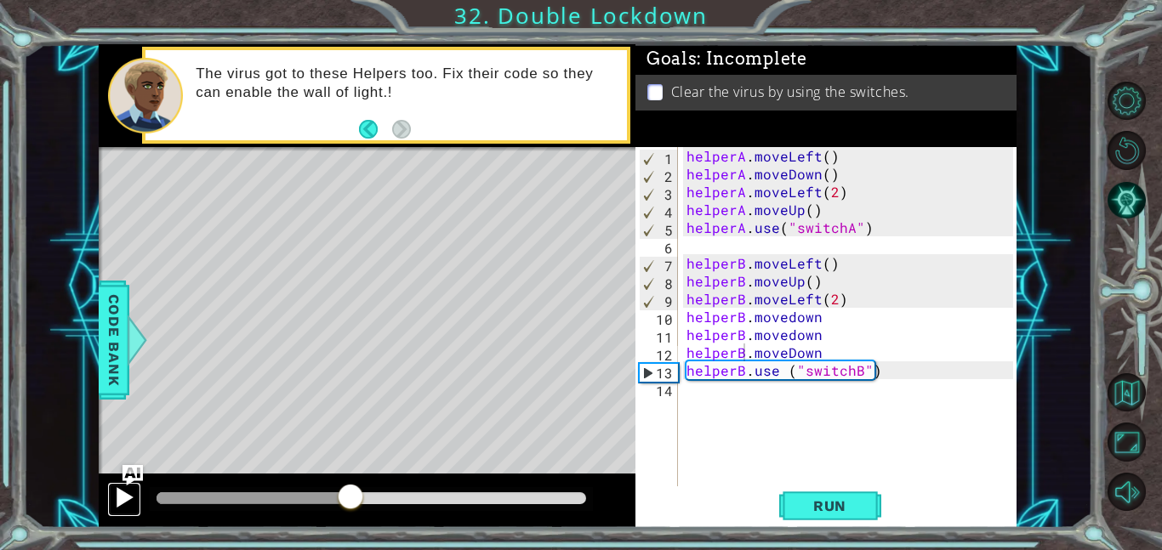
click at [122, 505] on div at bounding box center [124, 498] width 22 height 22
click at [164, 500] on div at bounding box center [277, 498] width 240 height 12
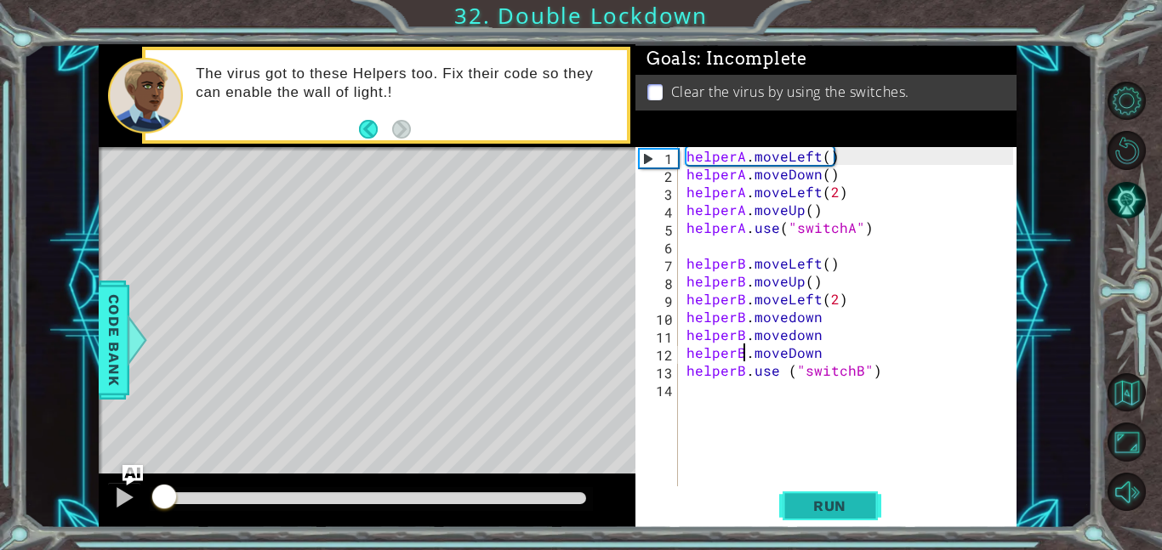
click at [827, 510] on span "Run" at bounding box center [829, 506] width 67 height 17
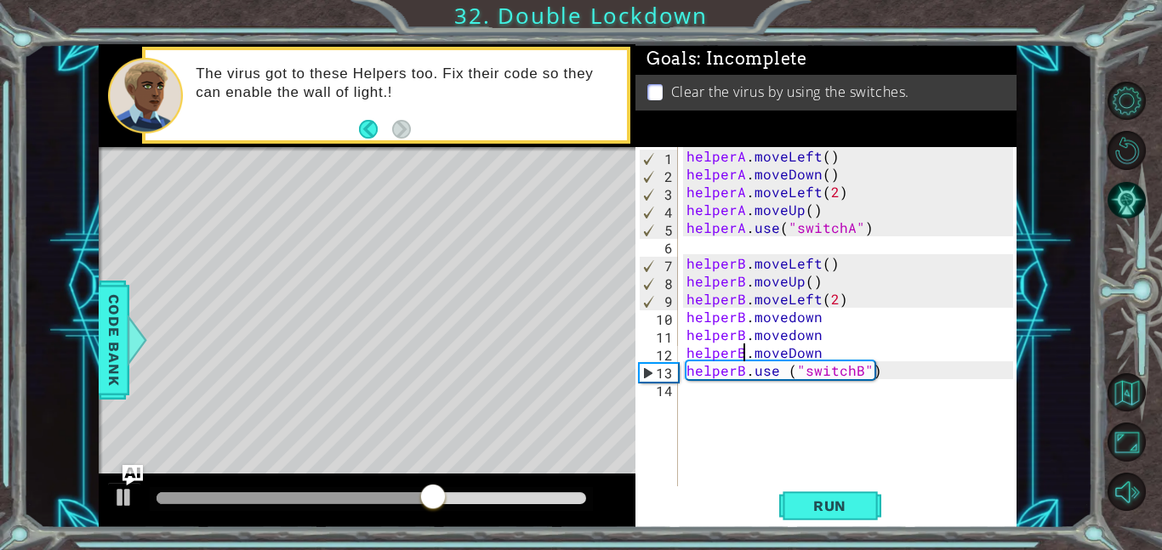
click at [851, 313] on div "helperA . moveLeft ( ) helperA . moveDown ( ) helperA . moveLeft ( 2 ) helperA …" at bounding box center [852, 334] width 339 height 375
click at [791, 329] on div "helperA . moveLeft ( ) helperA . moveDown ( ) helperA . moveLeft ( 2 ) helperA …" at bounding box center [852, 334] width 339 height 375
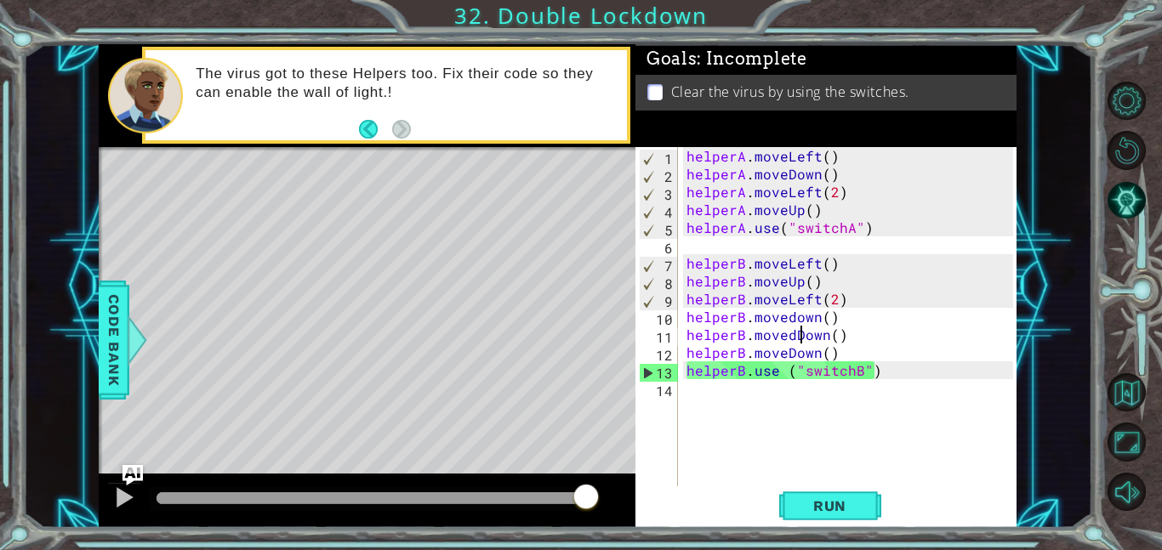
click at [790, 311] on div "helperA . moveLeft ( ) helperA . moveDown ( ) helperA . moveLeft ( 2 ) helperA …" at bounding box center [852, 334] width 339 height 375
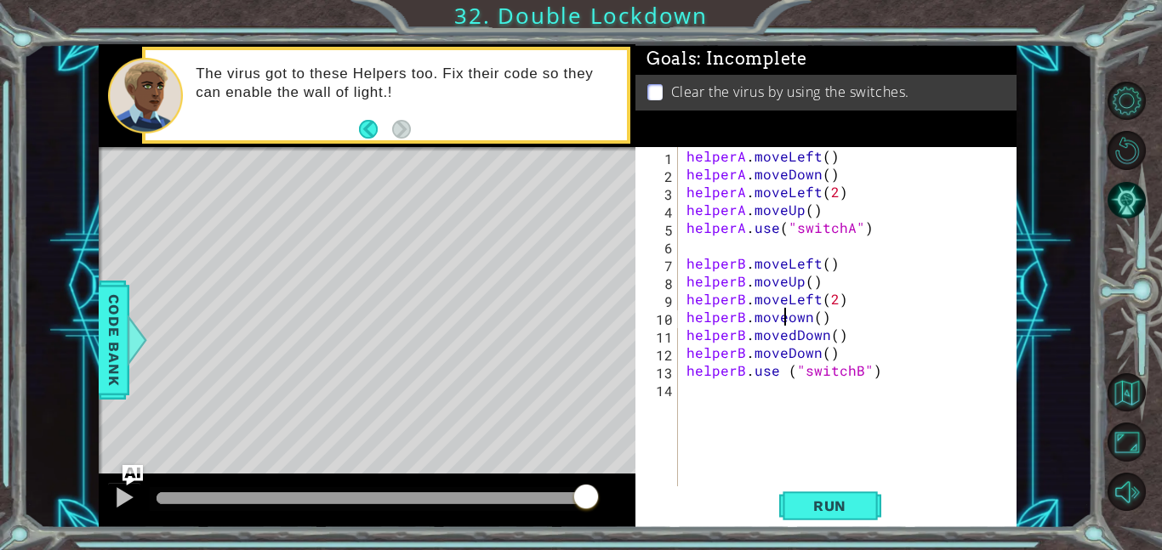
scroll to position [0, 6]
click at [822, 507] on span "Run" at bounding box center [829, 506] width 67 height 17
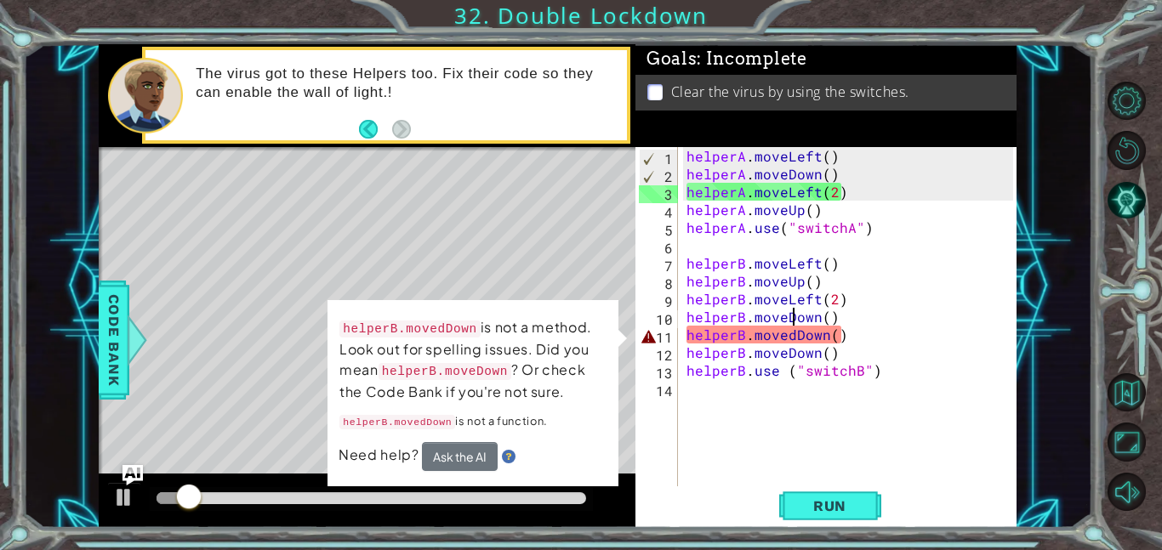
click at [790, 339] on div "helperA . moveLeft ( ) helperA . moveDown ( ) helperA . moveLeft ( 2 ) helperA …" at bounding box center [852, 334] width 339 height 375
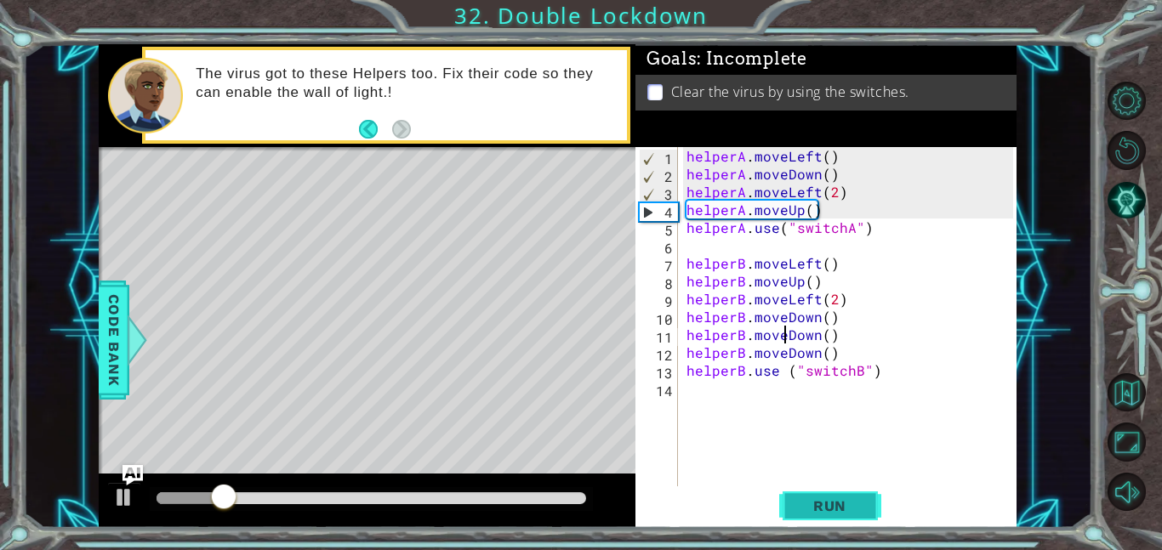
click at [826, 514] on span "Run" at bounding box center [829, 506] width 67 height 17
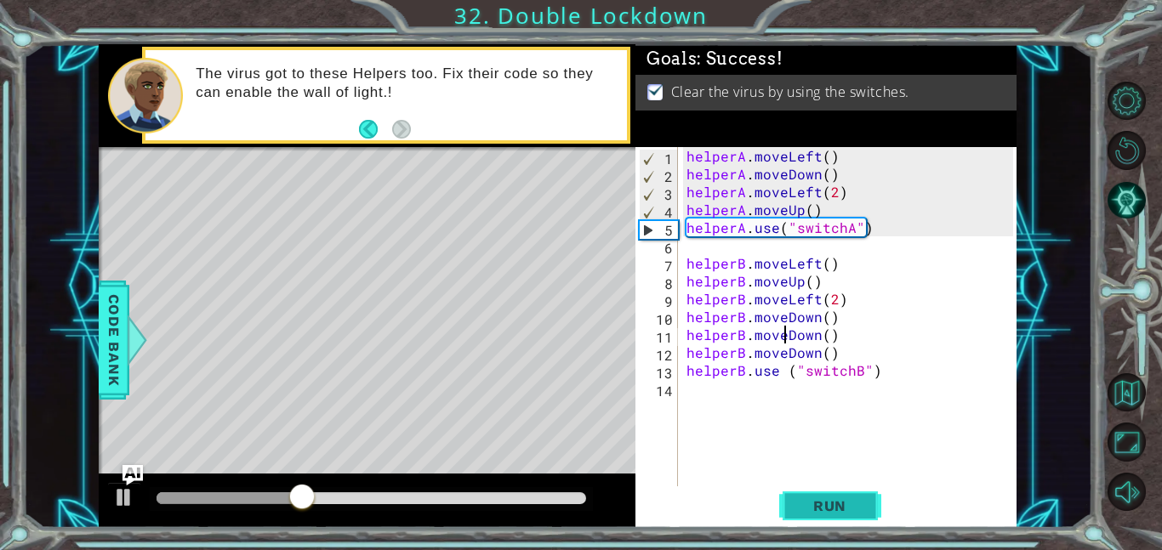
click at [826, 514] on span "Run" at bounding box center [829, 506] width 67 height 17
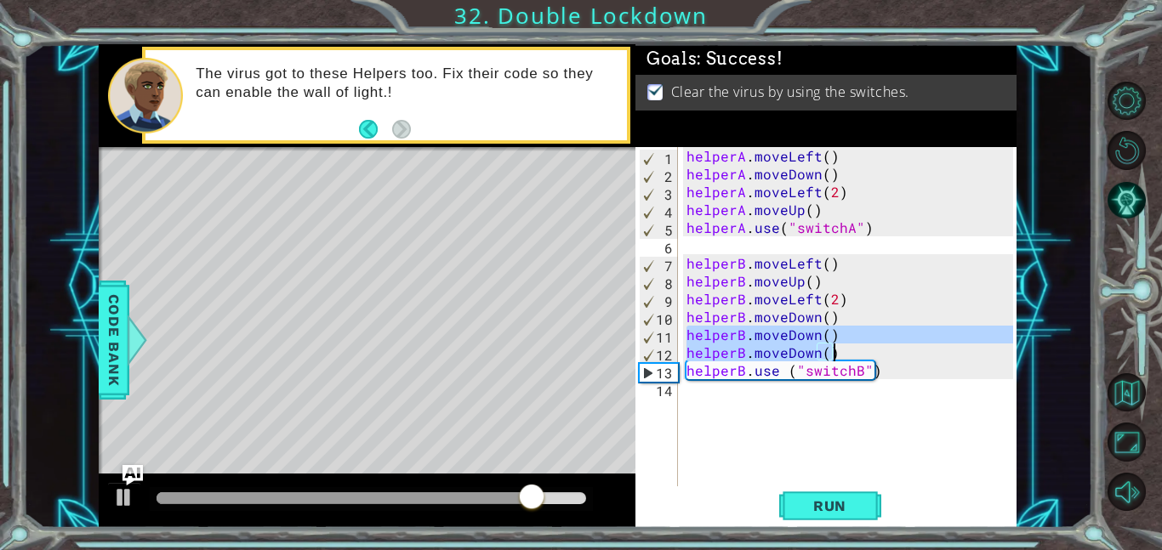
drag, startPoint x: 686, startPoint y: 339, endPoint x: 842, endPoint y: 355, distance: 156.5
click at [842, 355] on div "helperA . moveLeft ( ) helperA . moveDown ( ) helperA . moveLeft ( 2 ) helperA …" at bounding box center [852, 334] width 339 height 375
type textarea "helperB.moveDown() helperB.moveDown()"
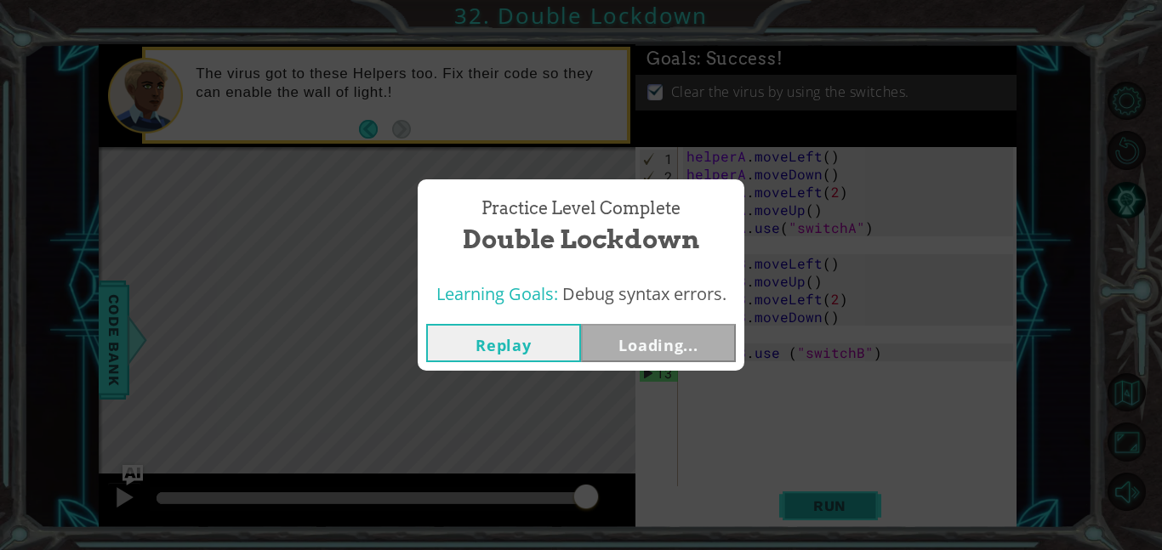
click at [842, 509] on body "1 ההההההההההההההההההההההההההההההההההההההההההההההההההההההההההההההההההההההההההההה…" at bounding box center [581, 275] width 1162 height 550
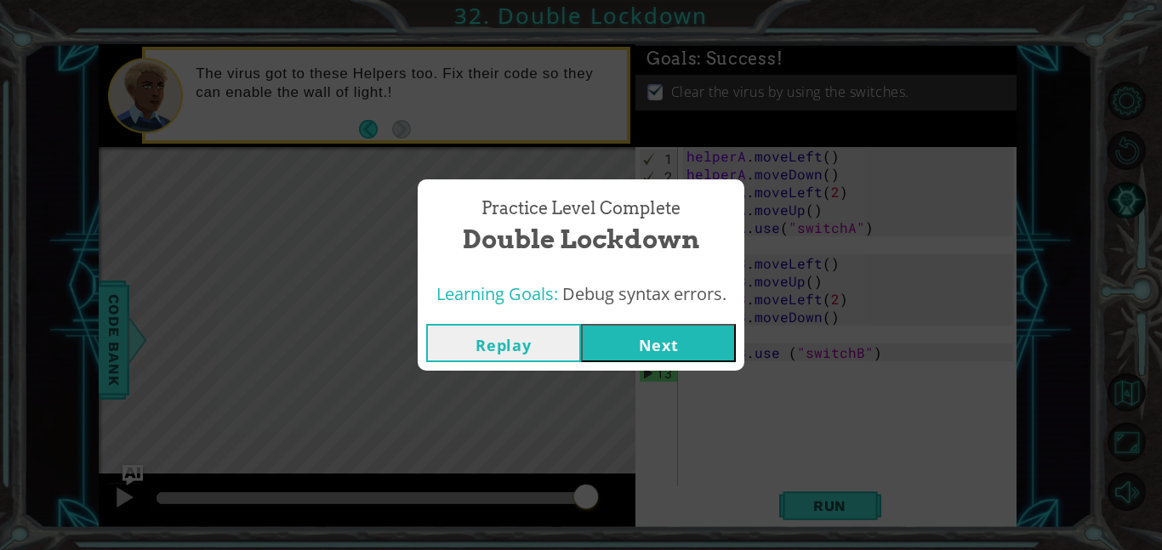
click at [621, 349] on button "Next" at bounding box center [658, 343] width 155 height 38
